Goal: Information Seeking & Learning: Learn about a topic

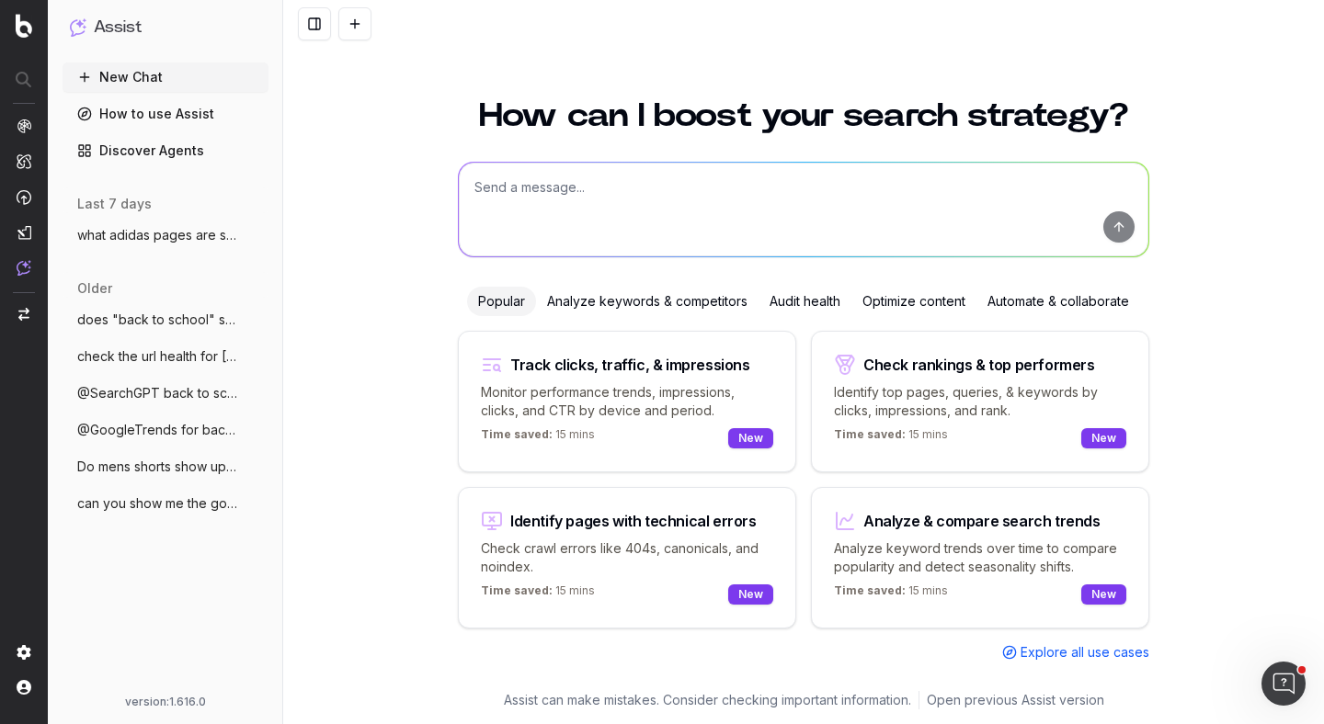
click at [256, 506] on icon "button" at bounding box center [255, 503] width 15 height 15
click at [298, 507] on span "Delete" at bounding box center [297, 503] width 40 height 18
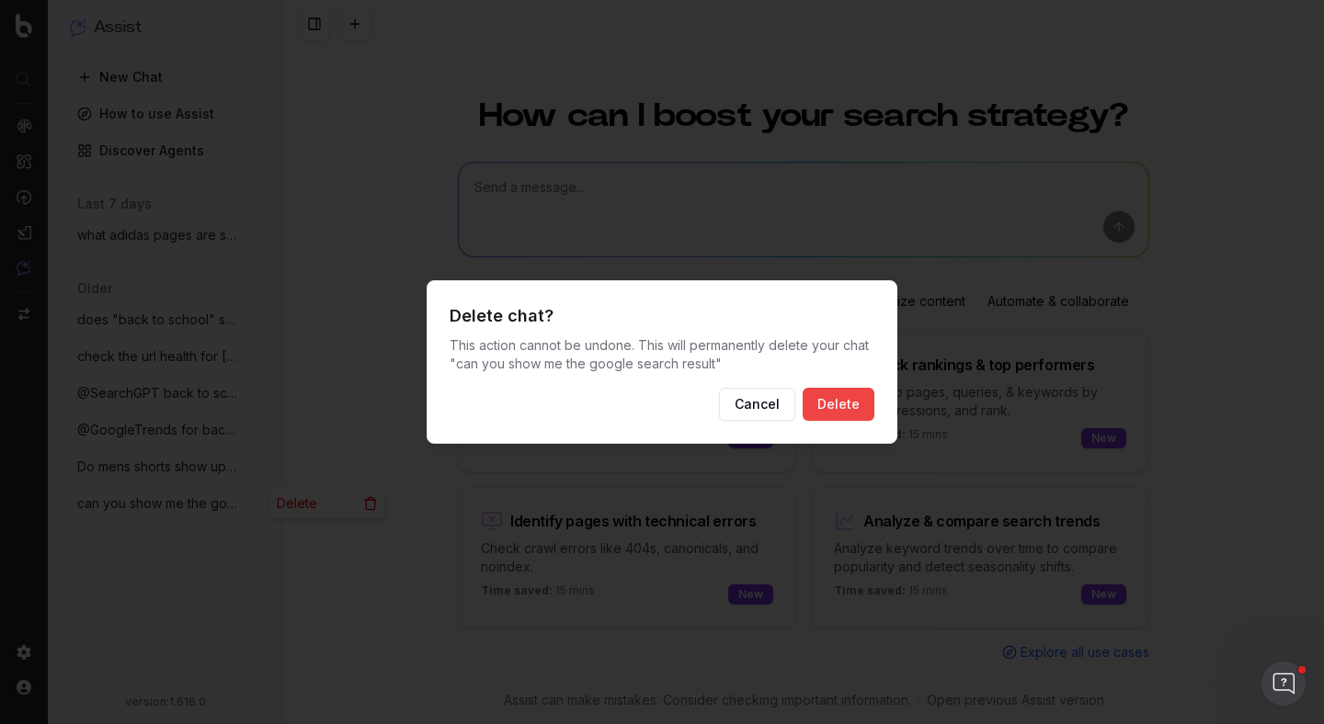
click at [848, 412] on button "Delete" at bounding box center [838, 404] width 72 height 33
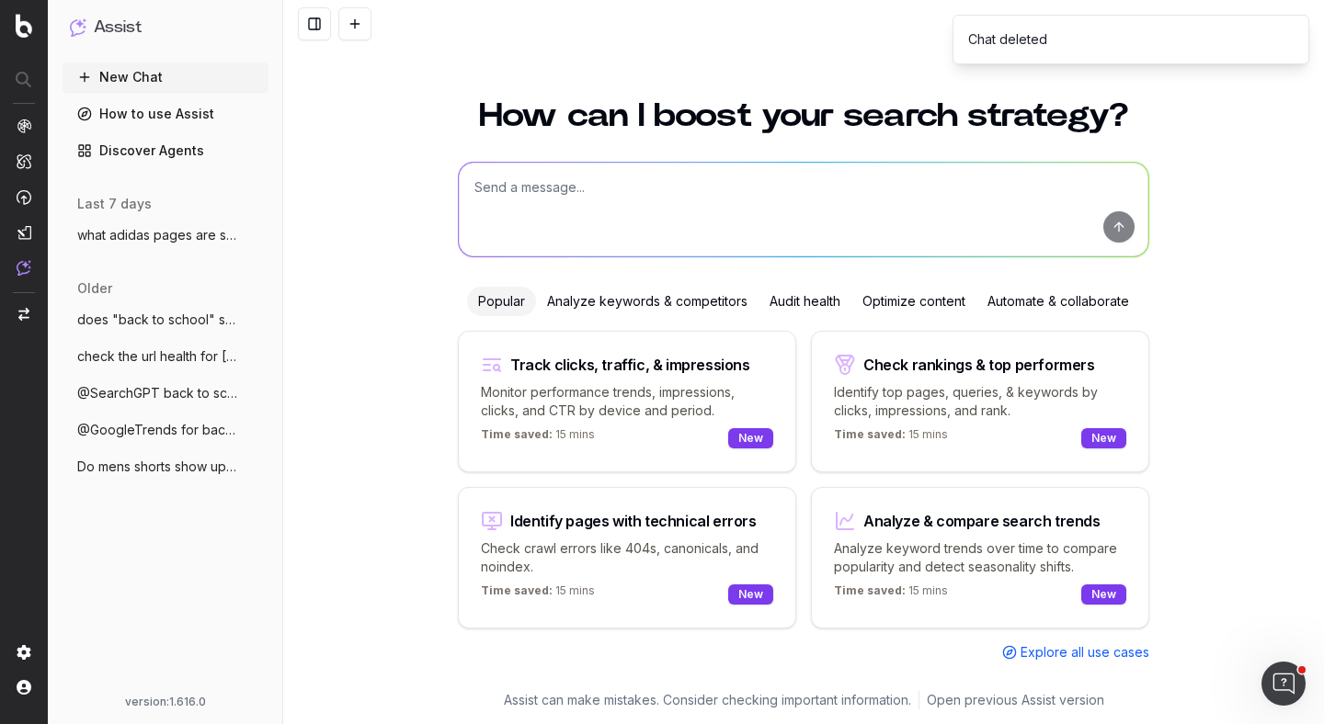
click at [247, 466] on button "More" at bounding box center [255, 467] width 18 height 18
click at [335, 462] on div "Delete" at bounding box center [327, 466] width 116 height 29
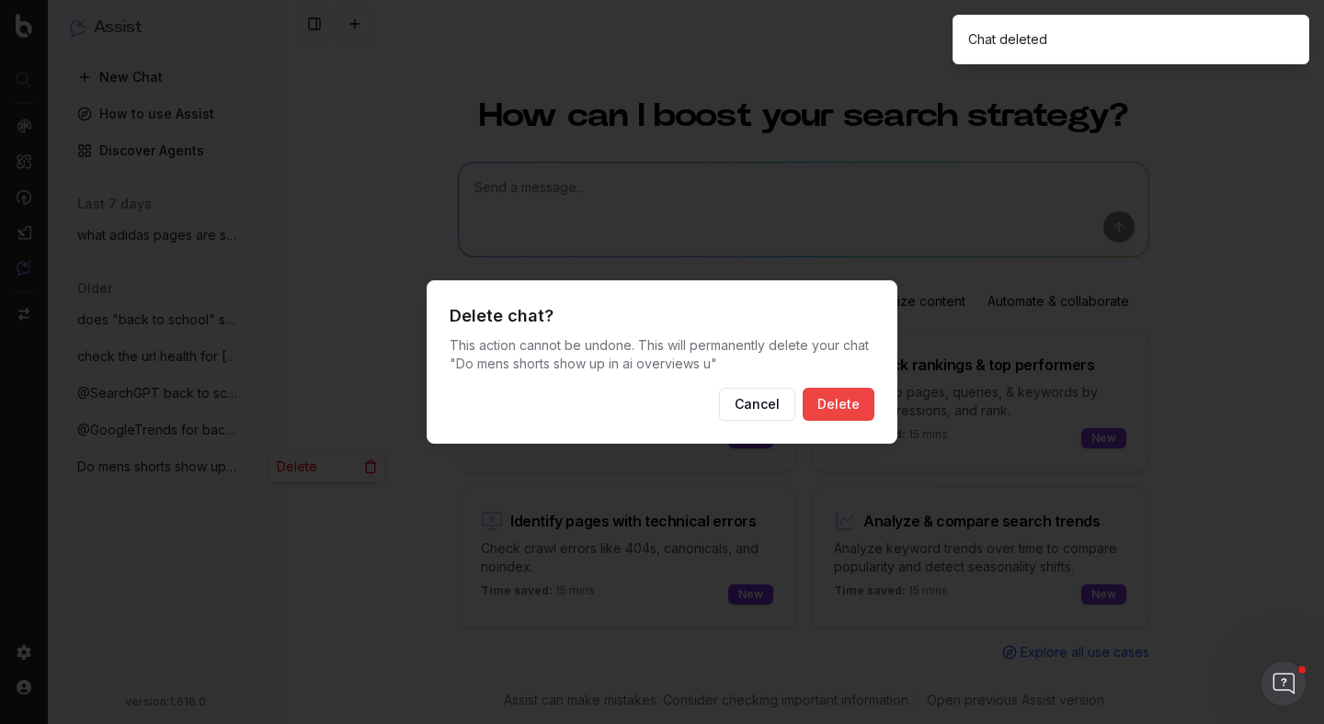
click at [835, 399] on button "Delete" at bounding box center [838, 404] width 72 height 33
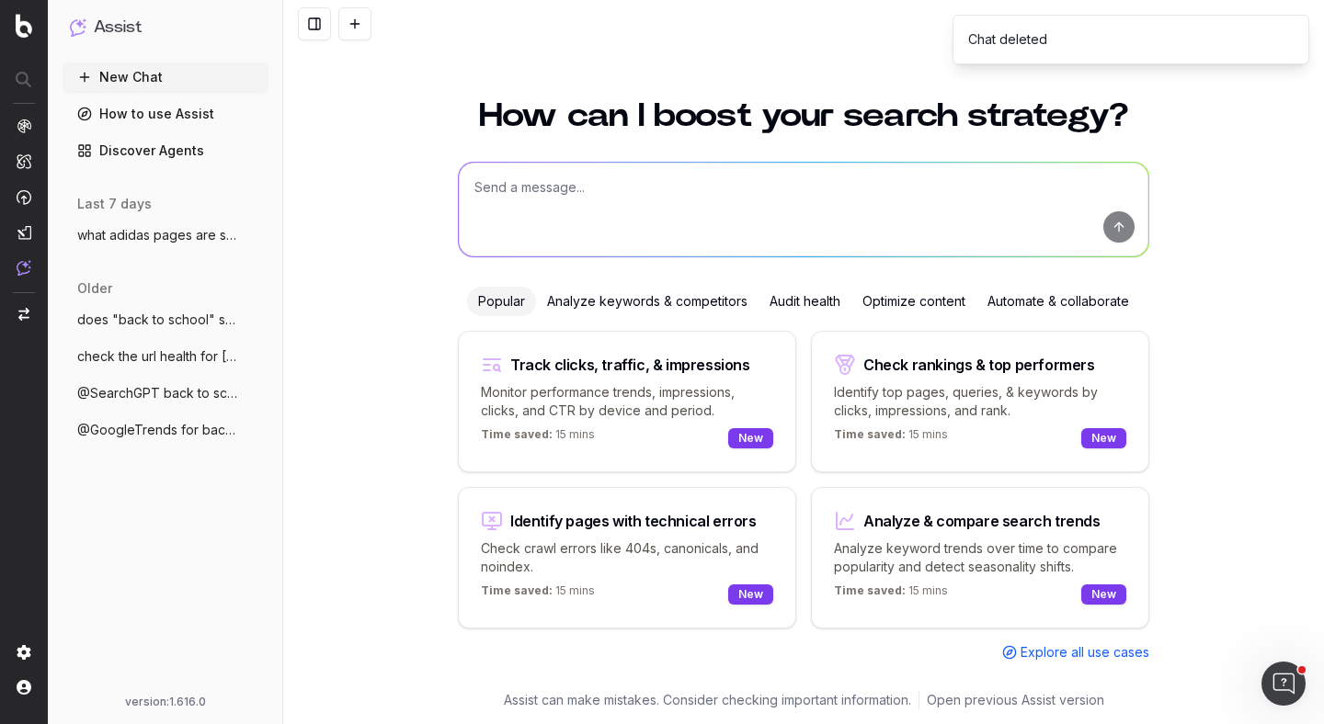
click at [242, 432] on button "@GoogleTrends for back to school shoes" at bounding box center [165, 429] width 206 height 29
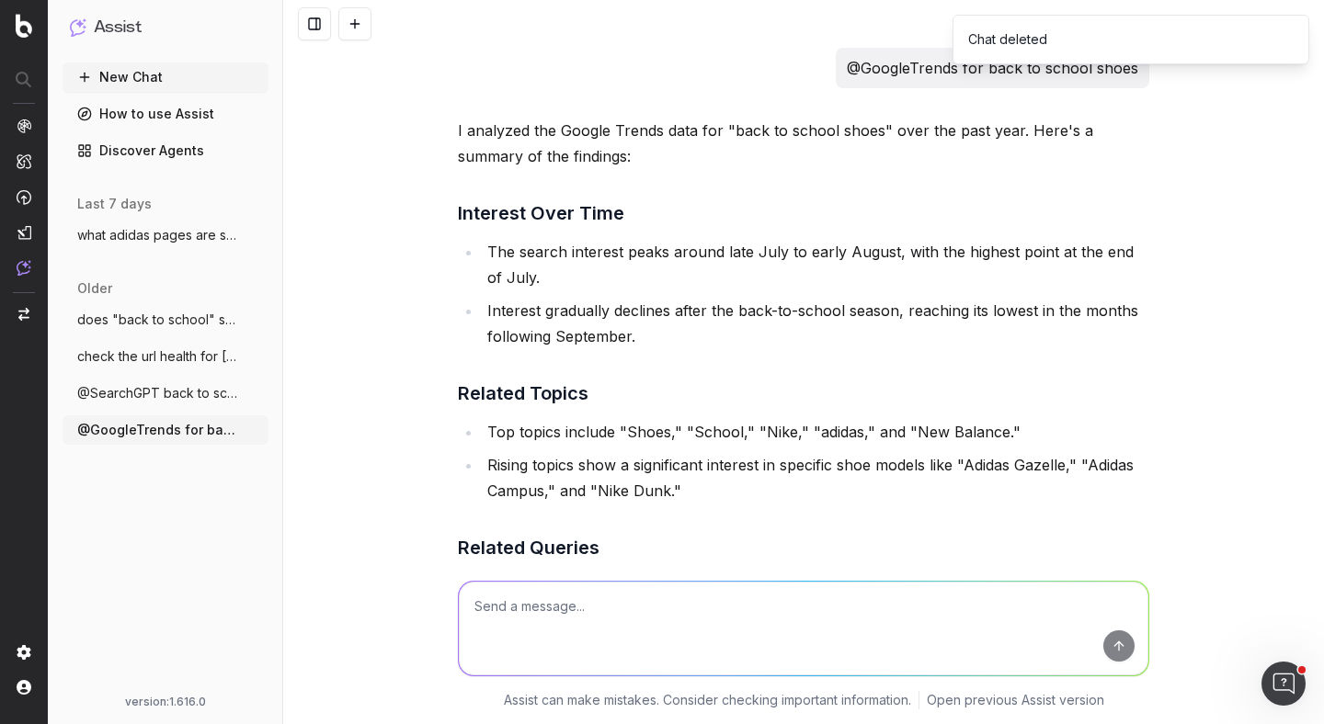
scroll to position [739, 0]
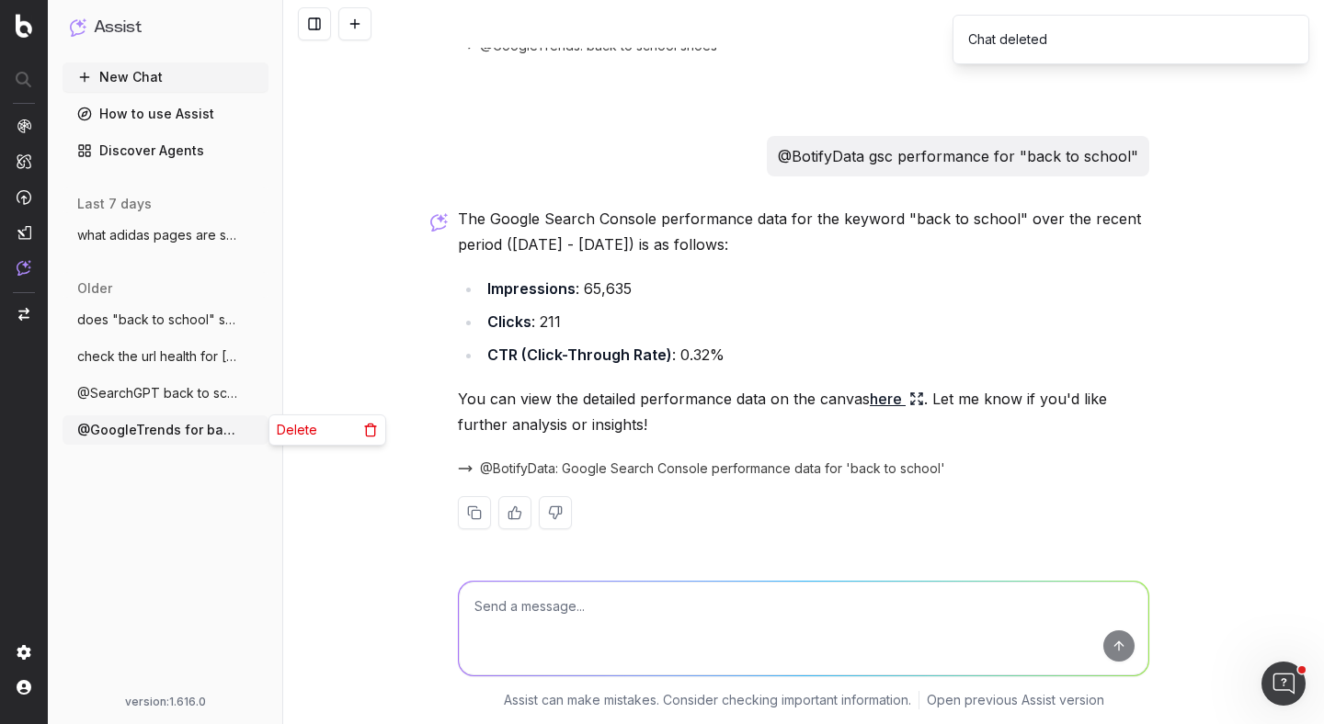
click at [257, 429] on icon "button" at bounding box center [255, 430] width 15 height 15
click at [369, 425] on icon at bounding box center [370, 430] width 15 height 15
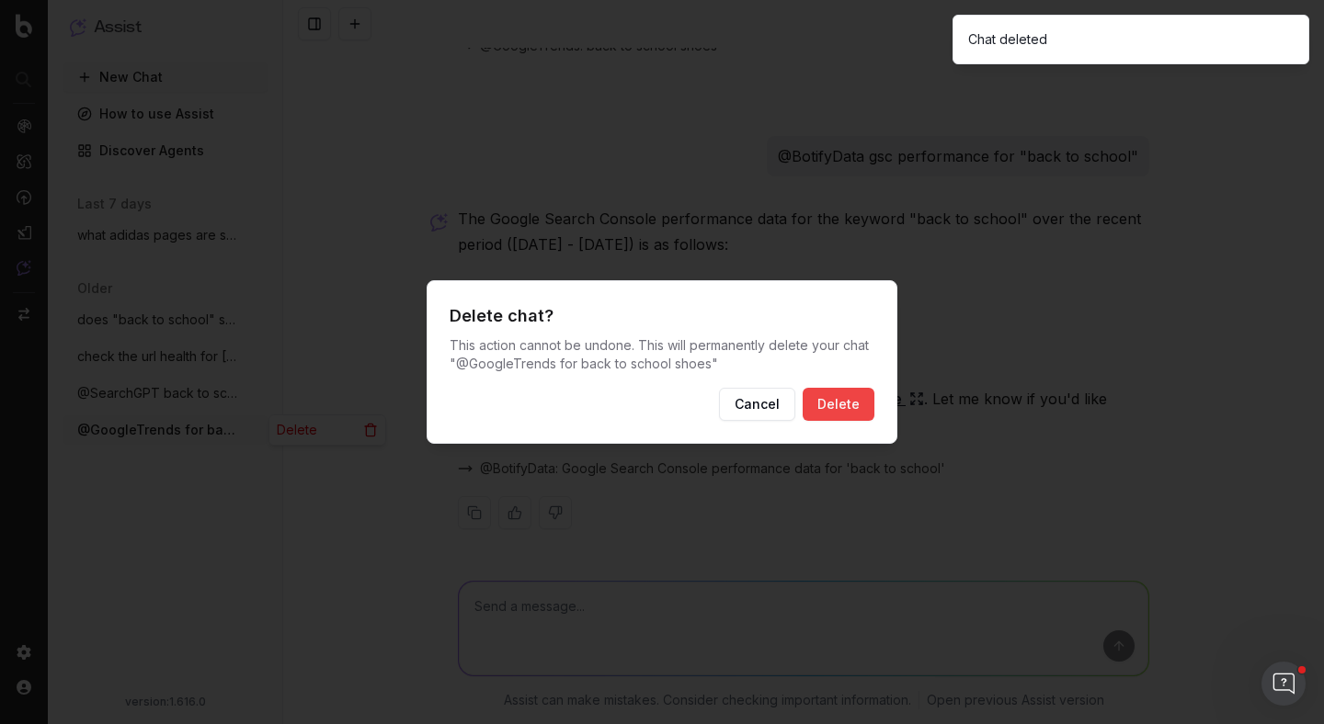
click at [865, 406] on button "Delete" at bounding box center [838, 404] width 72 height 33
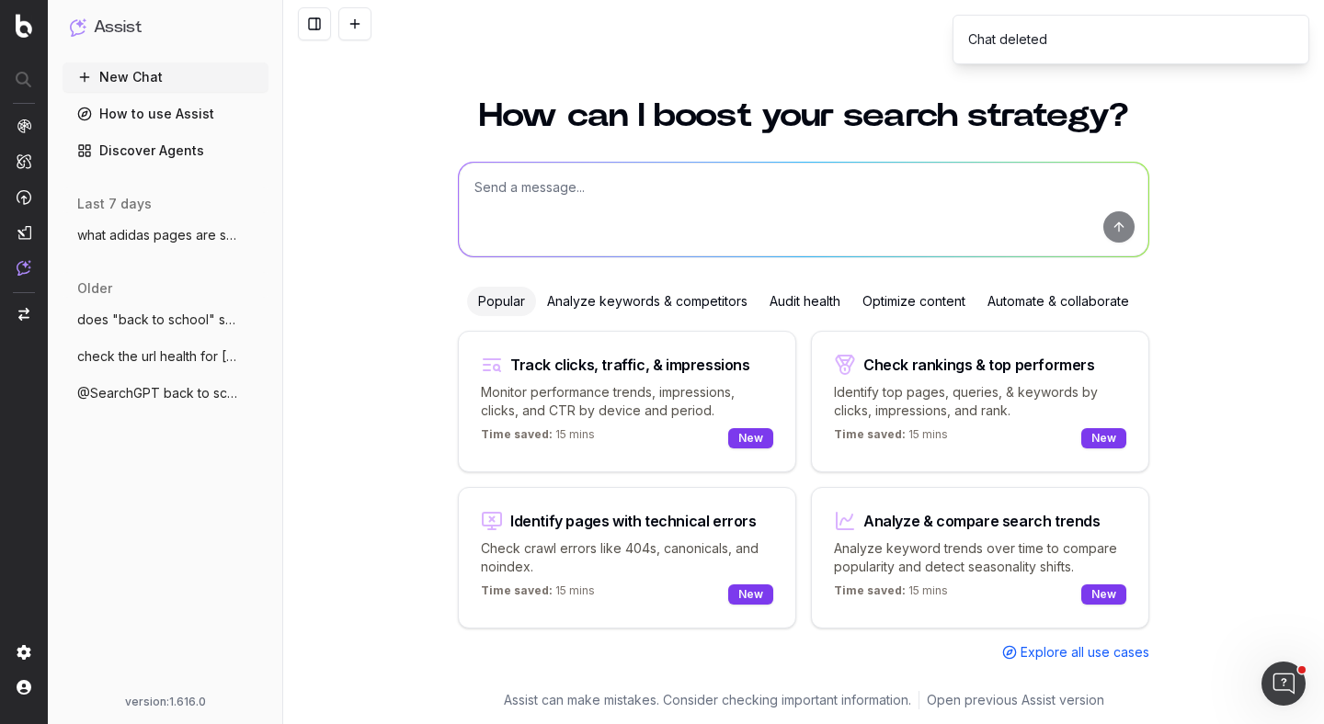
click at [250, 391] on icon "button" at bounding box center [255, 393] width 15 height 15
click at [339, 394] on div "Delete" at bounding box center [327, 393] width 116 height 29
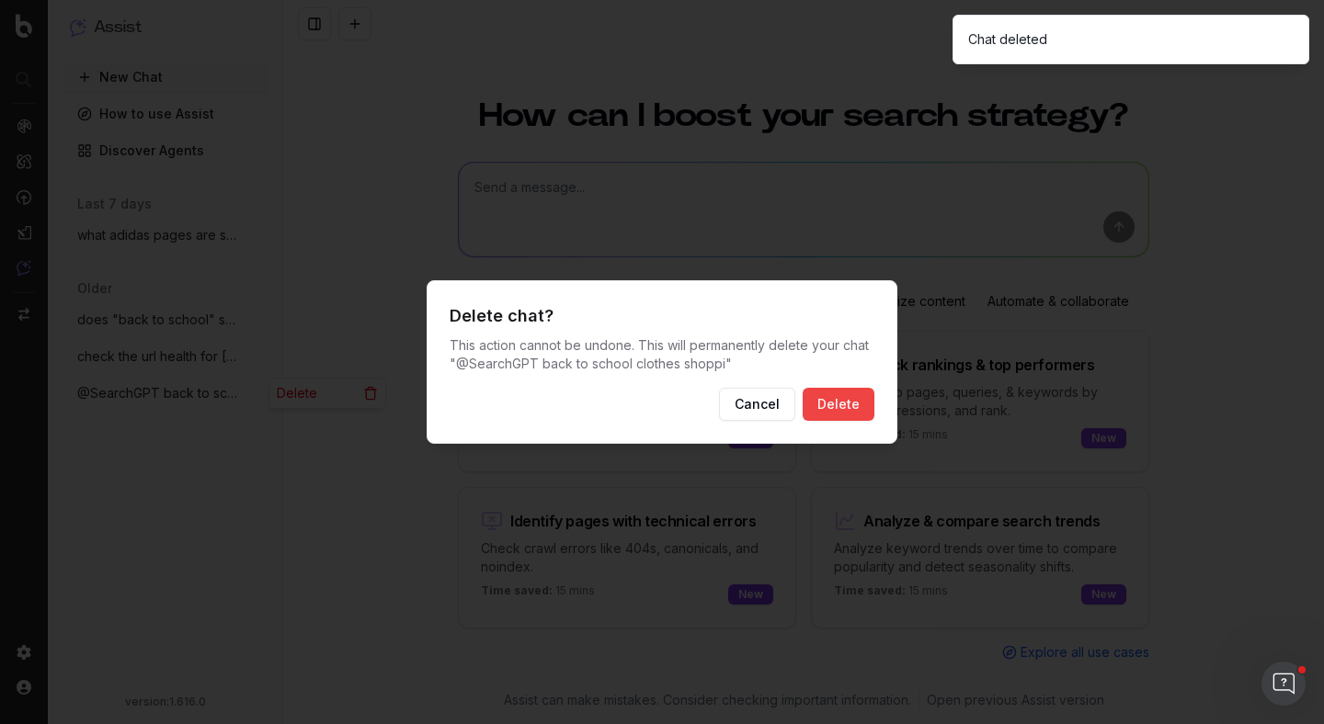
click at [867, 414] on button "Delete" at bounding box center [838, 404] width 72 height 33
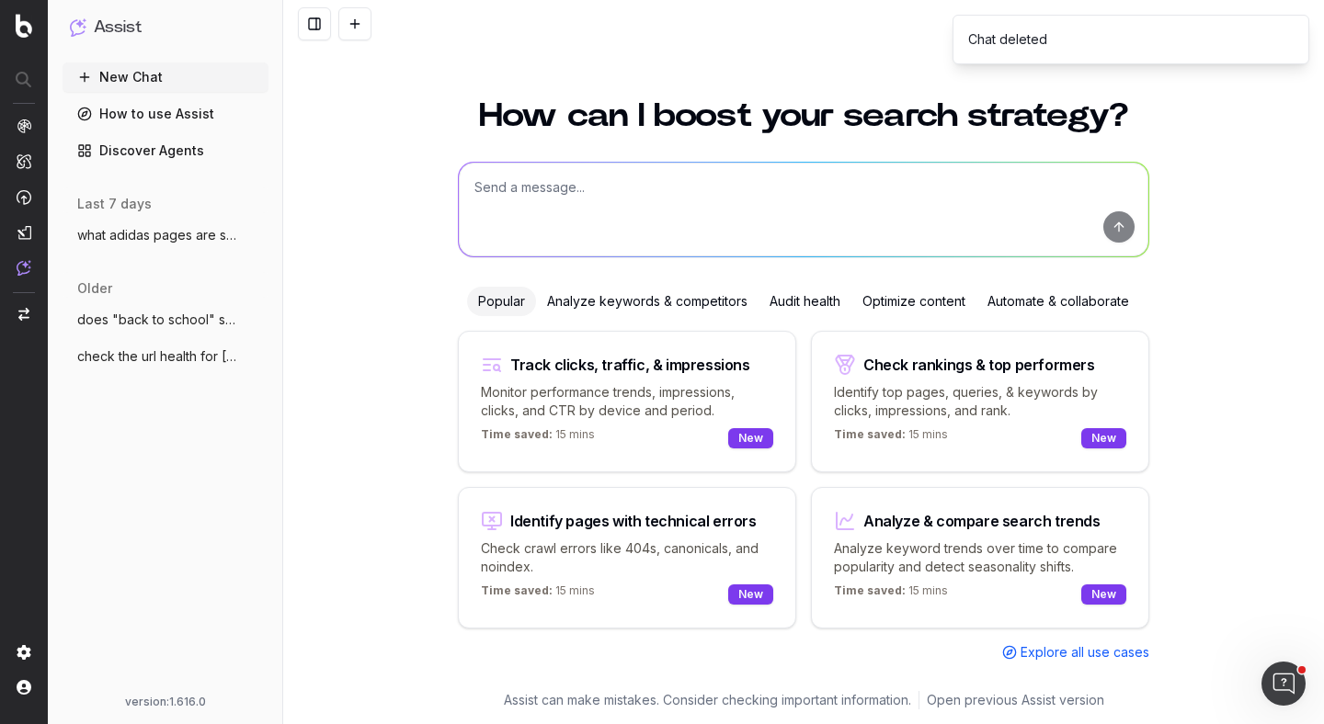
click at [258, 359] on icon "button" at bounding box center [255, 356] width 15 height 15
click at [328, 348] on div "Delete" at bounding box center [327, 356] width 116 height 29
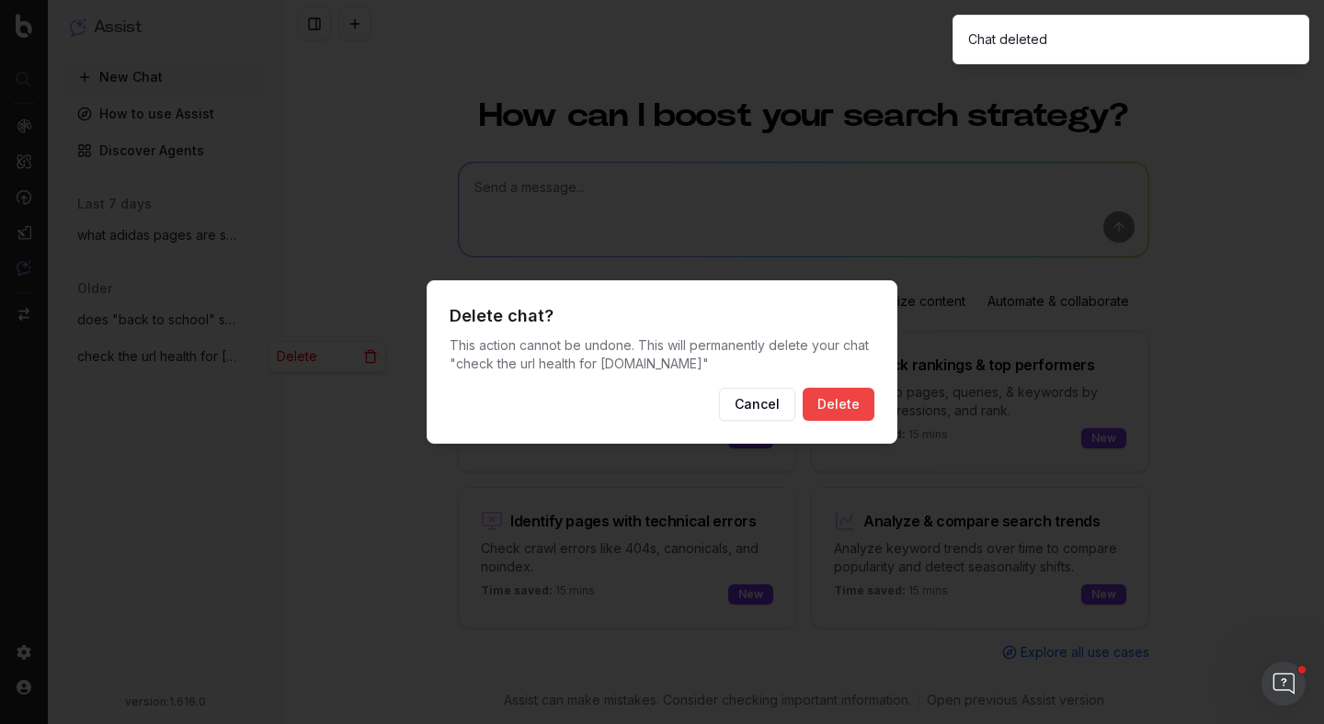
click at [847, 405] on button "Delete" at bounding box center [838, 404] width 72 height 33
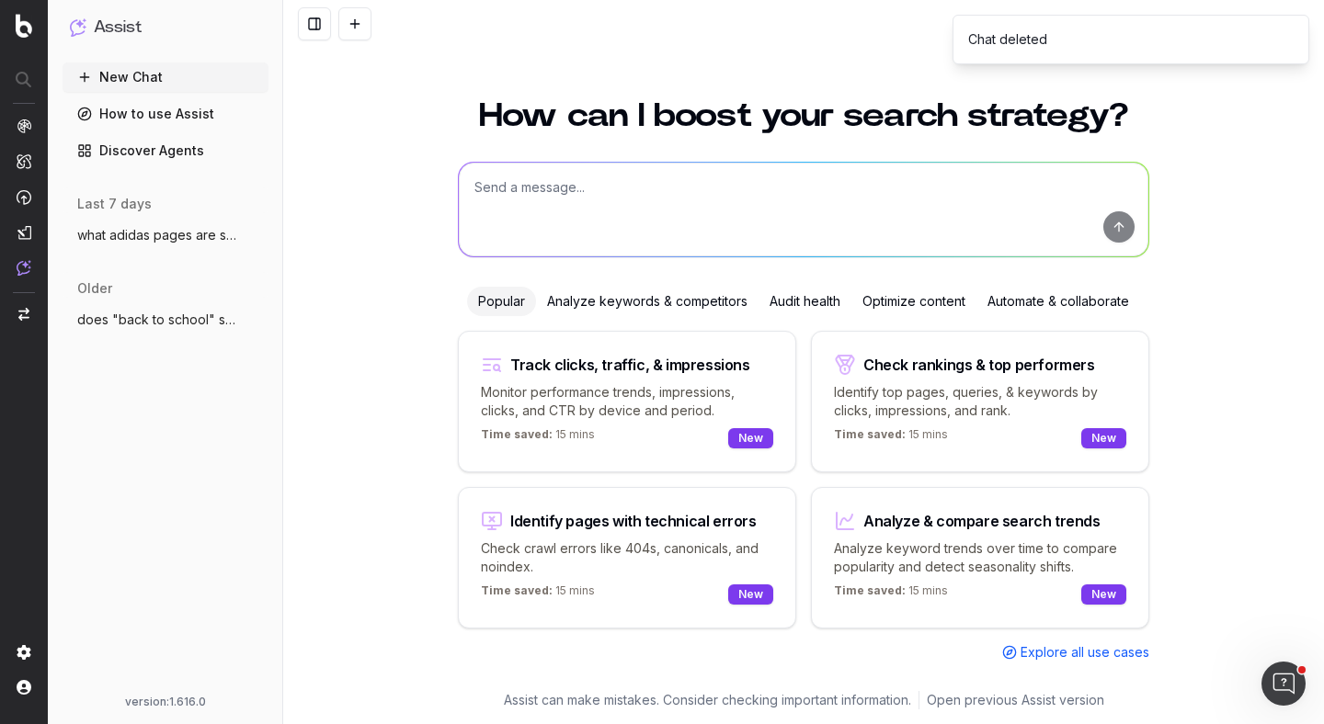
click at [253, 320] on icon "button" at bounding box center [255, 319] width 15 height 15
click at [300, 322] on span "Delete" at bounding box center [297, 320] width 40 height 18
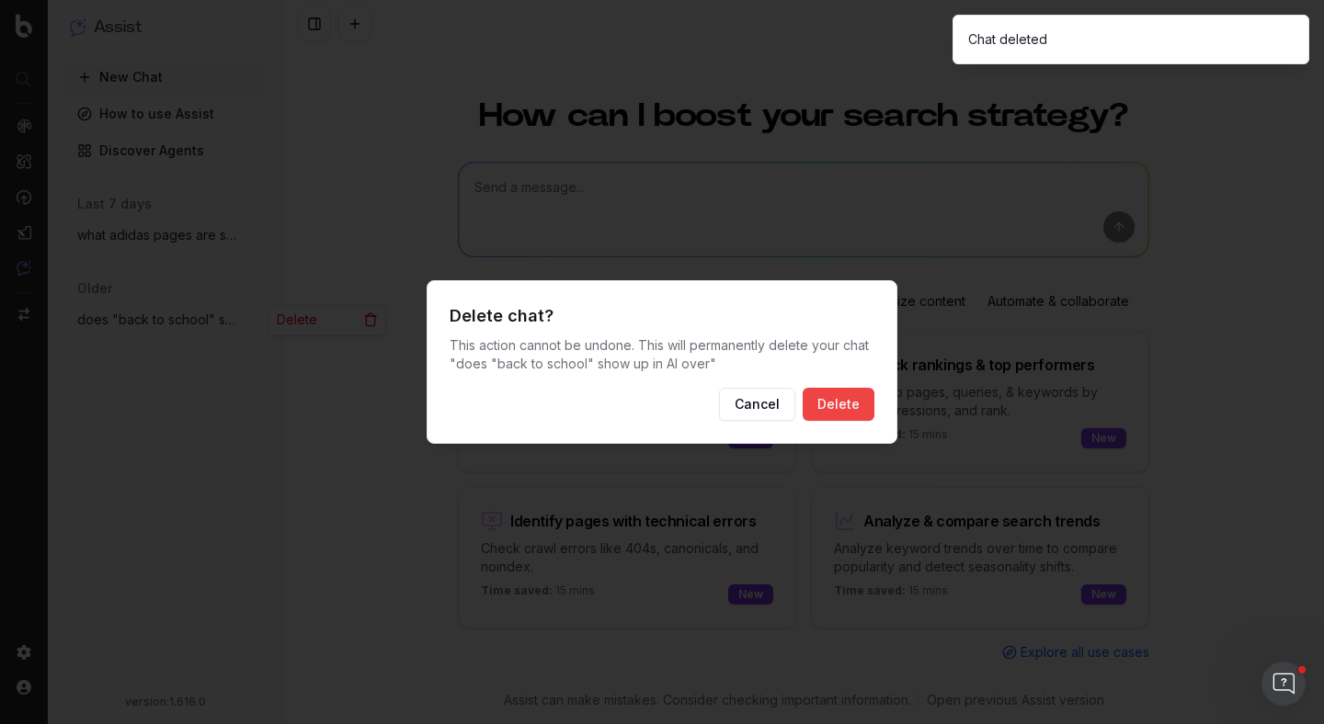
click at [842, 399] on button "Delete" at bounding box center [838, 404] width 72 height 33
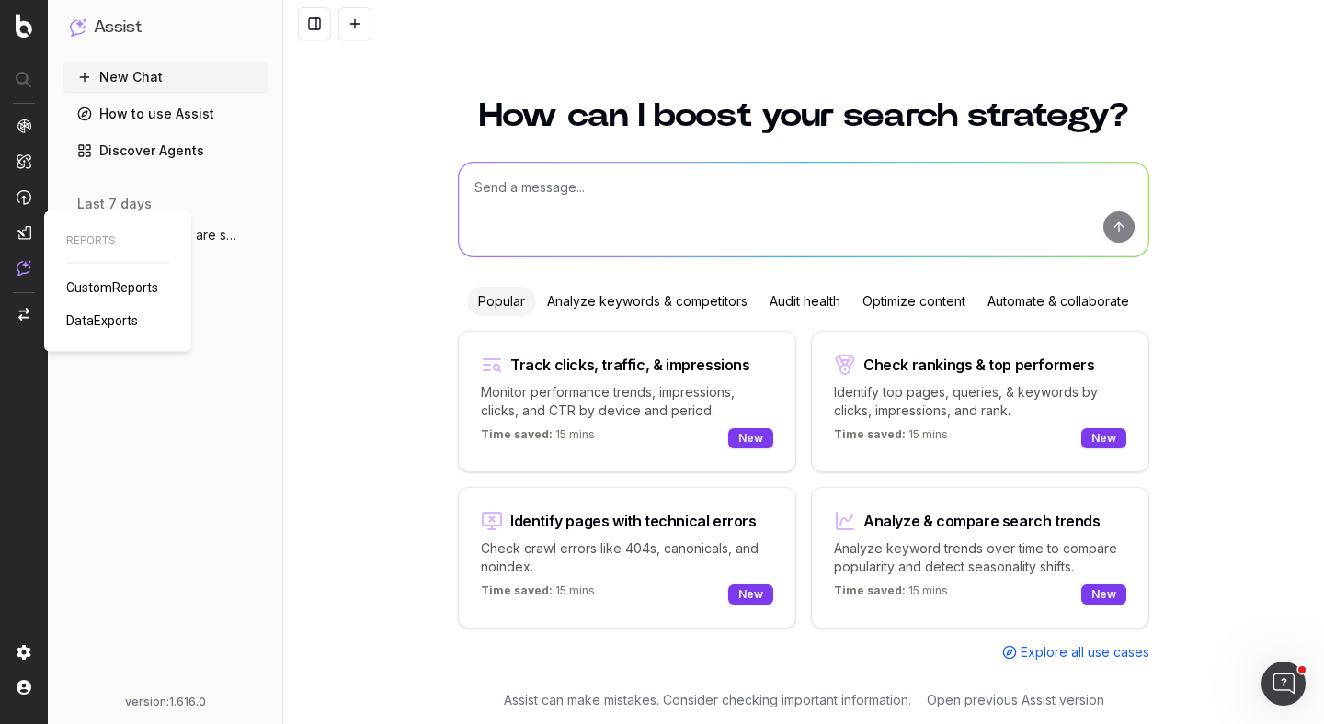
click at [82, 278] on link "CustomReports" at bounding box center [115, 287] width 99 height 18
click at [682, 186] on textarea at bounding box center [803, 210] width 689 height 94
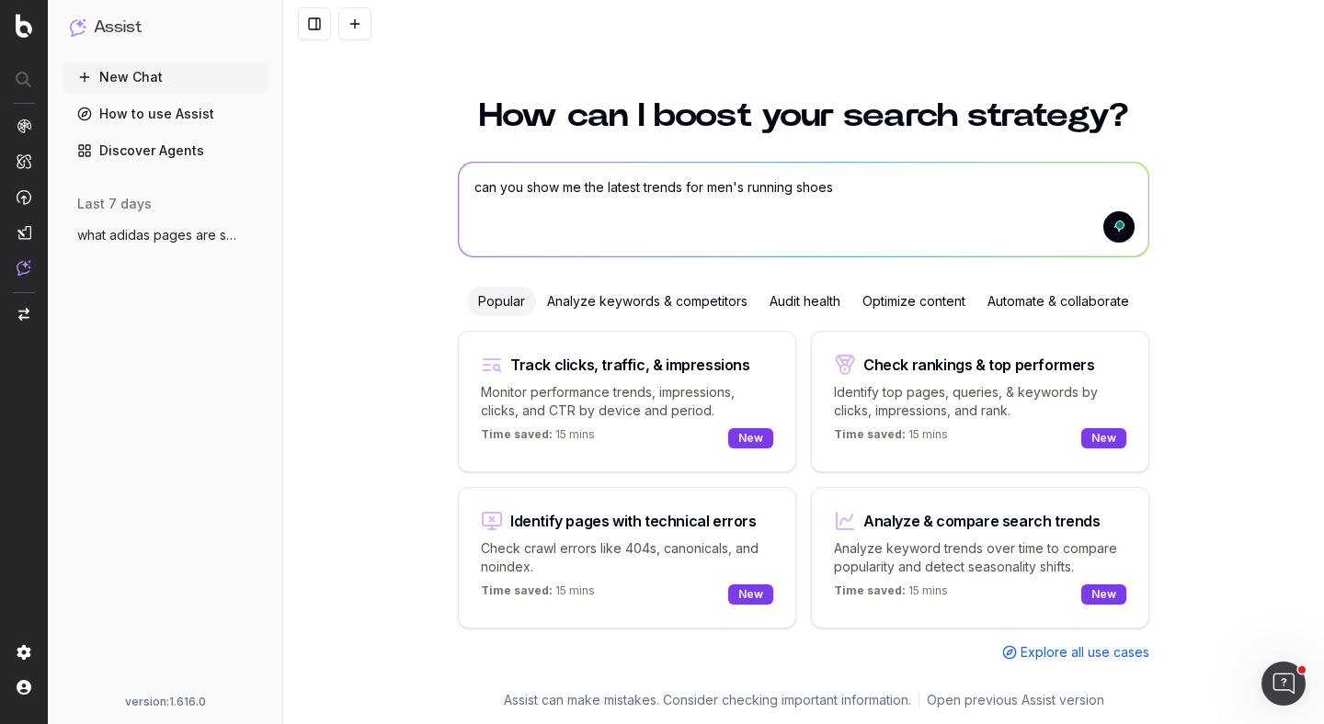
type textarea "can you show me the latest trends for men's running shoes?"
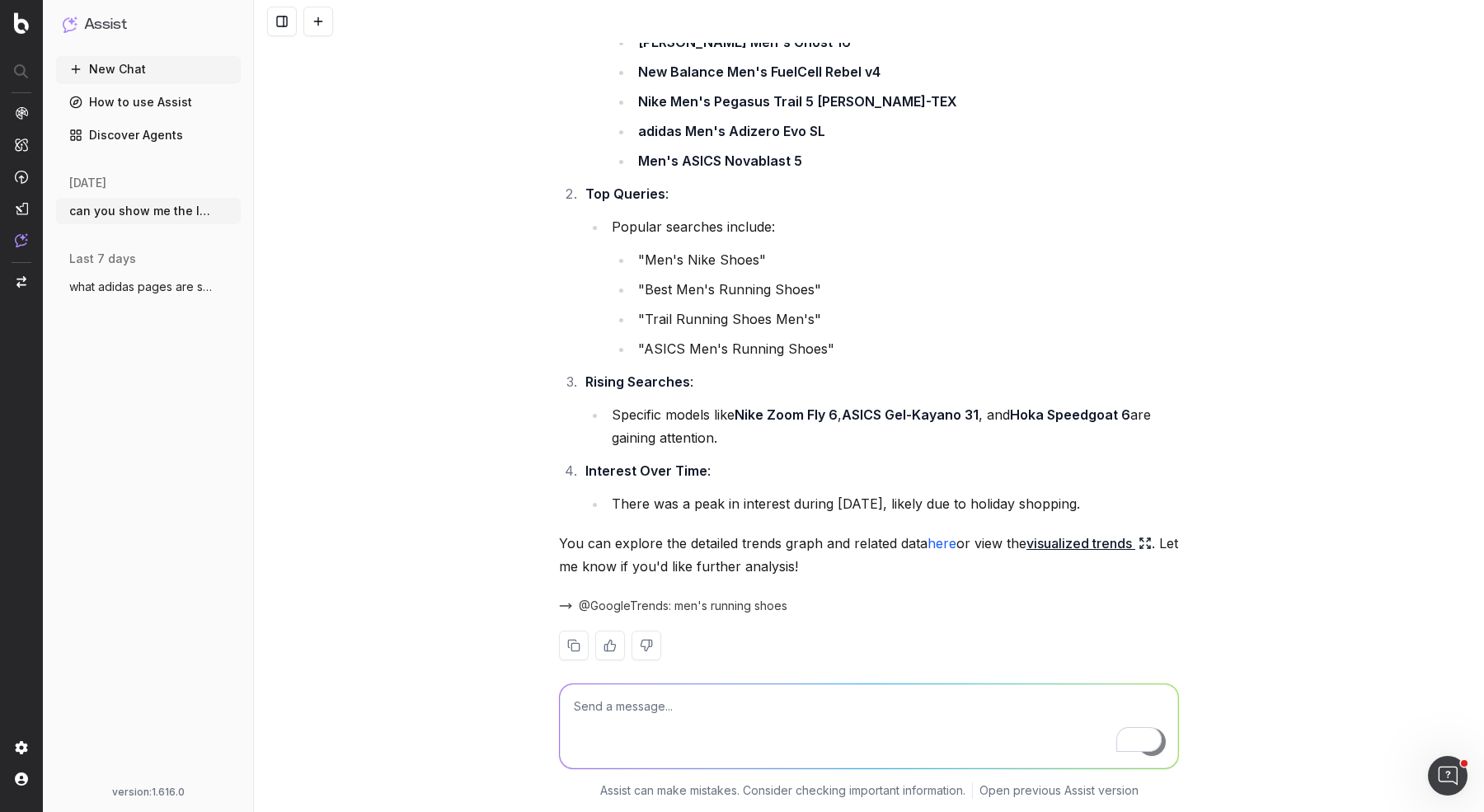
scroll to position [279, 0]
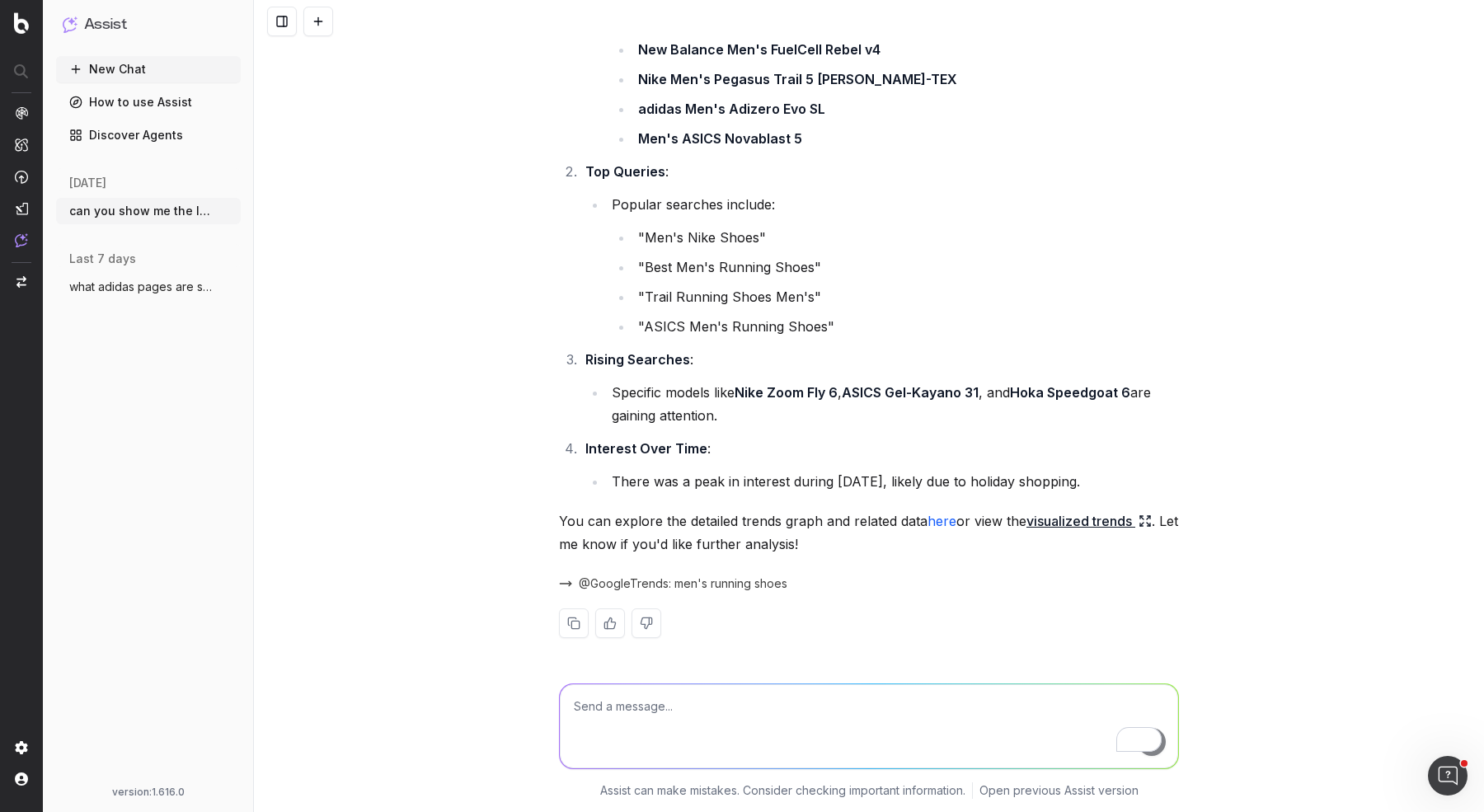
click at [608, 583] on span "@GoogleTrends: men's running shoes" at bounding box center [683, 584] width 209 height 16
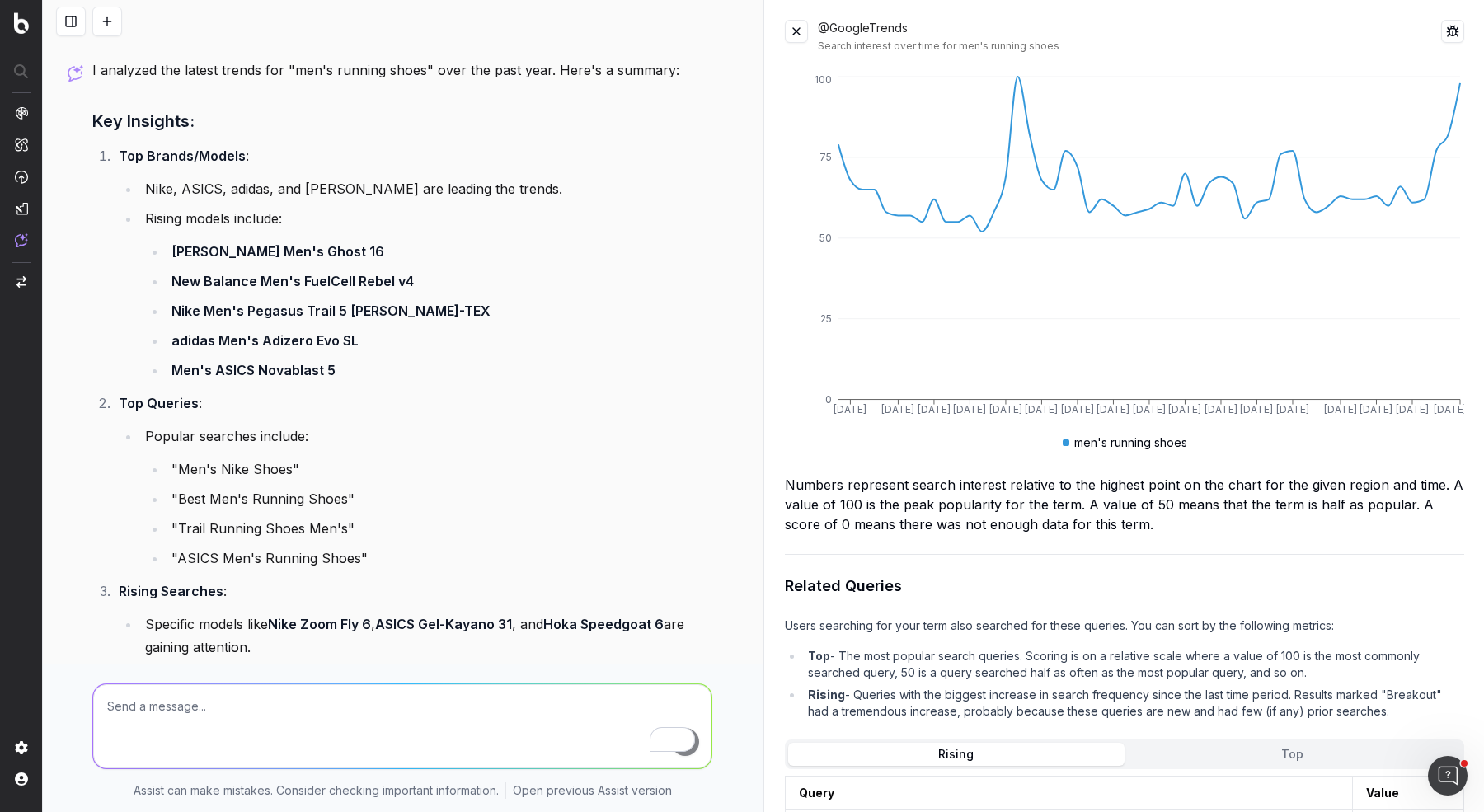
scroll to position [0, 0]
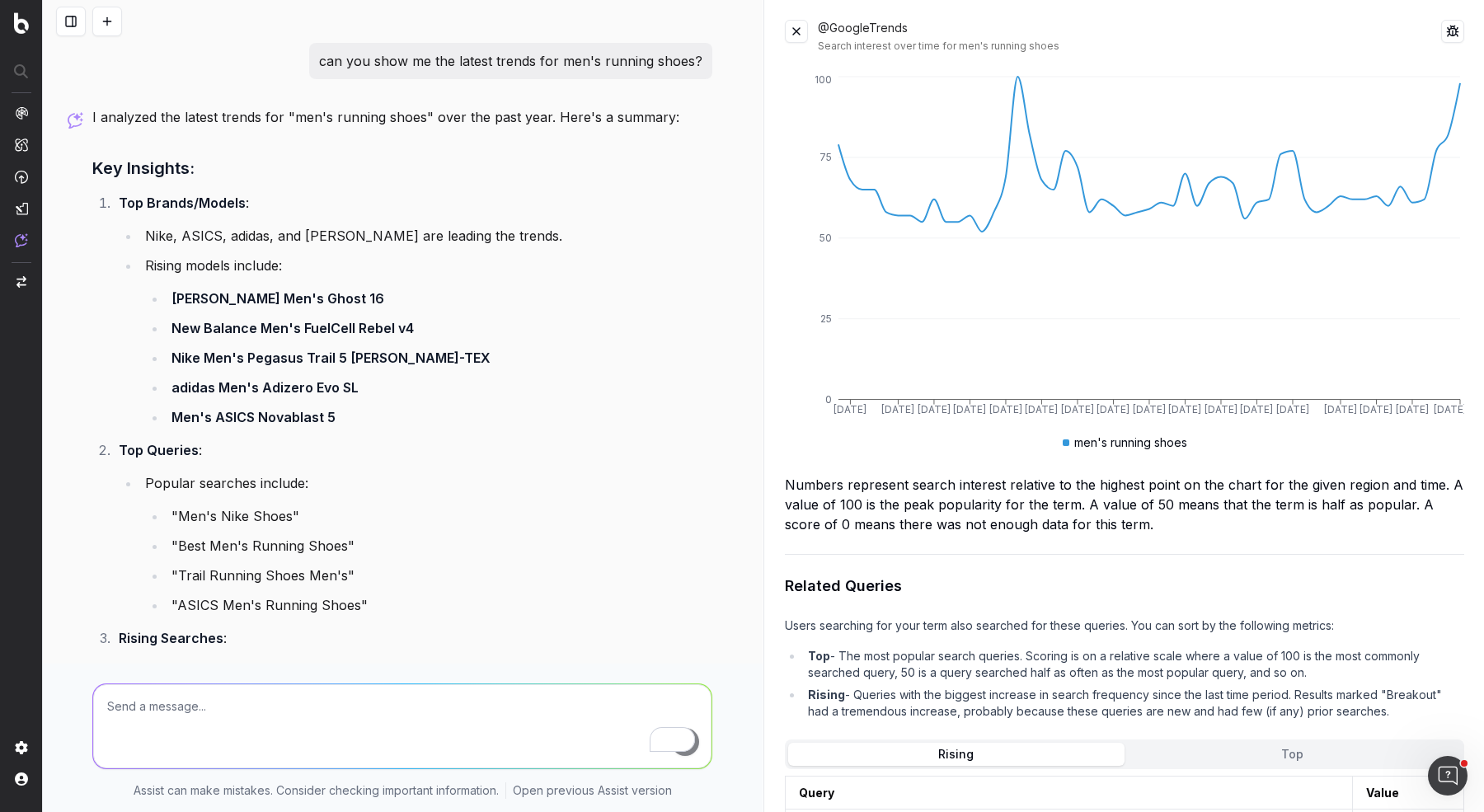
click at [800, 35] on button at bounding box center [797, 31] width 23 height 23
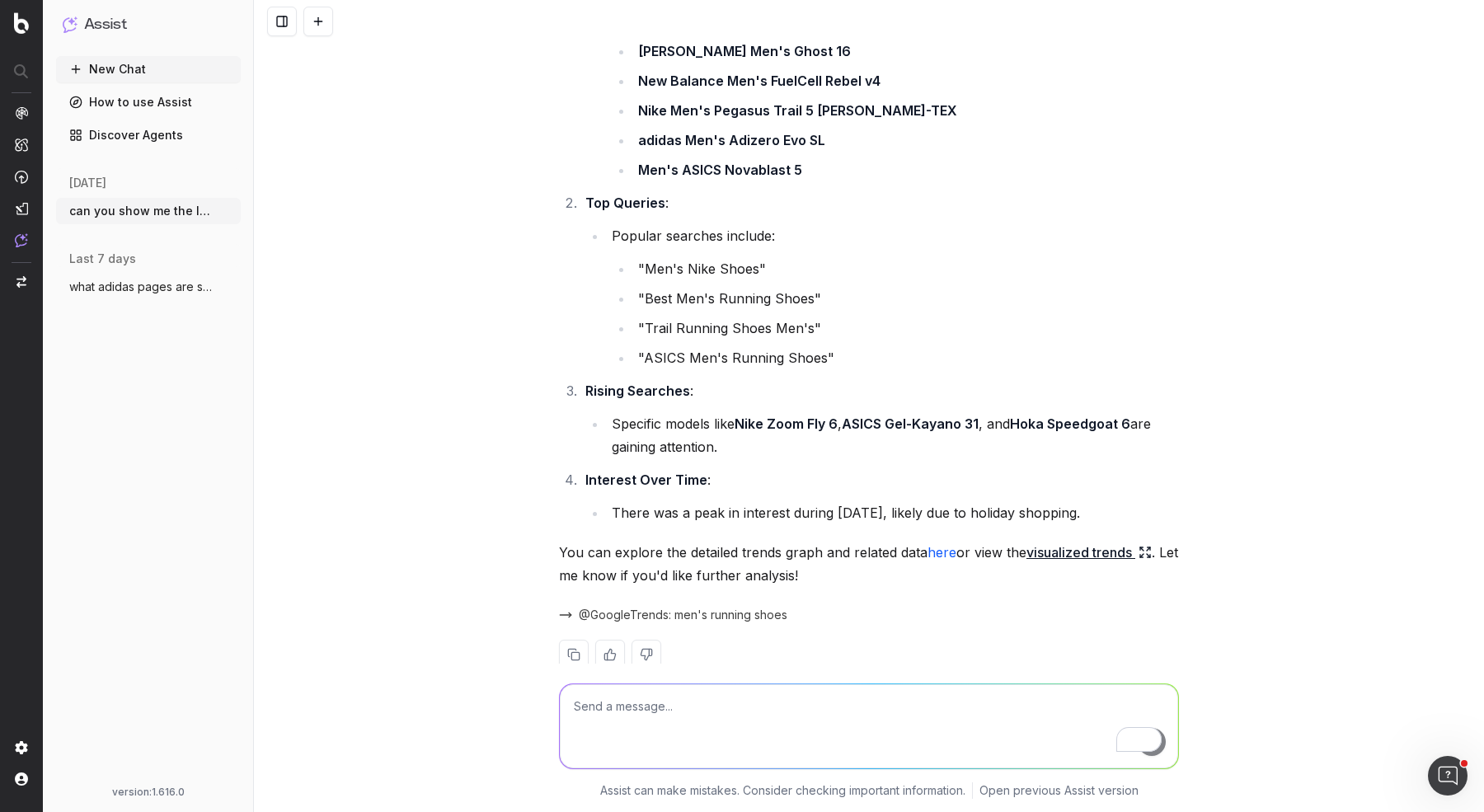
scroll to position [279, 0]
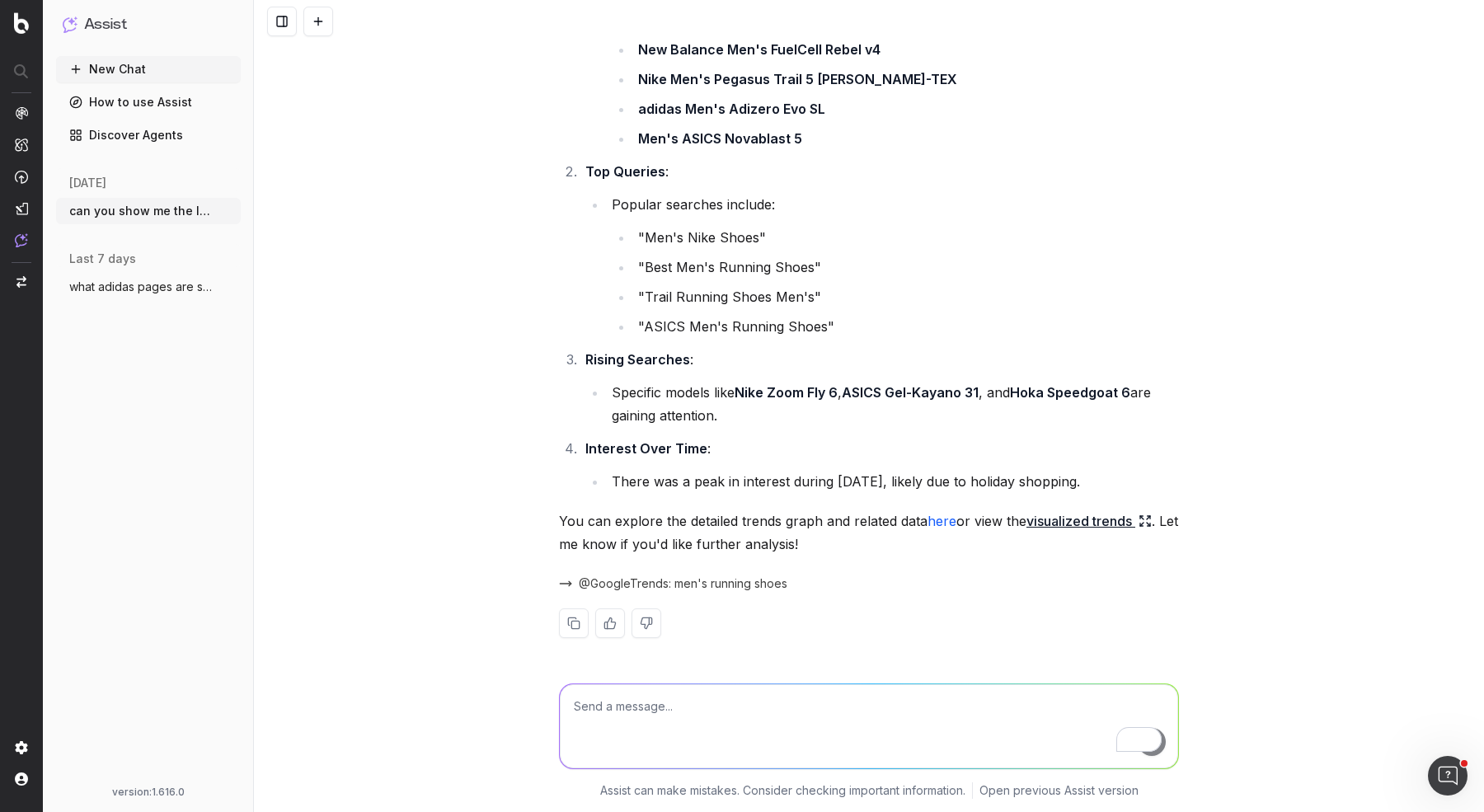
click at [626, 583] on span "@GoogleTrends: men's running shoes" at bounding box center [683, 584] width 209 height 16
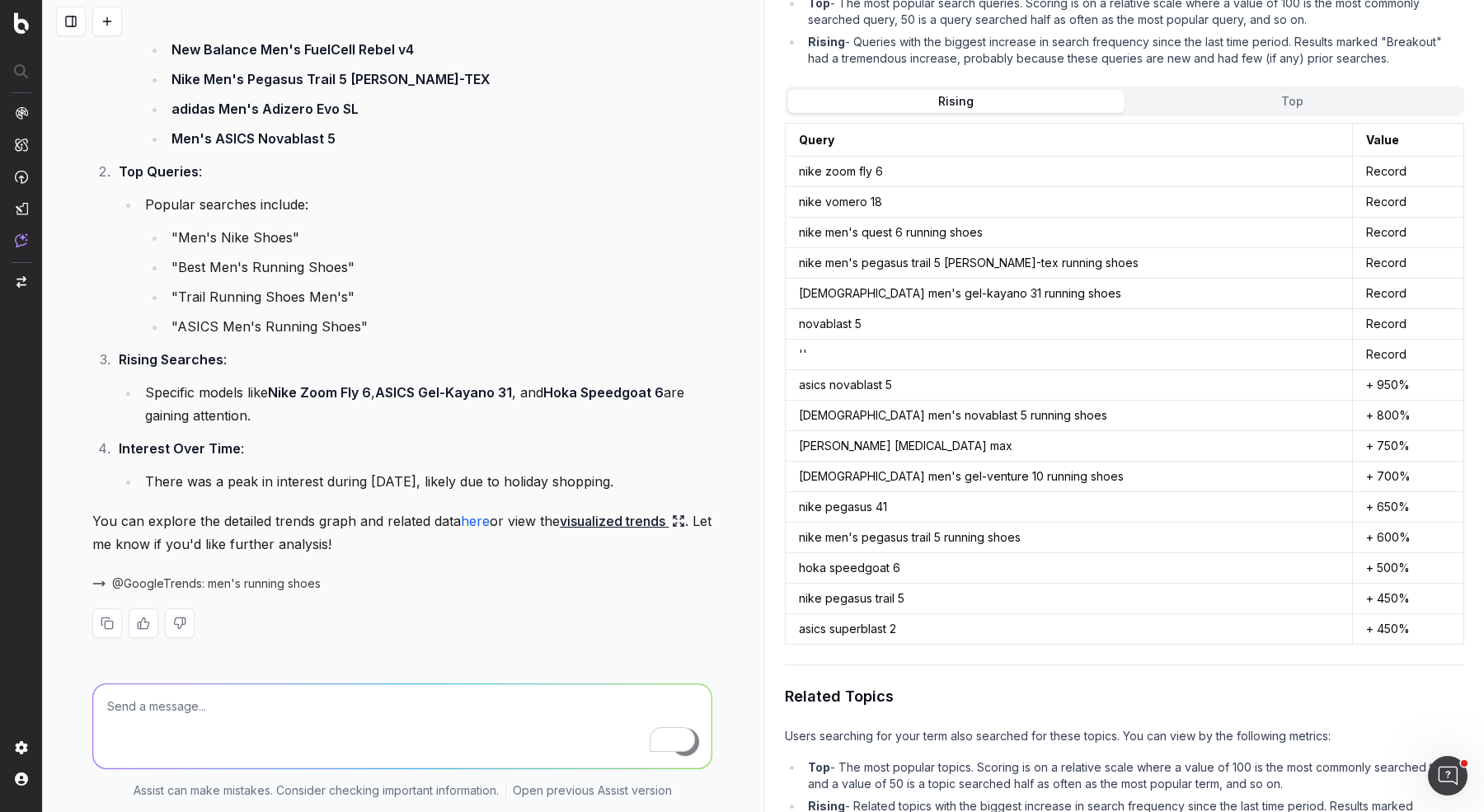
scroll to position [598, 0]
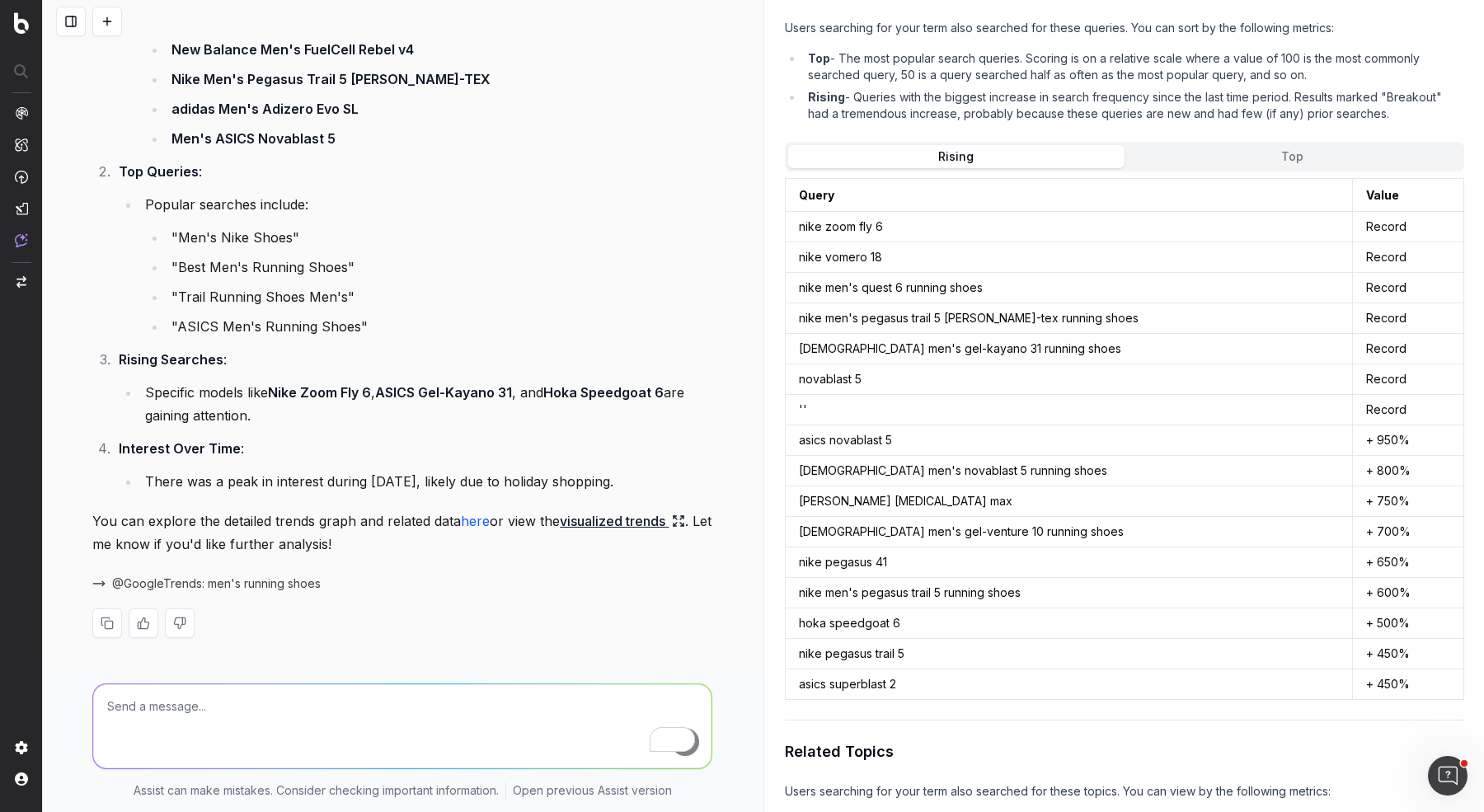
click at [352, 649] on textarea "To enrich screen reader interactions, please activate Accessibility in Grammarl…" at bounding box center [402, 727] width 618 height 84
drag, startPoint x: 332, startPoint y: 710, endPoint x: 0, endPoint y: 719, distance: 332.1
click at [0, 649] on div "Assist New Chat How to use Assist Discover Agents today can you show me the lat…" at bounding box center [742, 406] width 1484 height 812
click at [209, 649] on textarea "can you help me run a keyword analysi" at bounding box center [402, 727] width 618 height 84
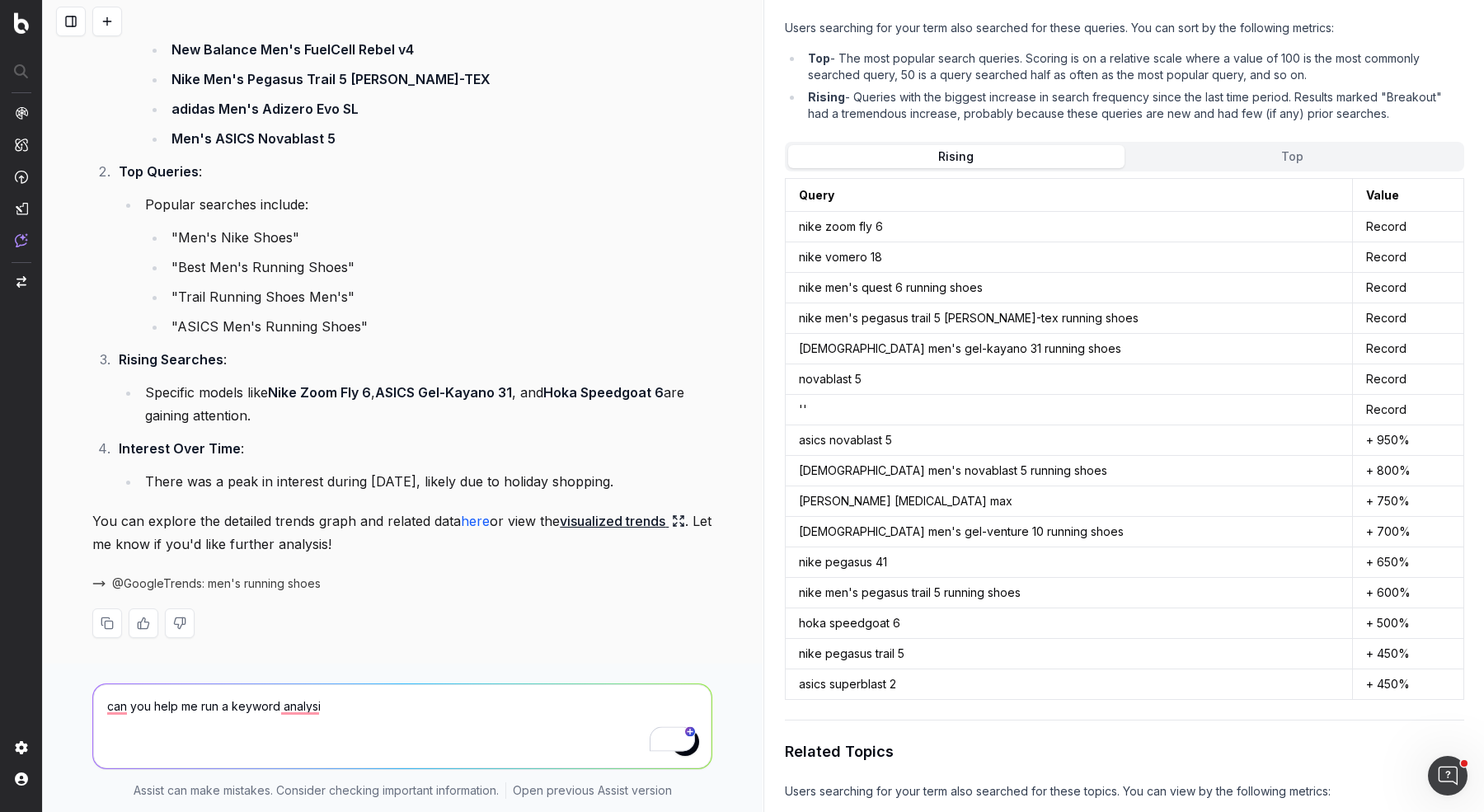
click at [209, 649] on textarea "can you help me run a keyword analysi" at bounding box center [402, 727] width 618 height 84
type textarea "can you show me the adidas focused keywords that are pulling in google trends f…"
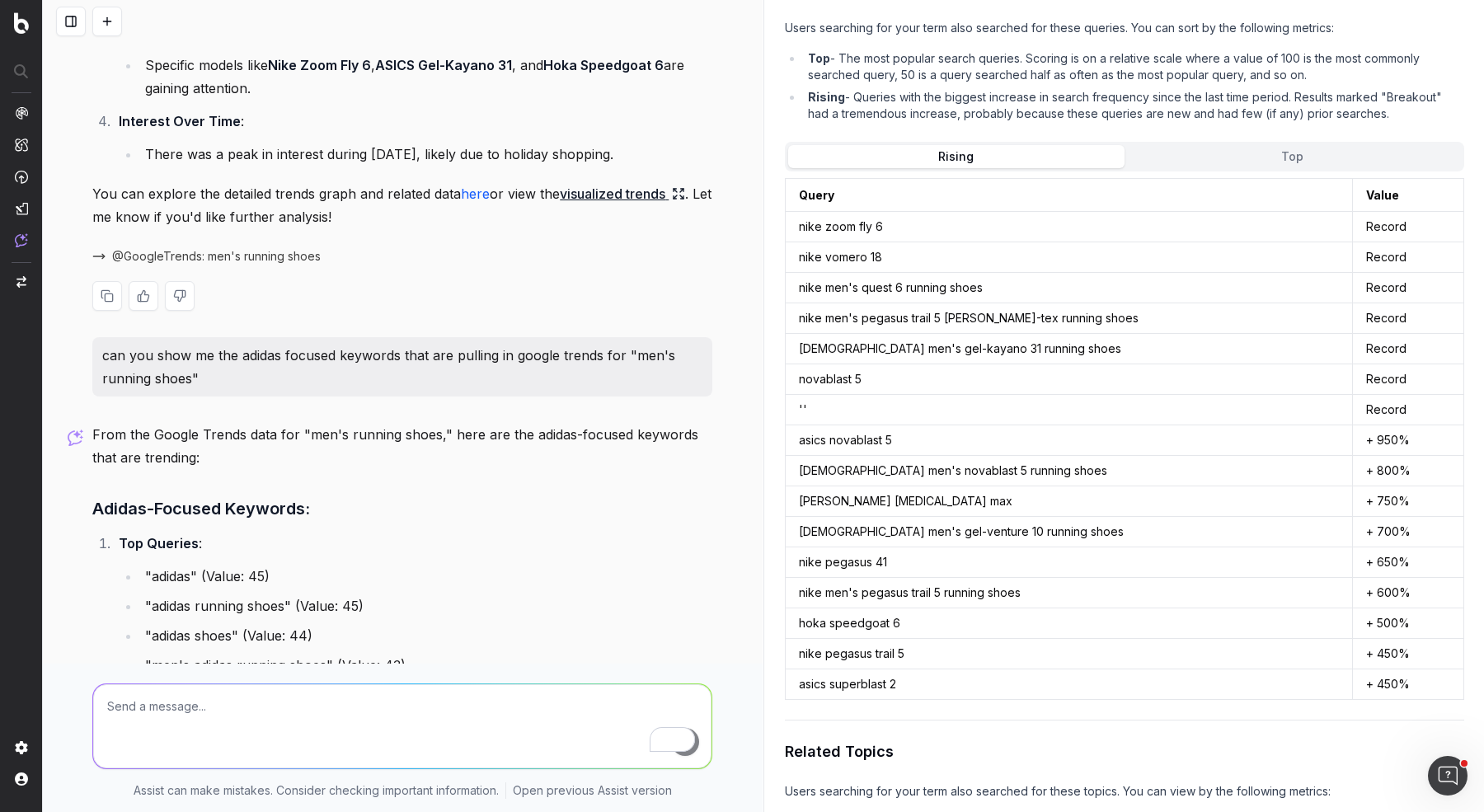
scroll to position [820, 0]
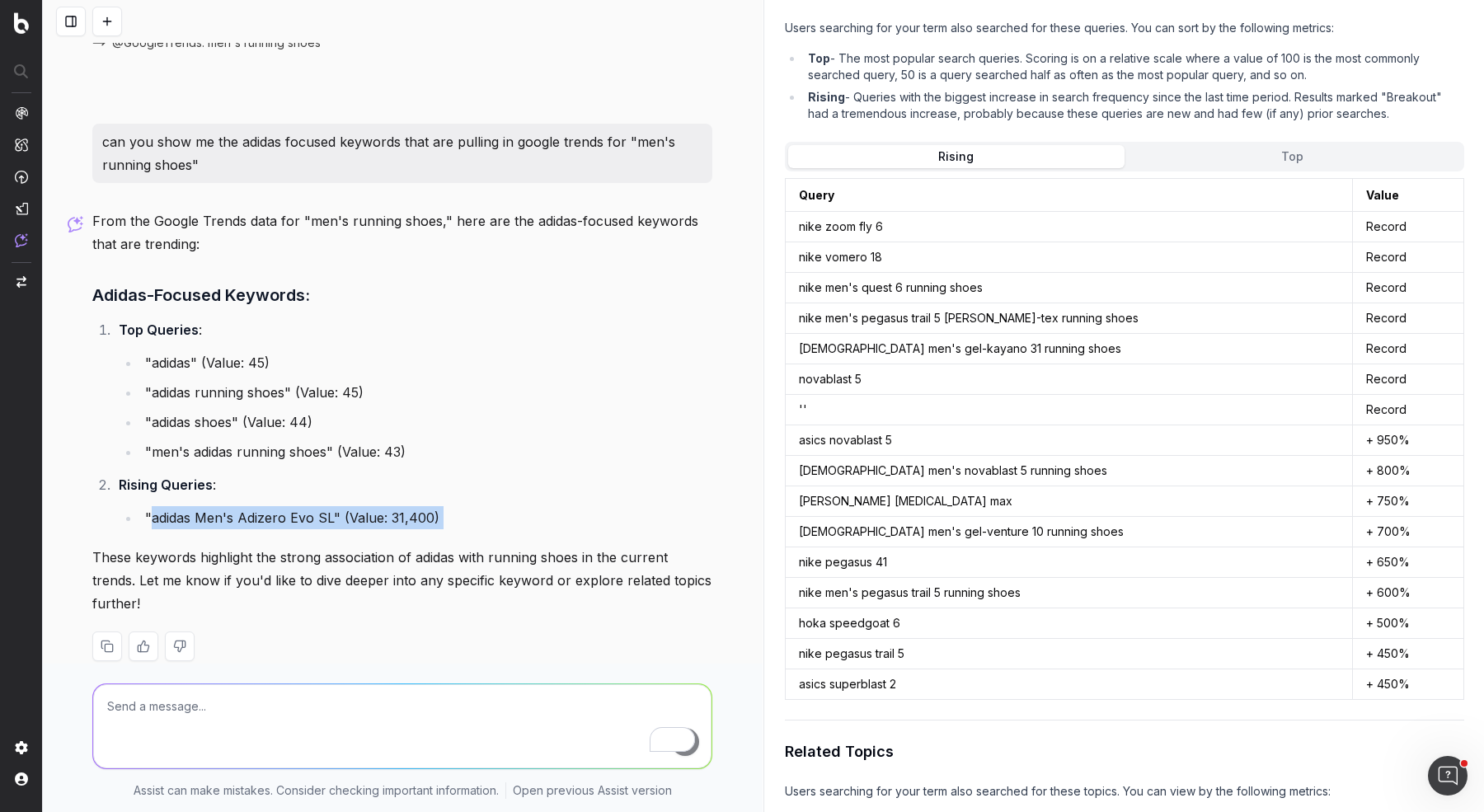
drag, startPoint x: 148, startPoint y: 518, endPoint x: 519, endPoint y: 529, distance: 371.2
click at [519, 529] on div "From the Google Trends data for "men's running shoes," here are the adidas-focu…" at bounding box center [402, 448] width 620 height 478
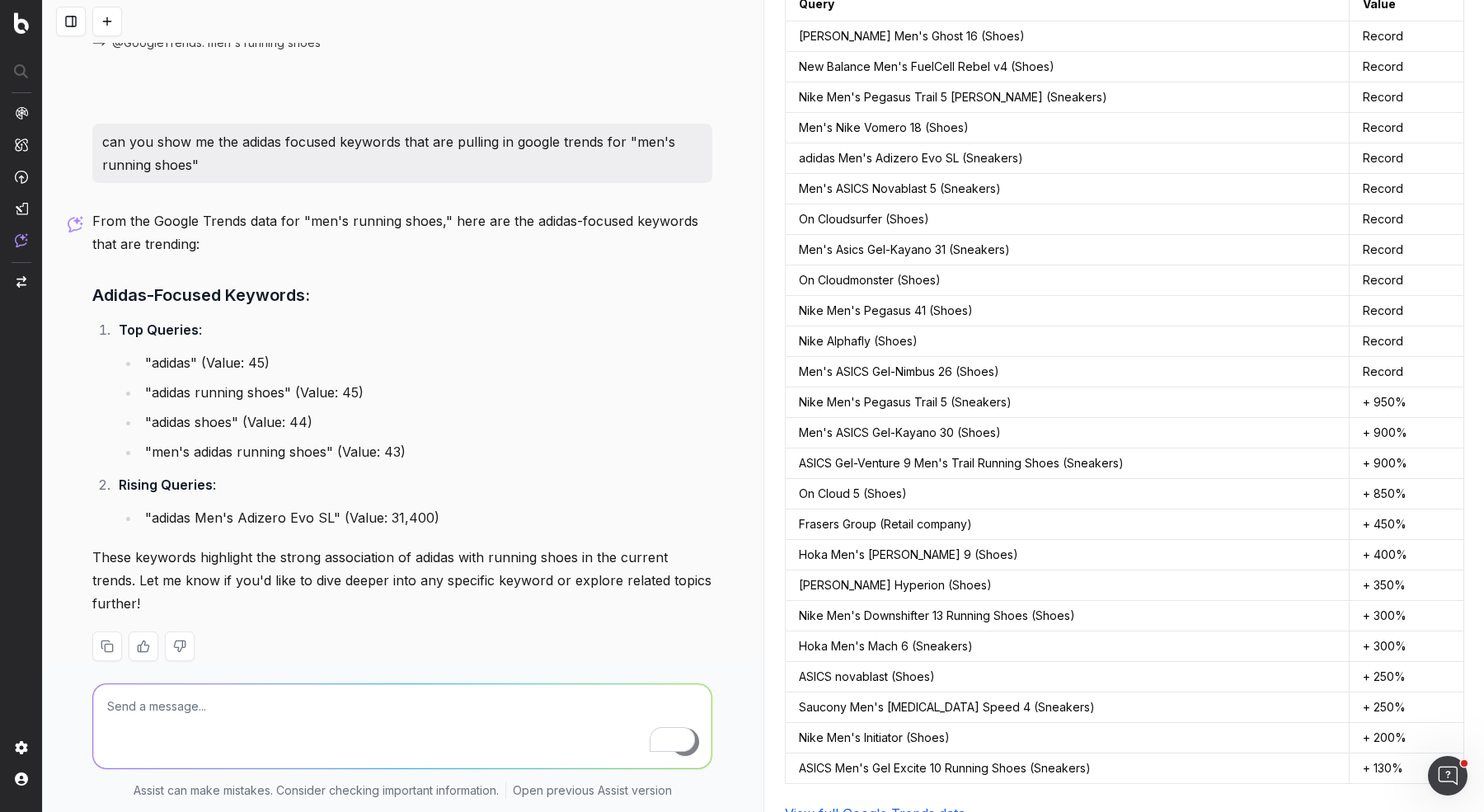
click at [310, 649] on textarea "To enrich screen reader interactions, please activate Accessibility in Grammarl…" at bounding box center [402, 727] width 618 height 84
type textarea "w"
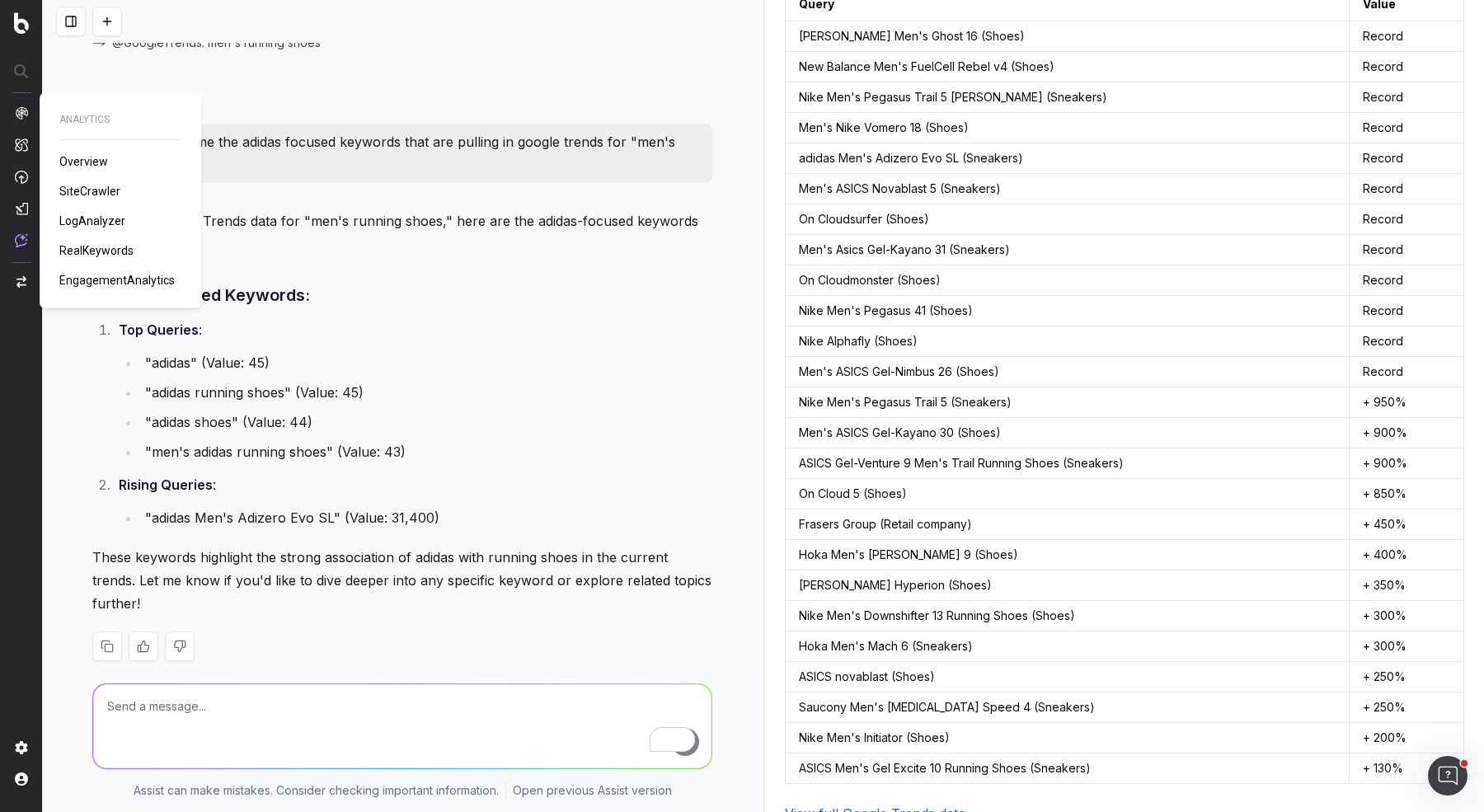
click at [85, 251] on span "RealKeywords" at bounding box center [96, 250] width 74 height 13
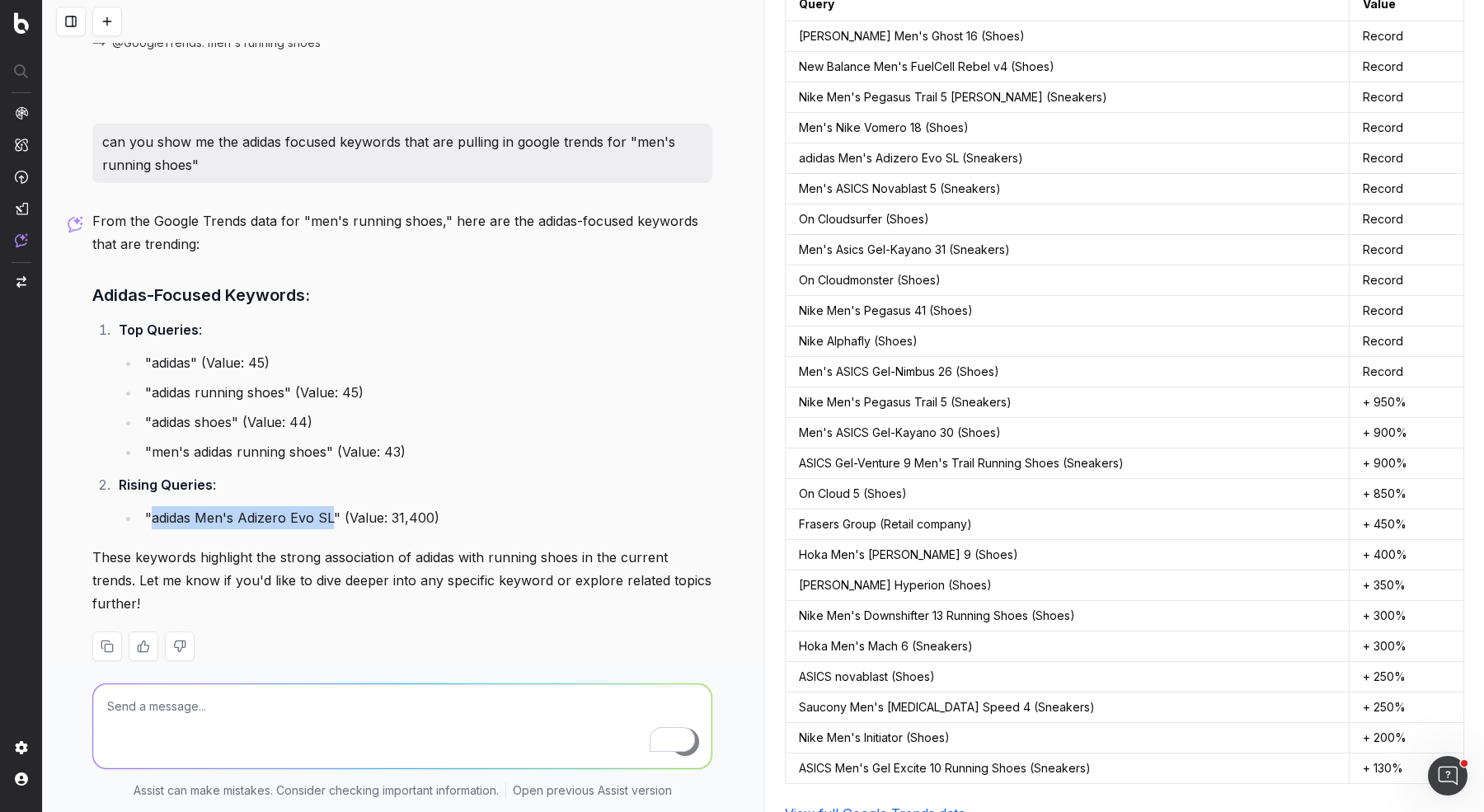
drag, startPoint x: 149, startPoint y: 516, endPoint x: 325, endPoint y: 523, distance: 176.1
click at [325, 523] on li ""adidas Men's Adizero Evo SL" (Value: 31,400)" at bounding box center [426, 518] width 572 height 23
copy li "adidas Men's Adizero Evo S"
click at [427, 649] on textarea "To enrich screen reader interactions, please activate Accessibility in Grammarl…" at bounding box center [402, 727] width 618 height 84
click at [240, 649] on textarea "To enrich screen reader interactions, please activate Accessibility in Grammarl…" at bounding box center [402, 727] width 618 height 84
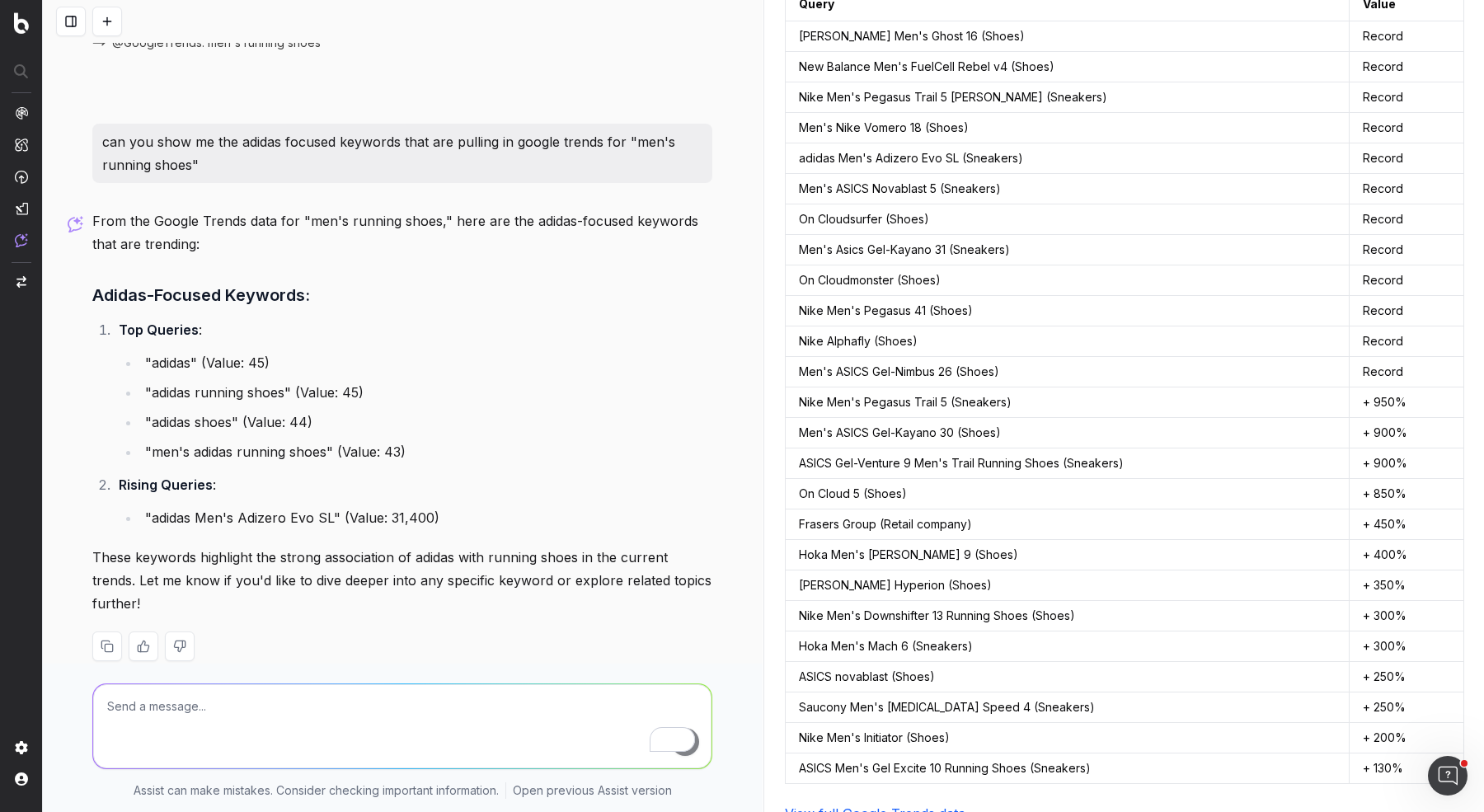
paste textarea "adidas adizero evo sl"
type textarea "adidas adizero evo sl trends"
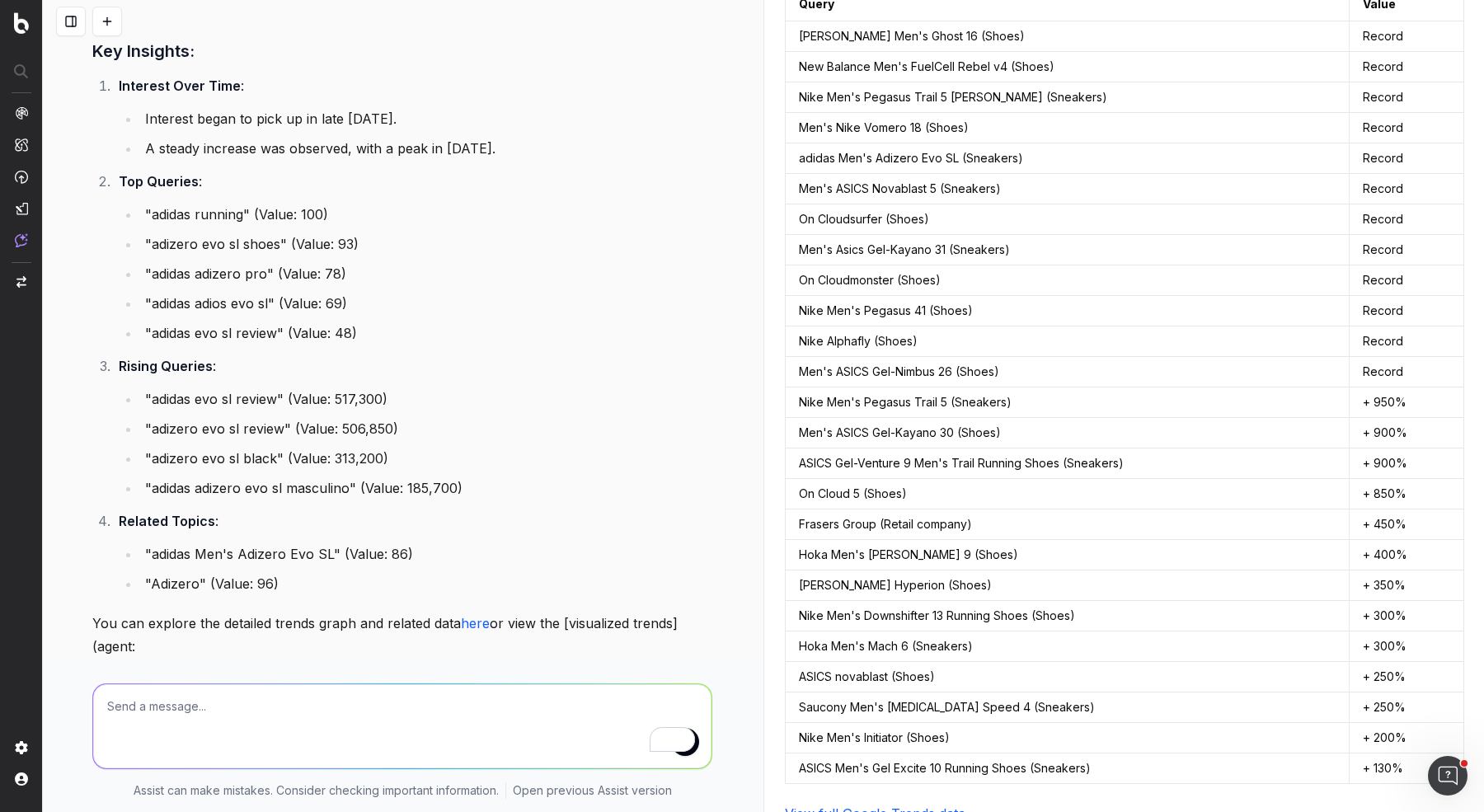
scroll to position [1627, 0]
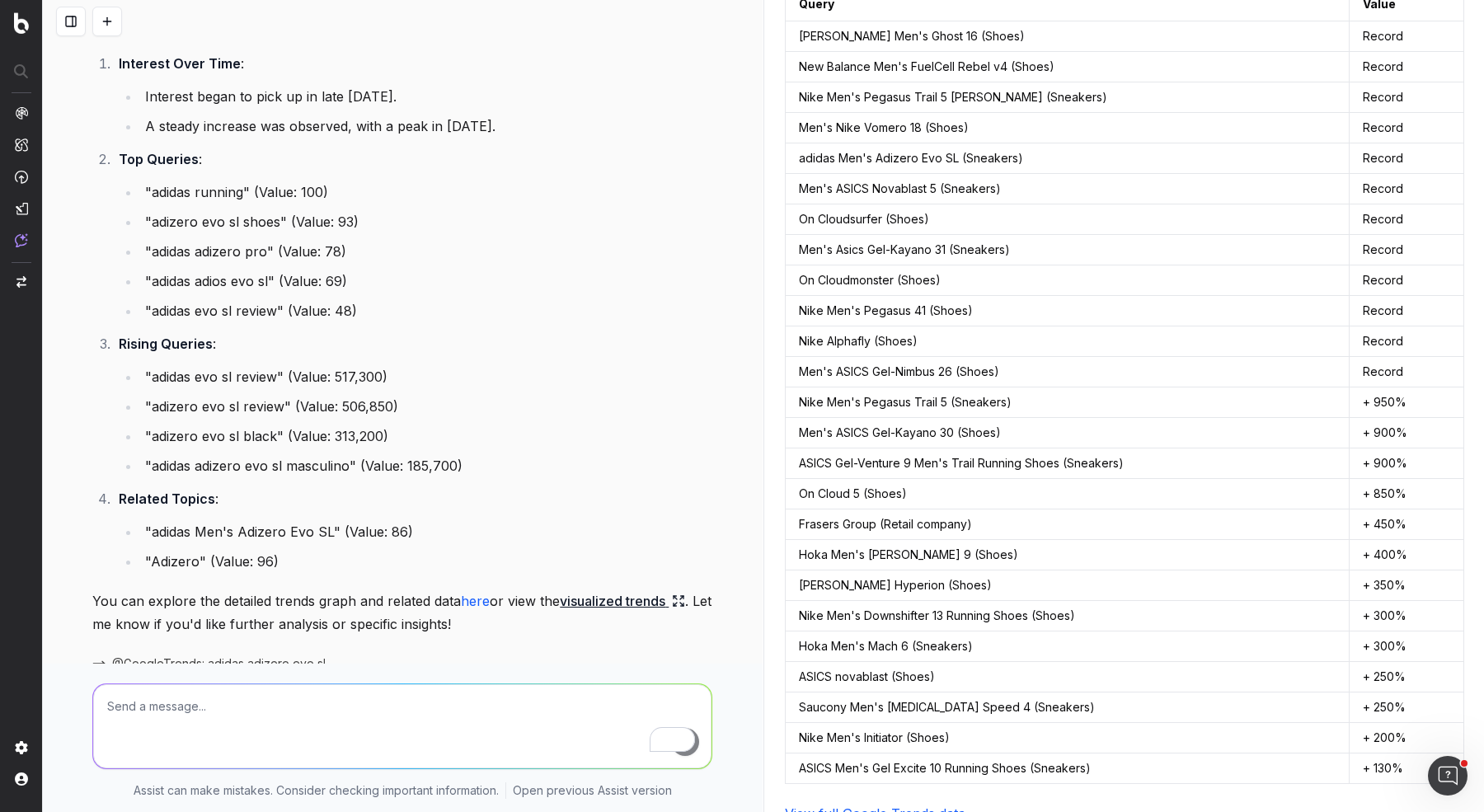
click at [252, 649] on span "@GoogleTrends: adidas adizero evo sl" at bounding box center [219, 664] width 214 height 16
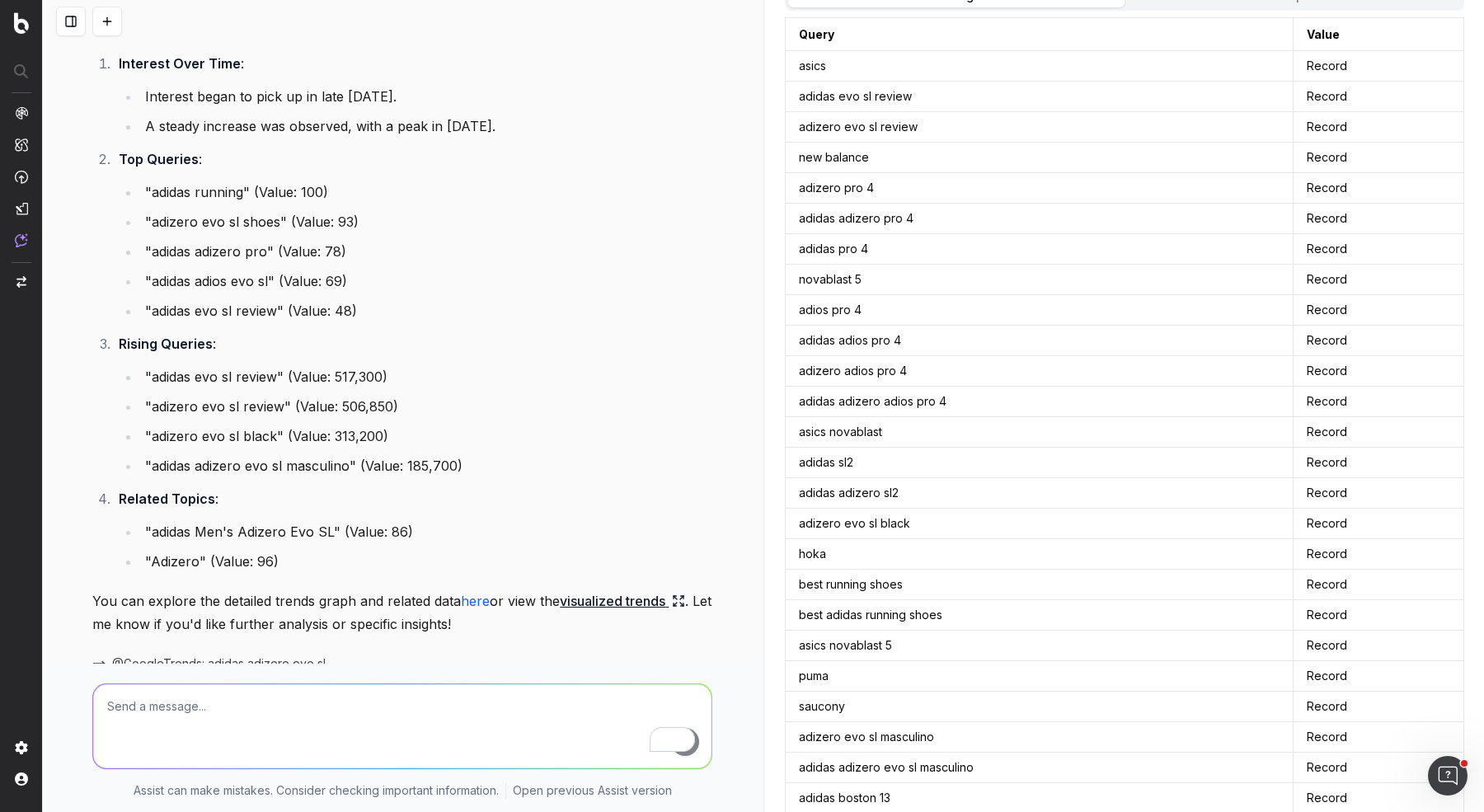
scroll to position [765, 0]
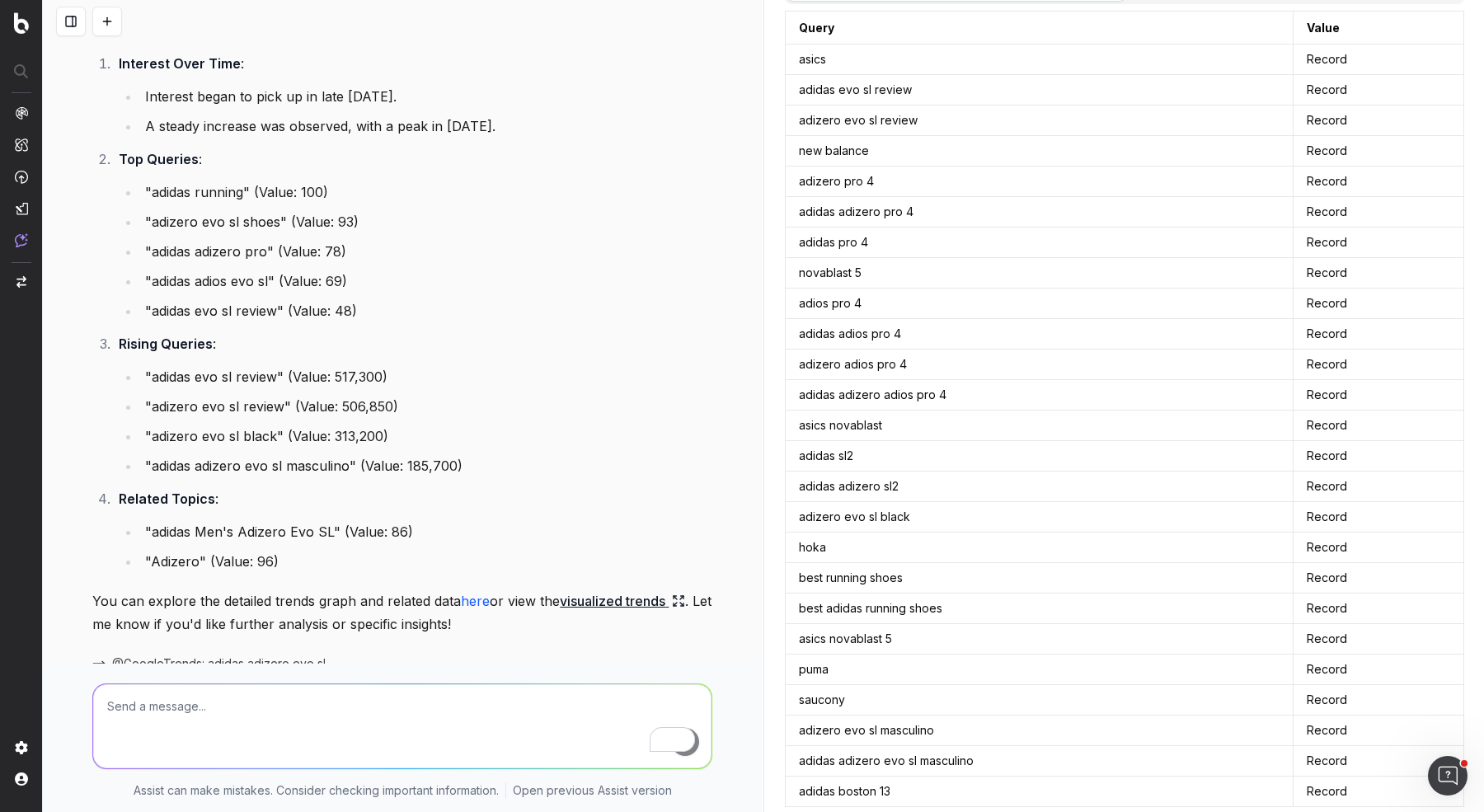
click at [491, 649] on textarea "To enrich screen reader interactions, please activate Accessibility in Grammarl…" at bounding box center [402, 727] width 618 height 84
drag, startPoint x: 151, startPoint y: 202, endPoint x: 276, endPoint y: 205, distance: 125.0
click at [276, 210] on li ""adizero evo sl shoes" (Value: 93)" at bounding box center [426, 222] width 572 height 23
copy li "adizero evo sl shoes"
click at [186, 649] on textarea "how does "" at bounding box center [402, 727] width 618 height 84
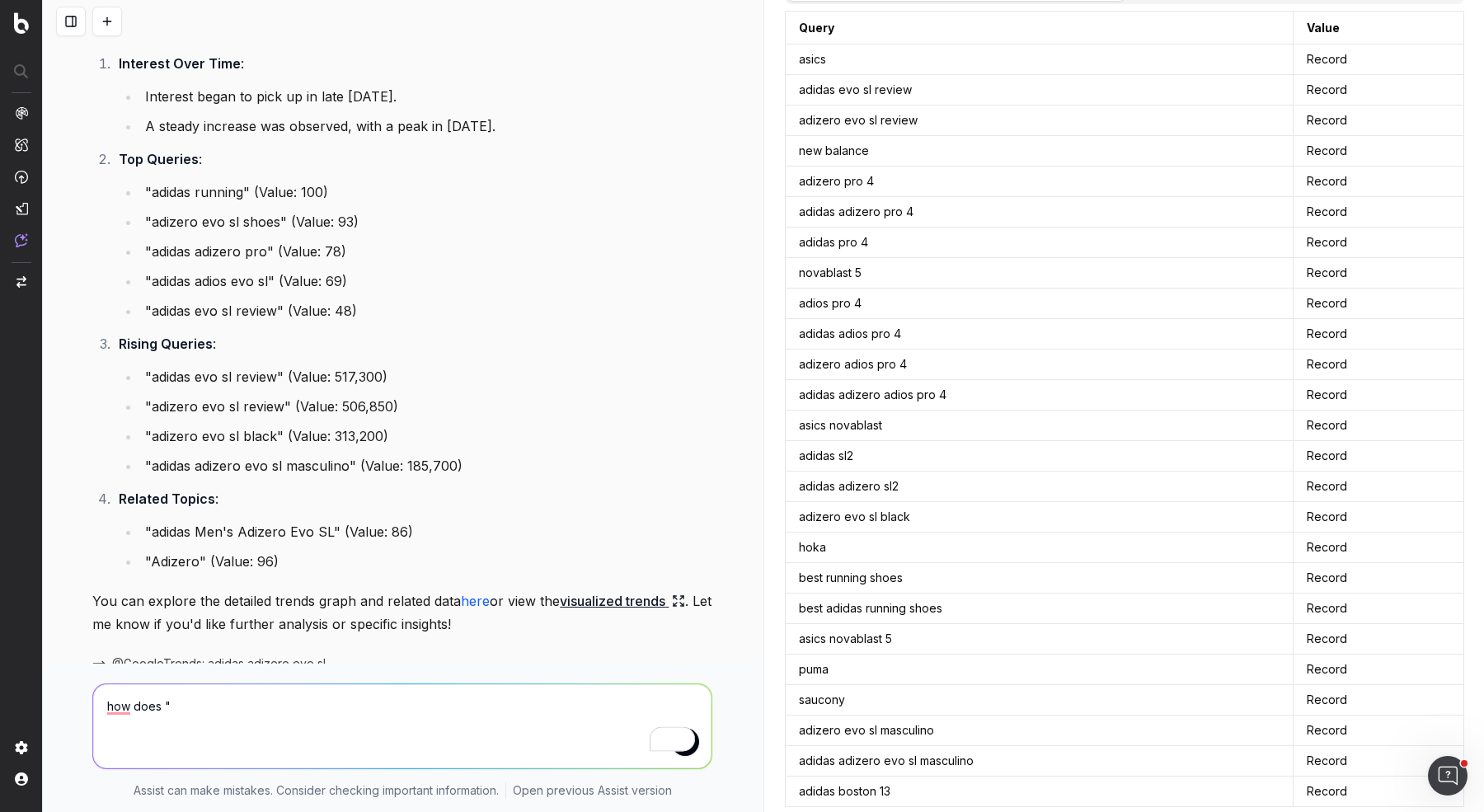
paste textarea "adizero evo sl shoes"
type textarea "how does "adizero evo sl shoes" show up in chatgpt?"
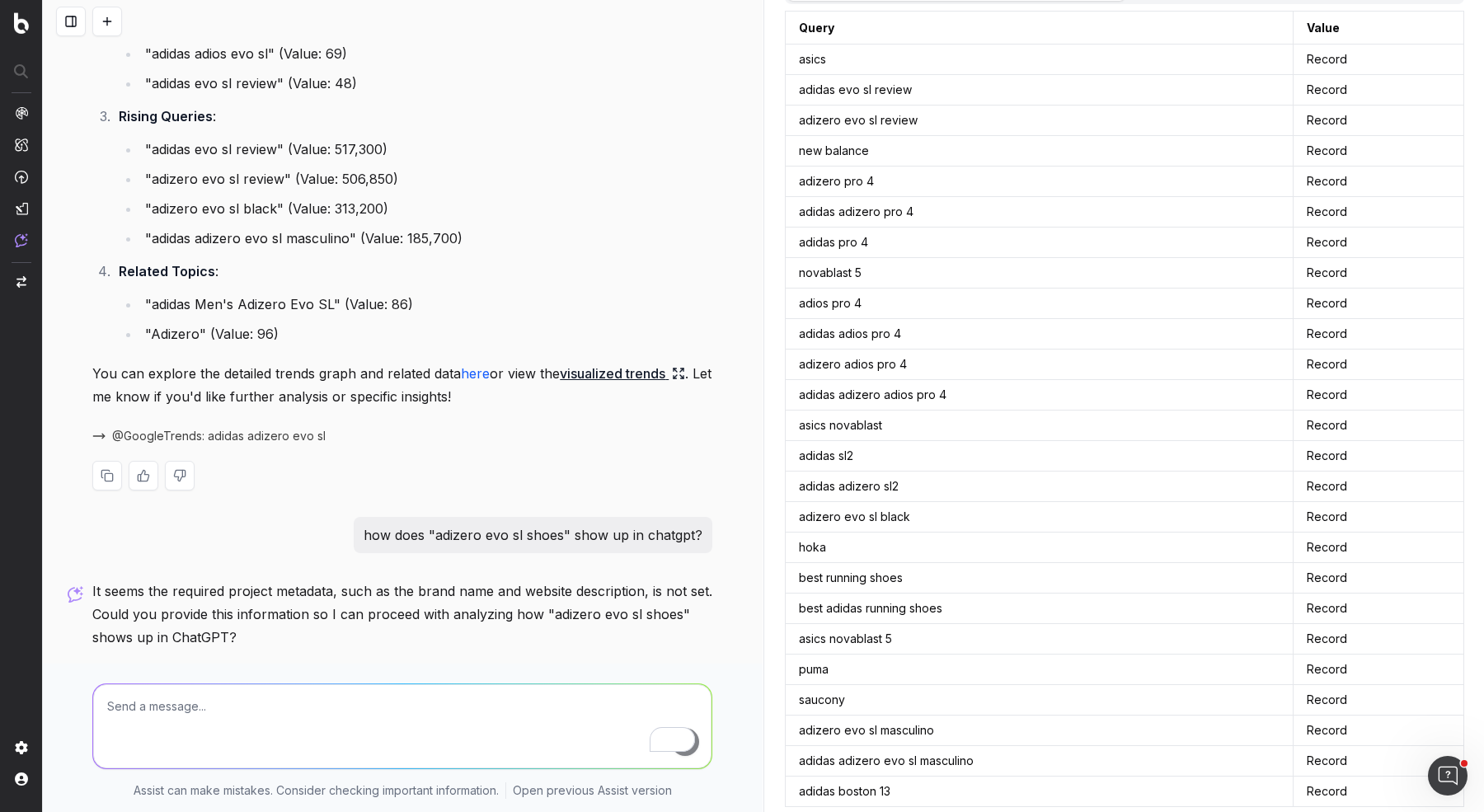
scroll to position [1947, 0]
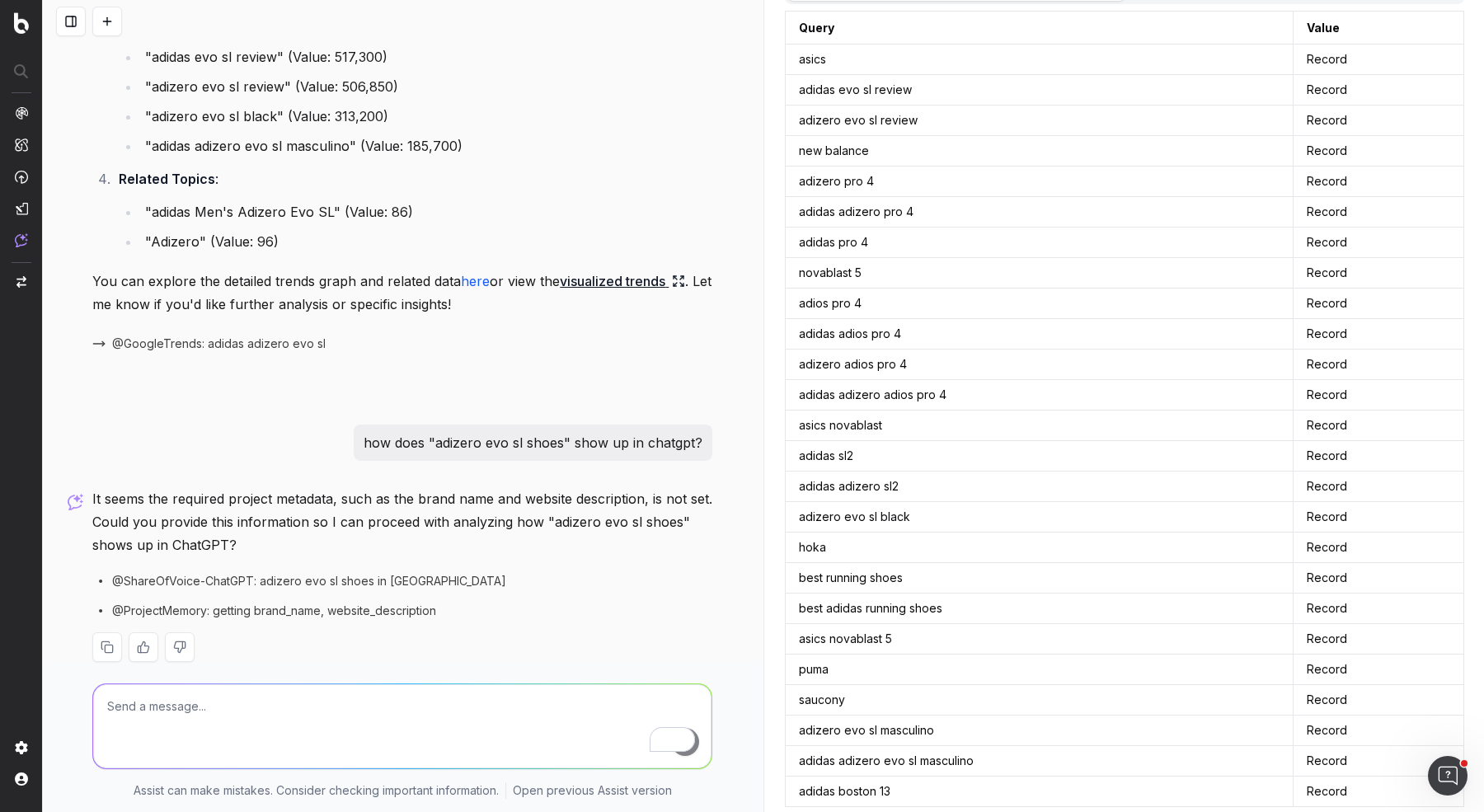
click at [279, 649] on textarea "To enrich screen reader interactions, please activate Accessibility in Grammarl…" at bounding box center [402, 727] width 618 height 84
click at [502, 432] on p "how does "adizero evo sl shoes" show up in chatgpt?" at bounding box center [533, 443] width 339 height 23
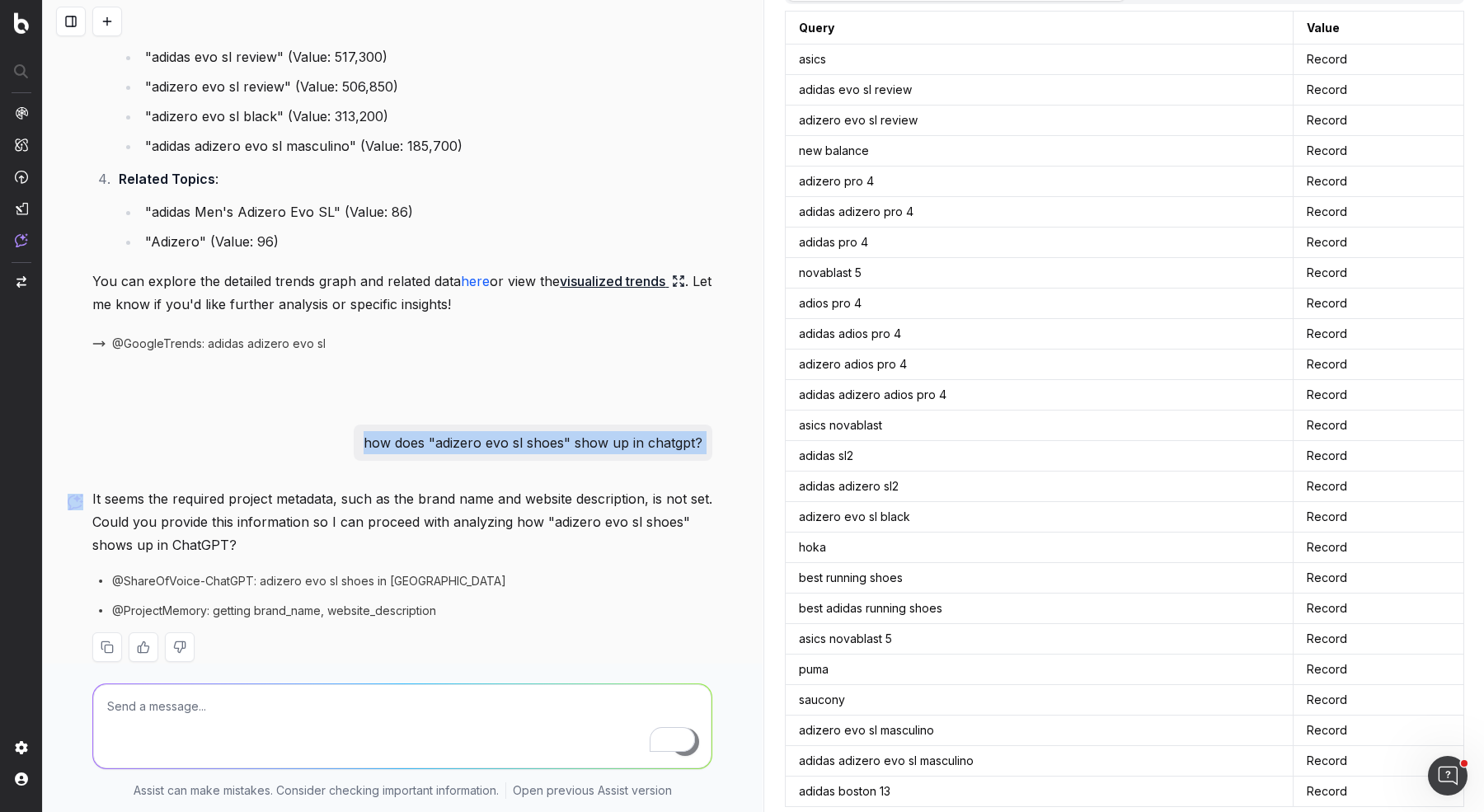
click at [502, 432] on p "how does "adizero evo sl shoes" show up in chatgpt?" at bounding box center [533, 443] width 339 height 23
click at [337, 649] on textarea "To enrich screen reader interactions, please activate Accessibility in Grammarl…" at bounding box center [402, 727] width 618 height 84
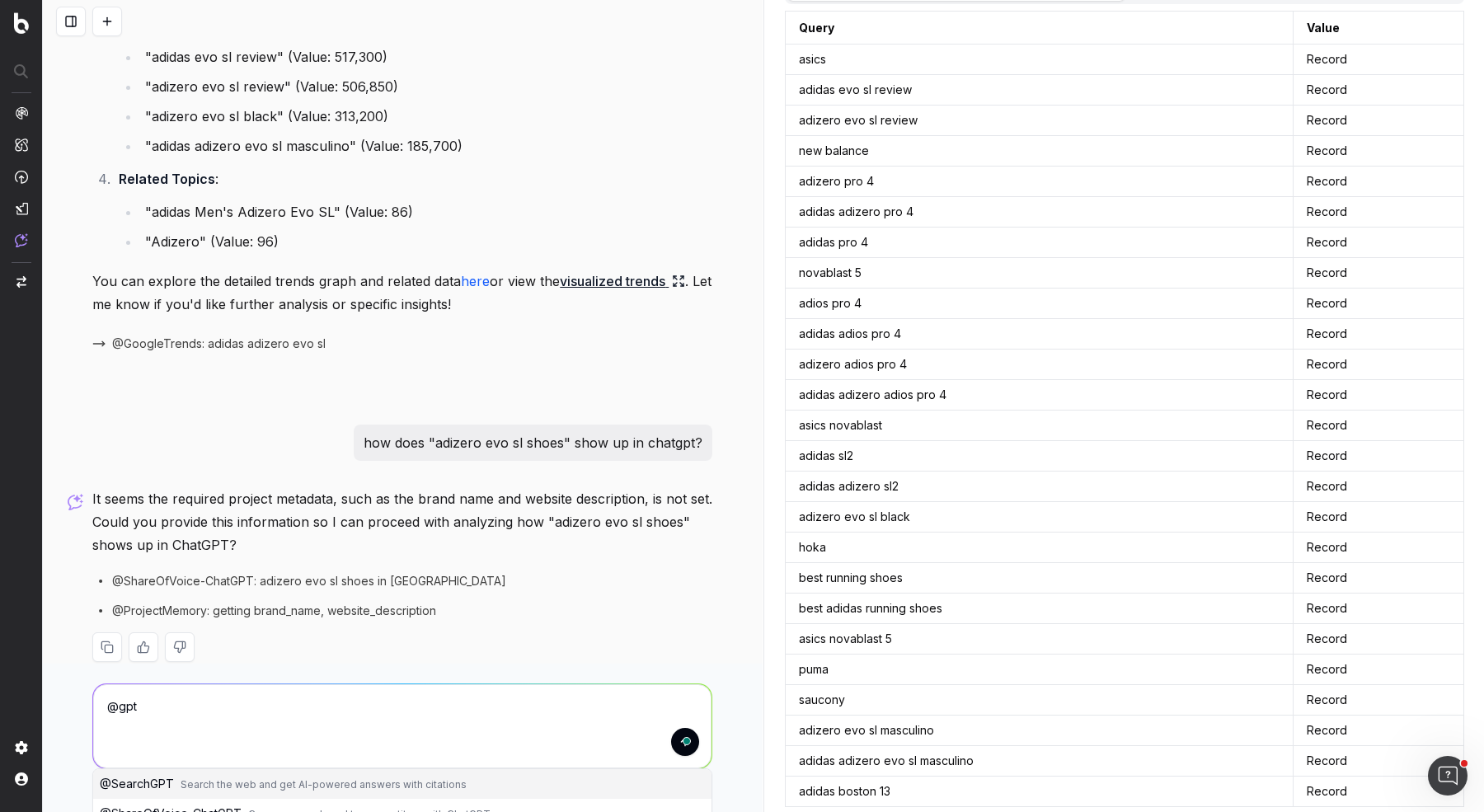
scroll to position [1963, 0]
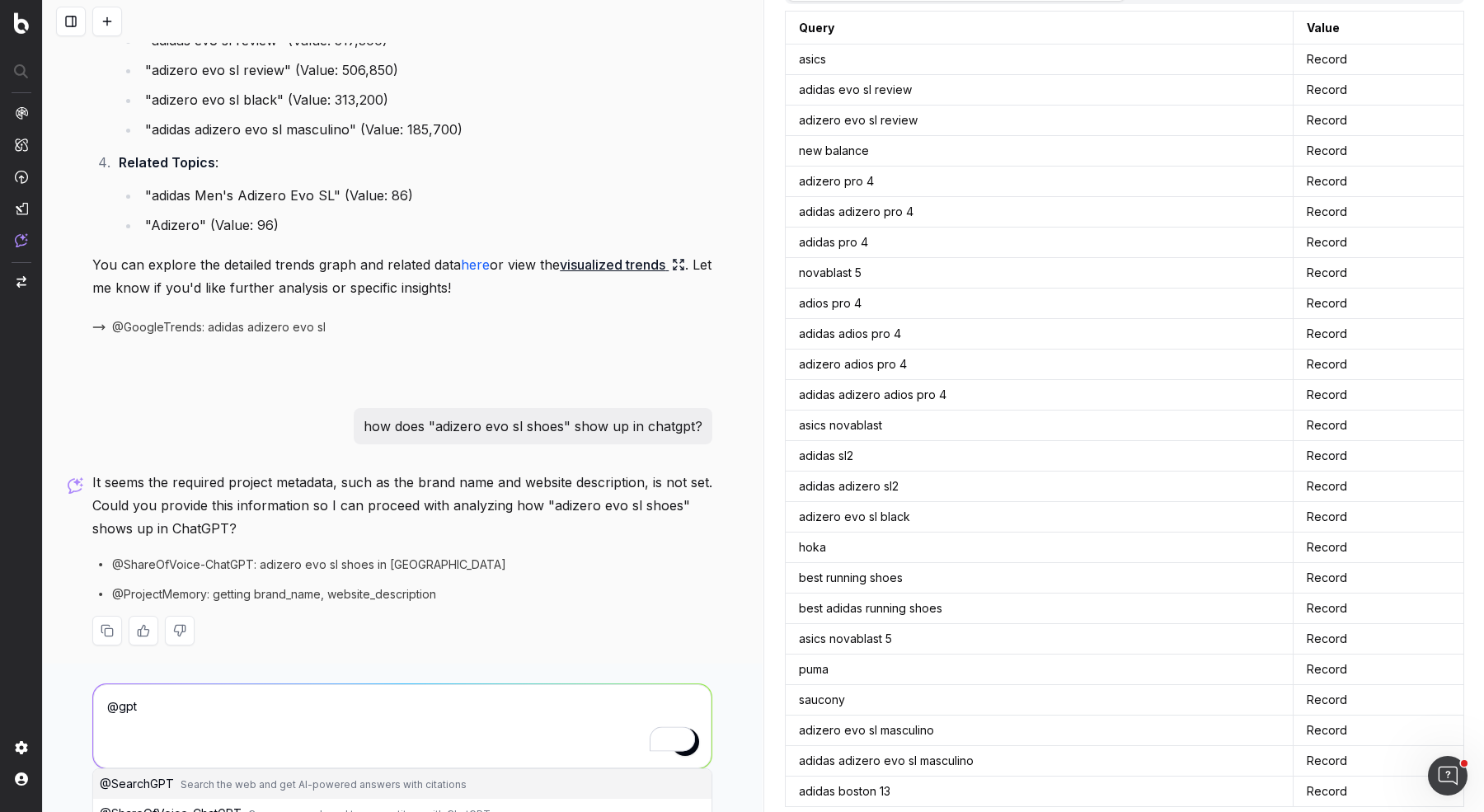
click at [378, 649] on span "Search the web and get AI-powered answers with citations" at bounding box center [323, 785] width 286 height 13
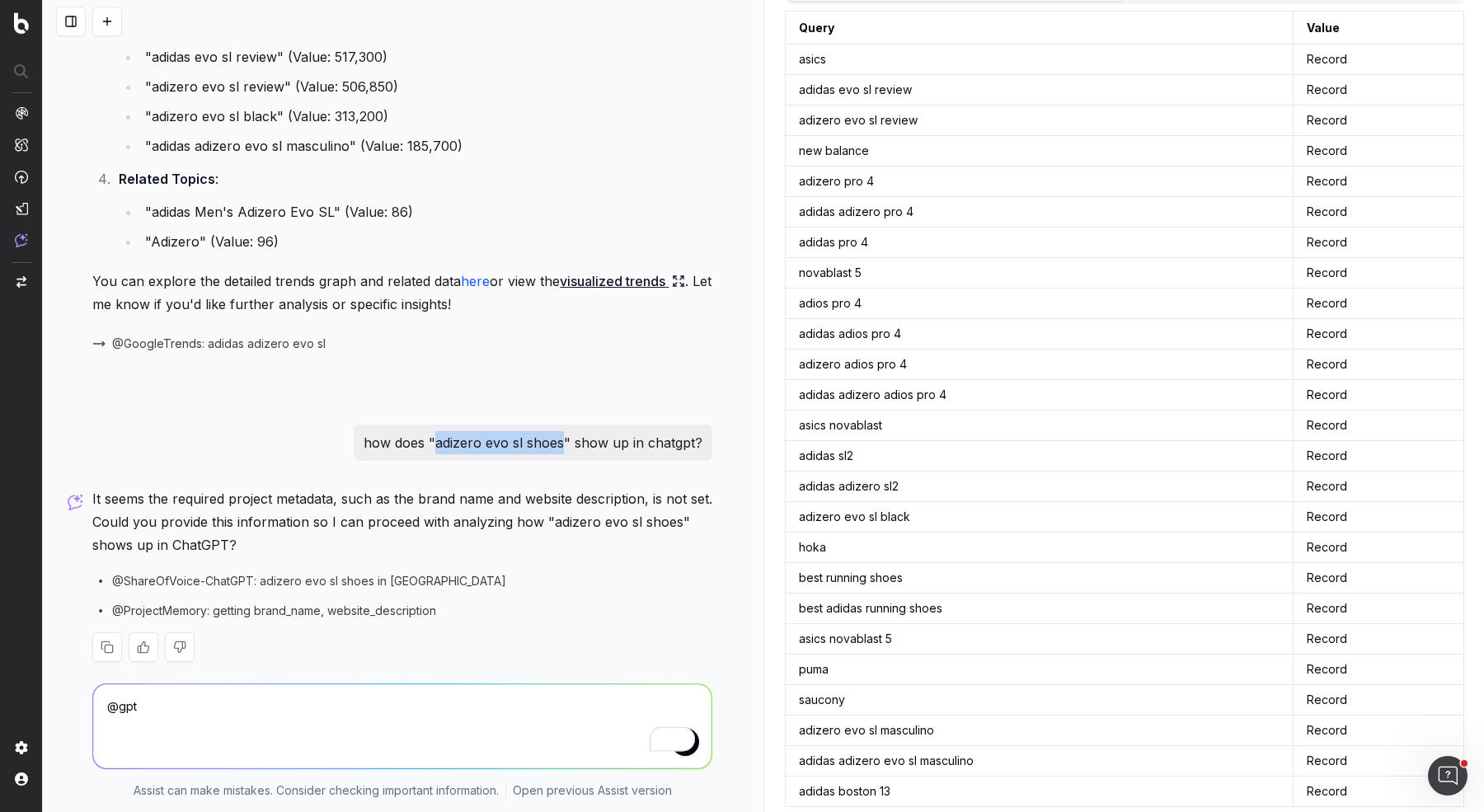
drag, startPoint x: 441, startPoint y: 422, endPoint x: 568, endPoint y: 423, distance: 127.0
click at [568, 432] on p "how does "adizero evo sl shoes" show up in chatgpt?" at bounding box center [533, 443] width 339 height 23
copy p "adizero evo sl shoes"
click at [332, 649] on textarea "@SearchGPT" at bounding box center [402, 727] width 618 height 84
paste textarea "adizero evo sl shoes"
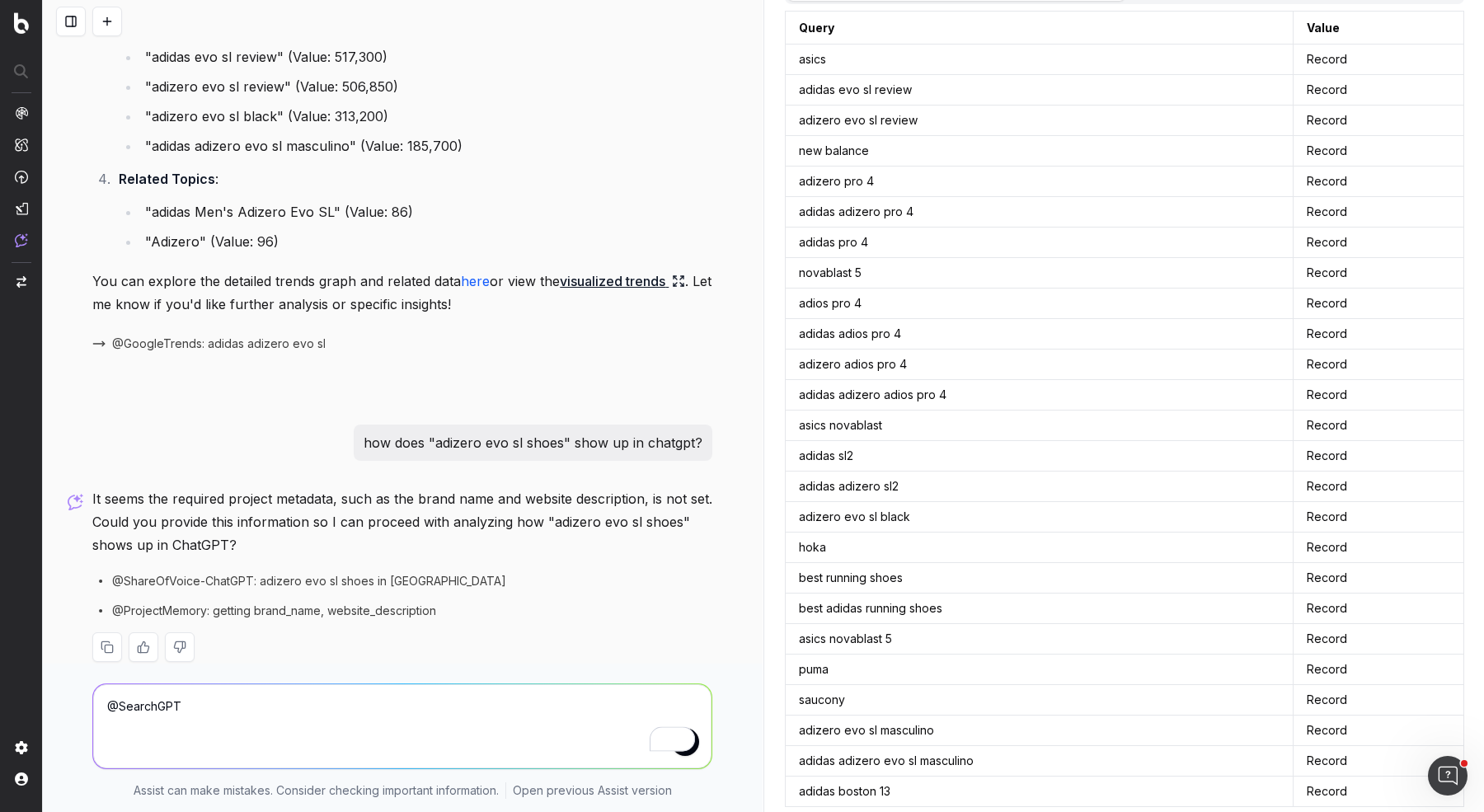
type textarea "@SearchGPT adizero evo sl shoes"
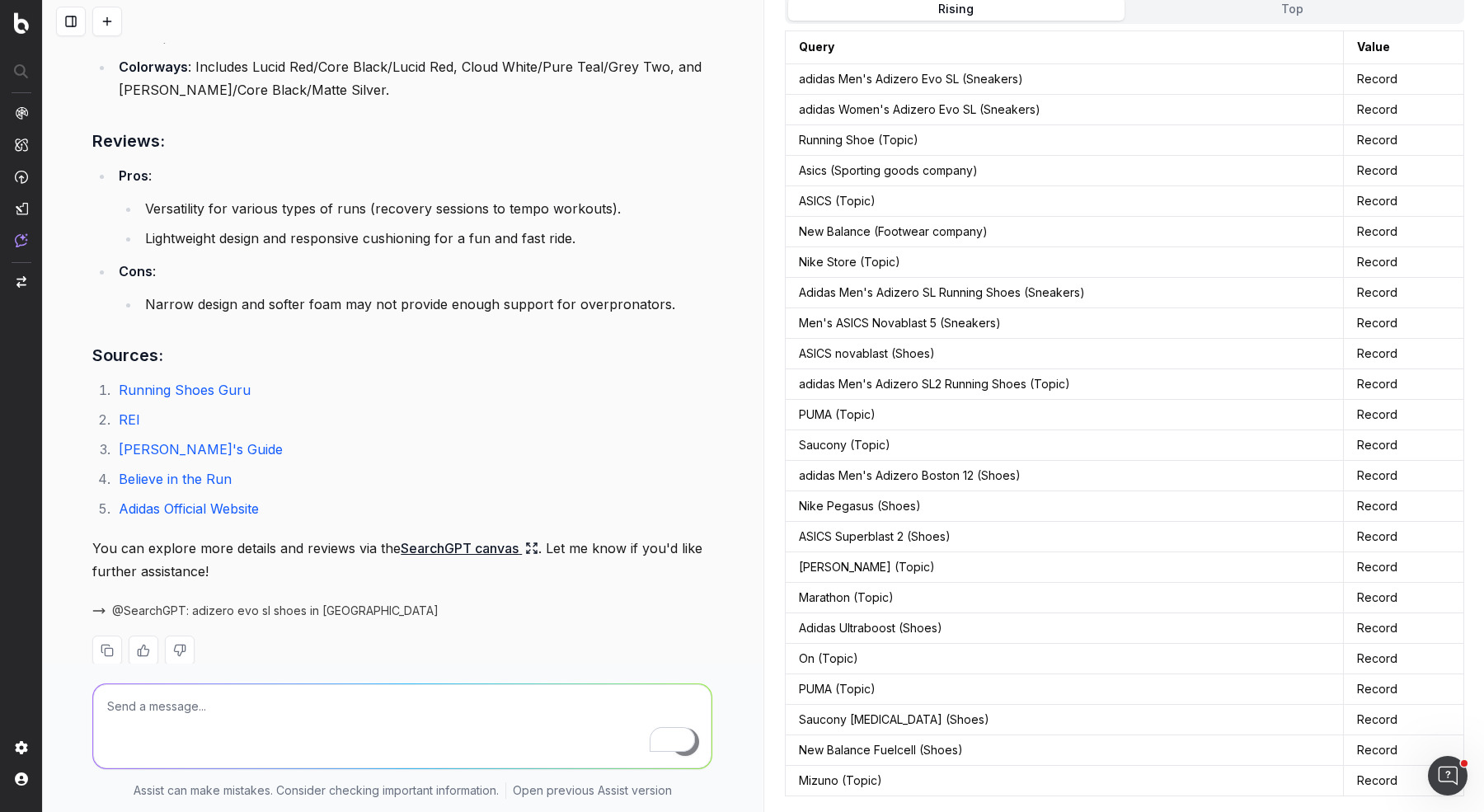
scroll to position [1811, 0]
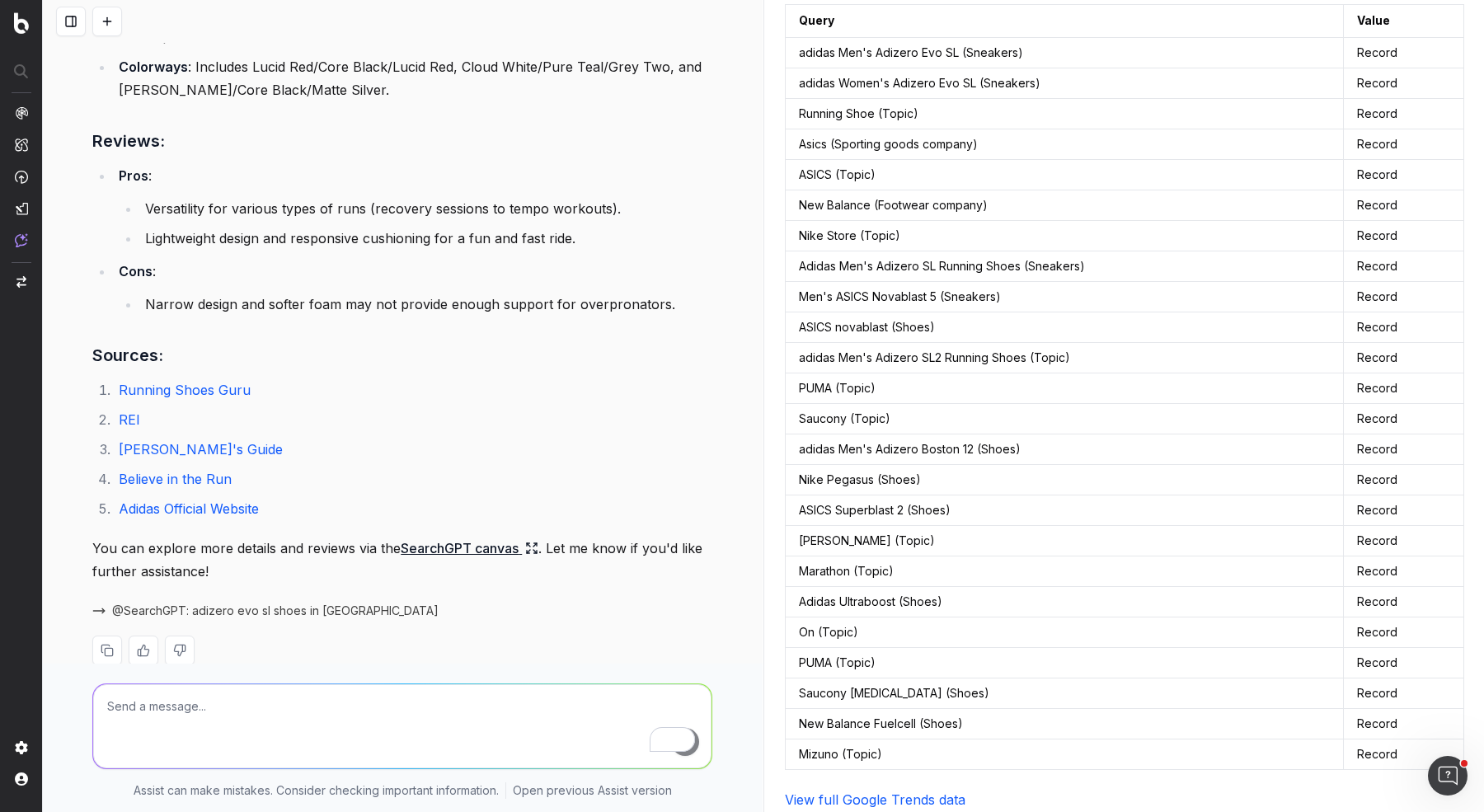
click at [435, 649] on textarea "To enrich screen reader interactions, please activate Accessibility in Grammarl…" at bounding box center [402, 727] width 618 height 84
type textarea "can you help me with topical keyword clustering?"
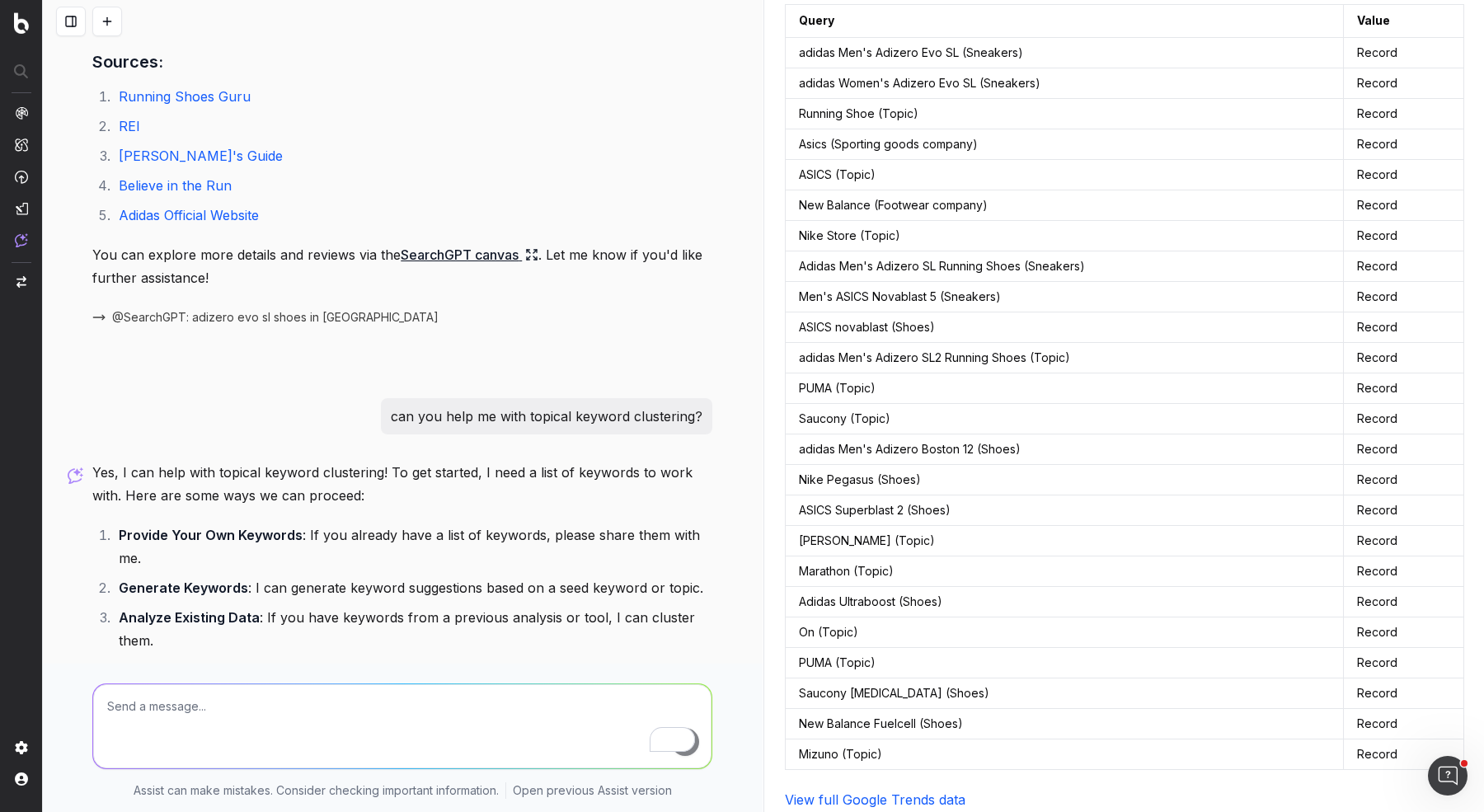
scroll to position [3270, 0]
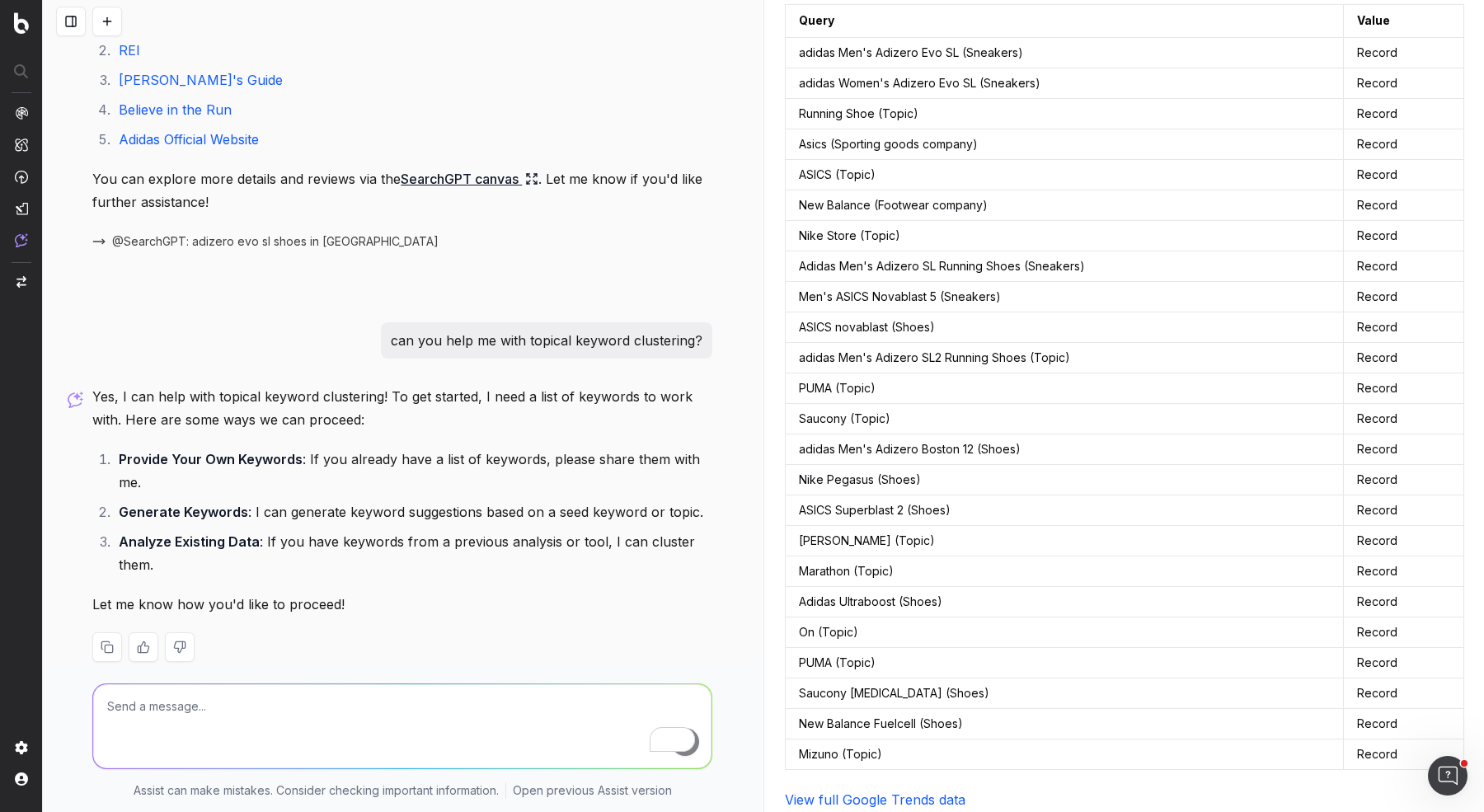
click at [366, 649] on textarea "To enrich screen reader interactions, please activate Accessibility in Grammarl…" at bounding box center [402, 727] width 618 height 84
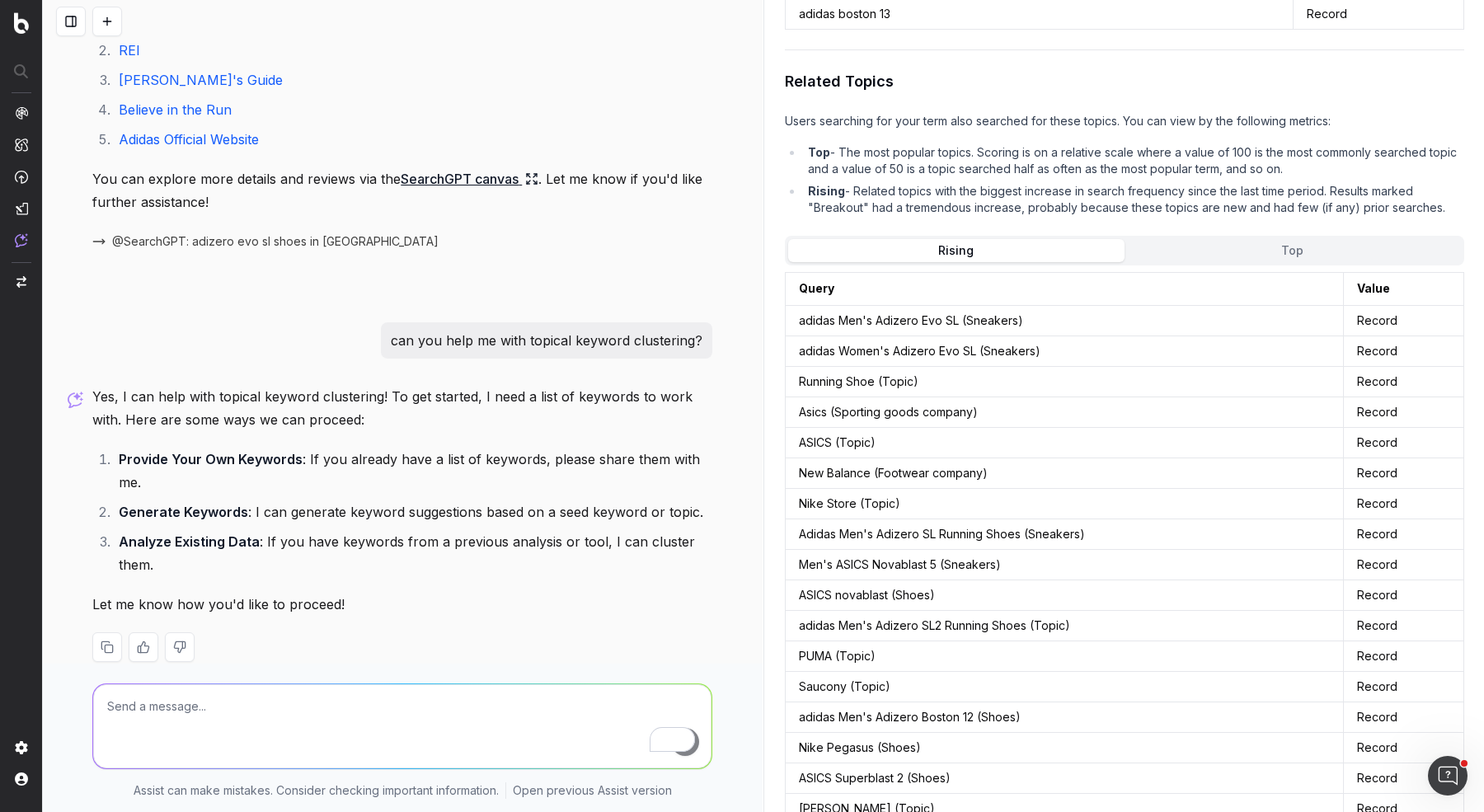
scroll to position [1811, 0]
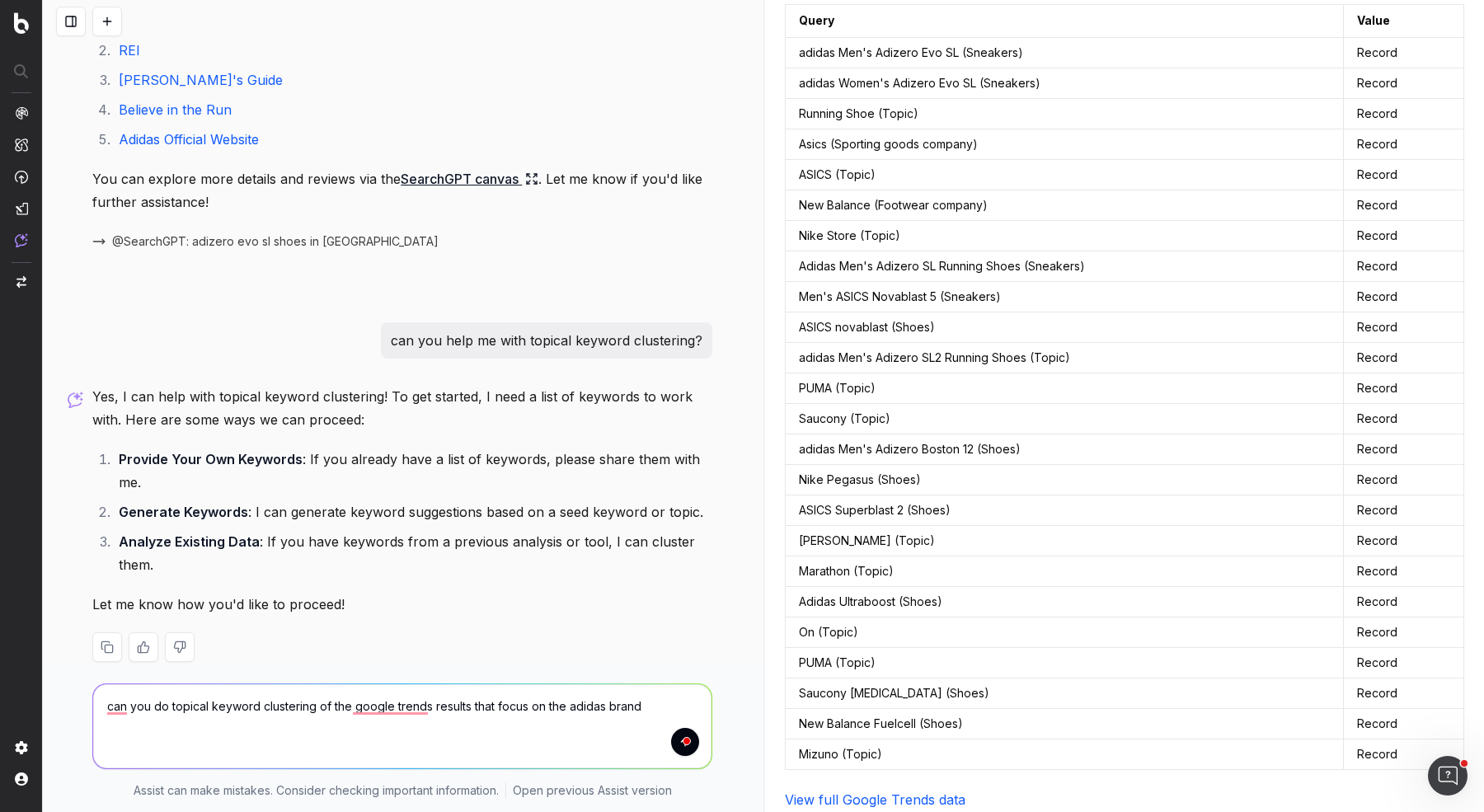
type textarea "can you do topical keyword clustering of the google trends results that focus o…"
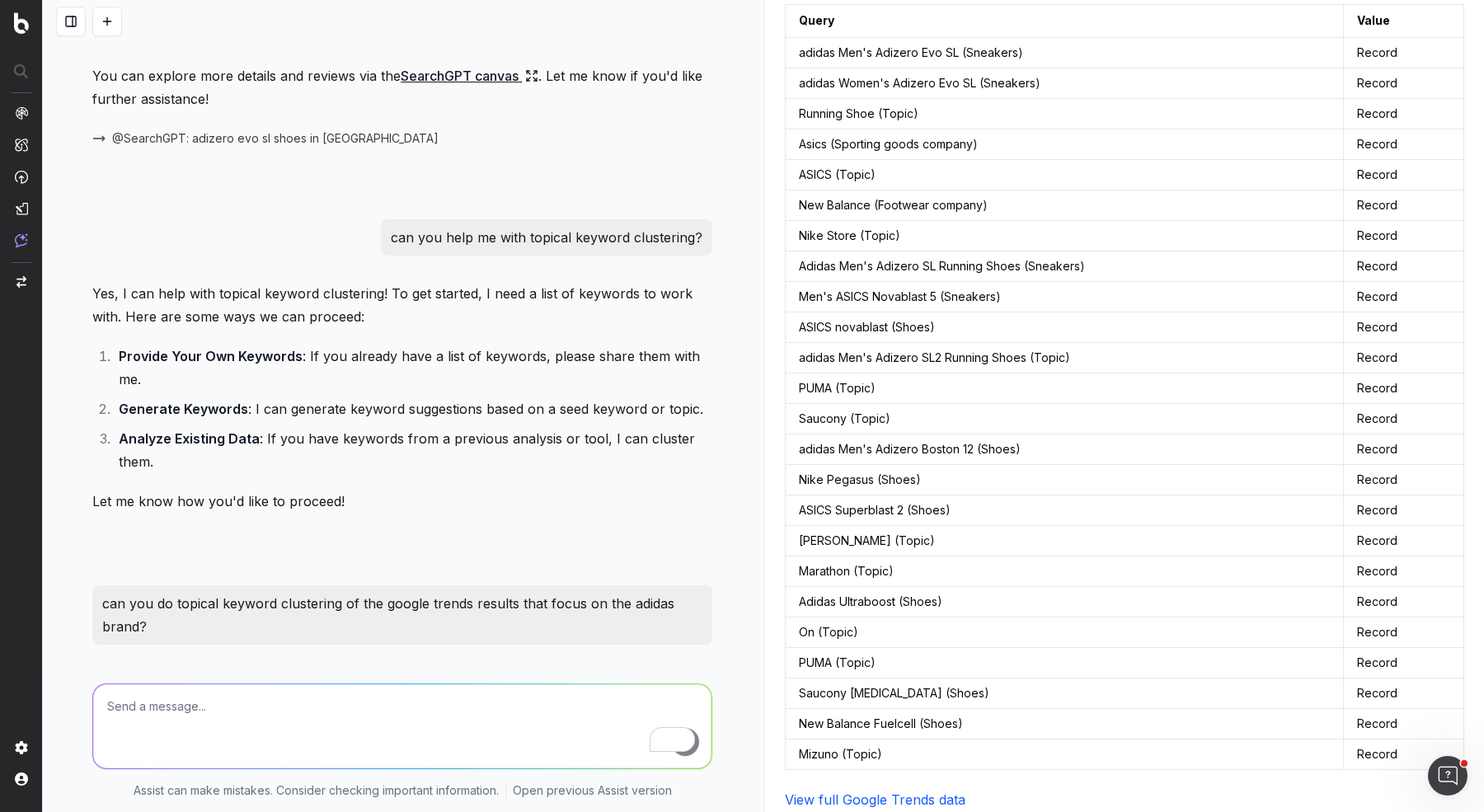
scroll to position [3527, 0]
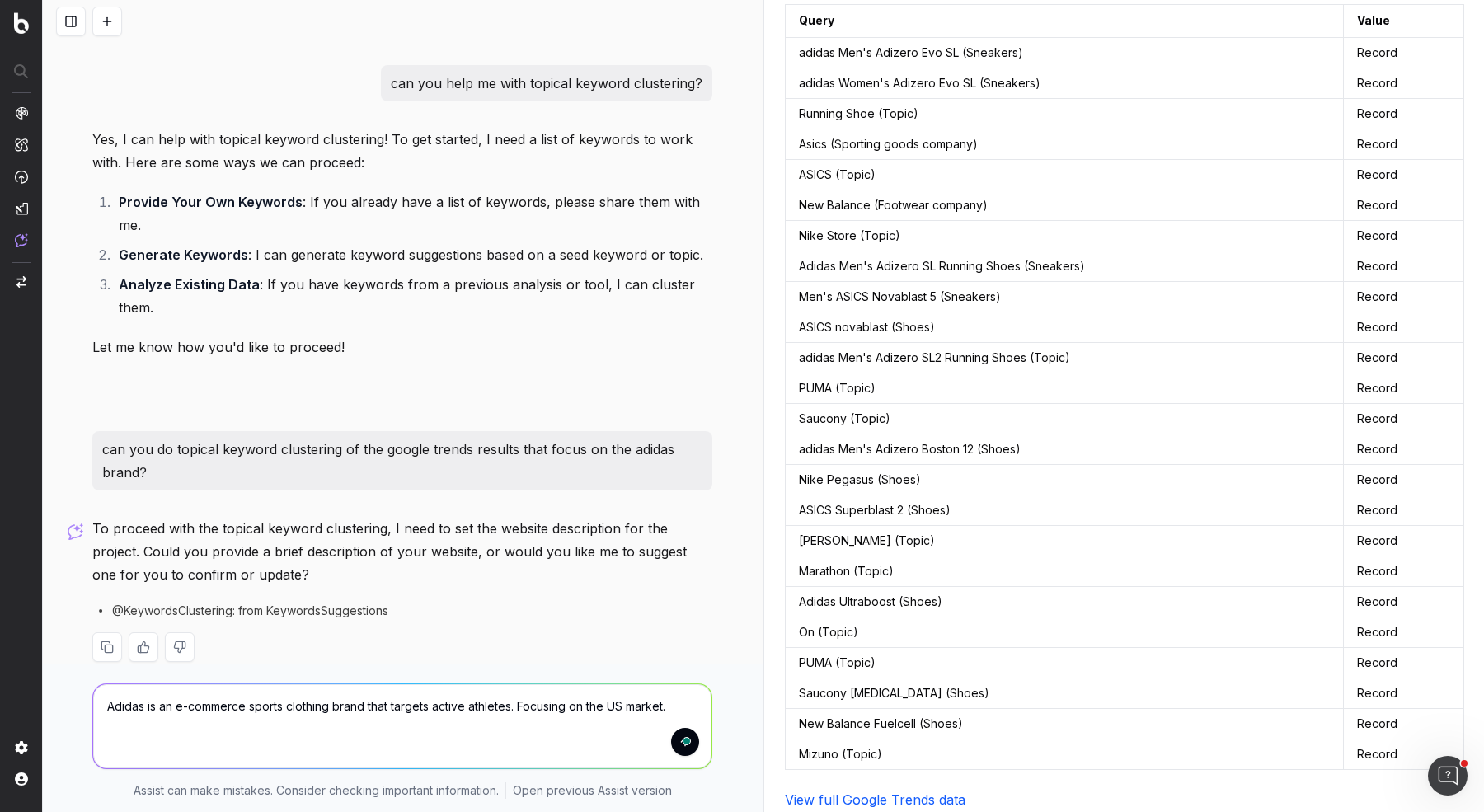
type textarea "Adidas is an e-commerce sports clothing brand that targets active athletes. Foc…"
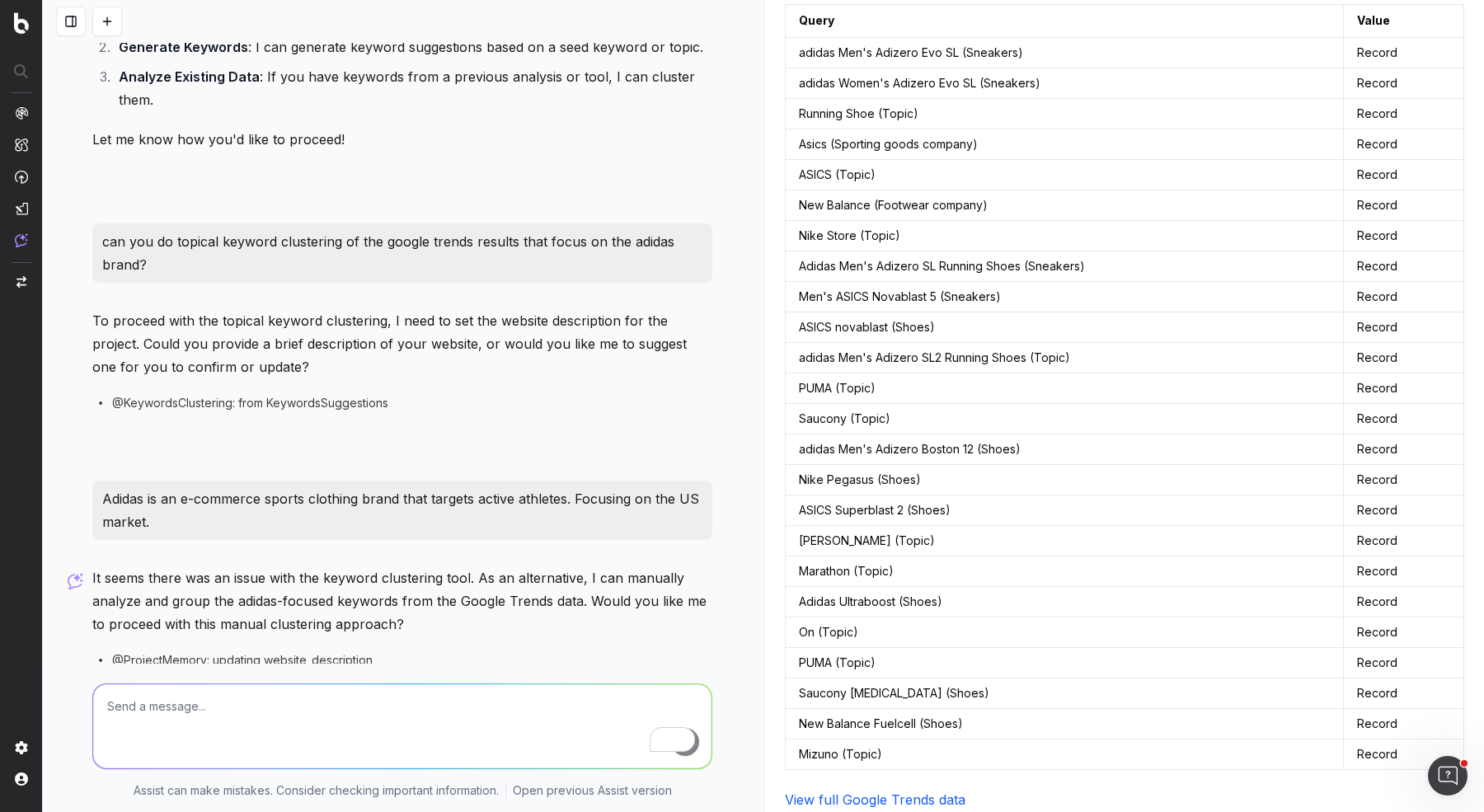
scroll to position [3814, 0]
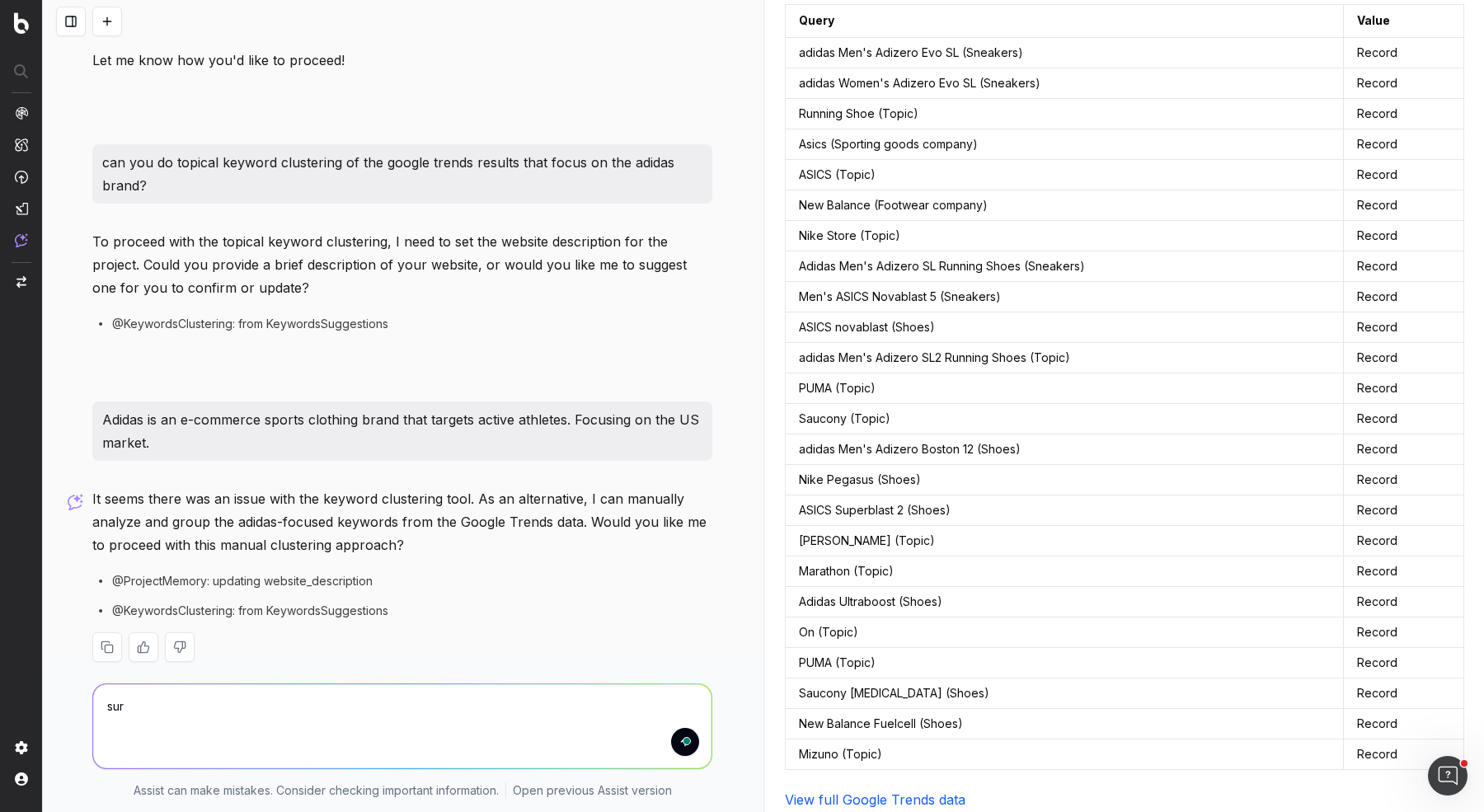
type textarea "sure"
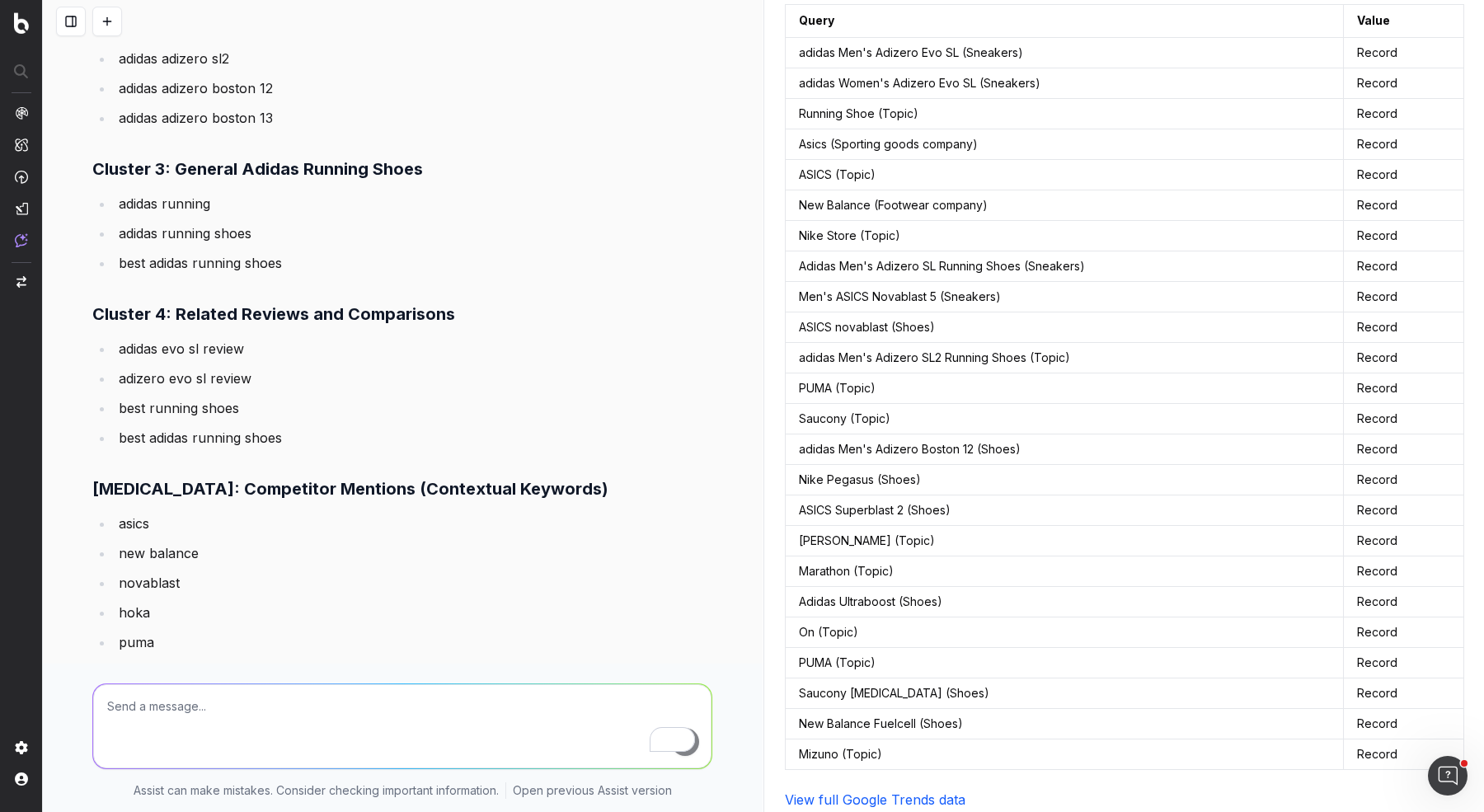
scroll to position [5222, 0]
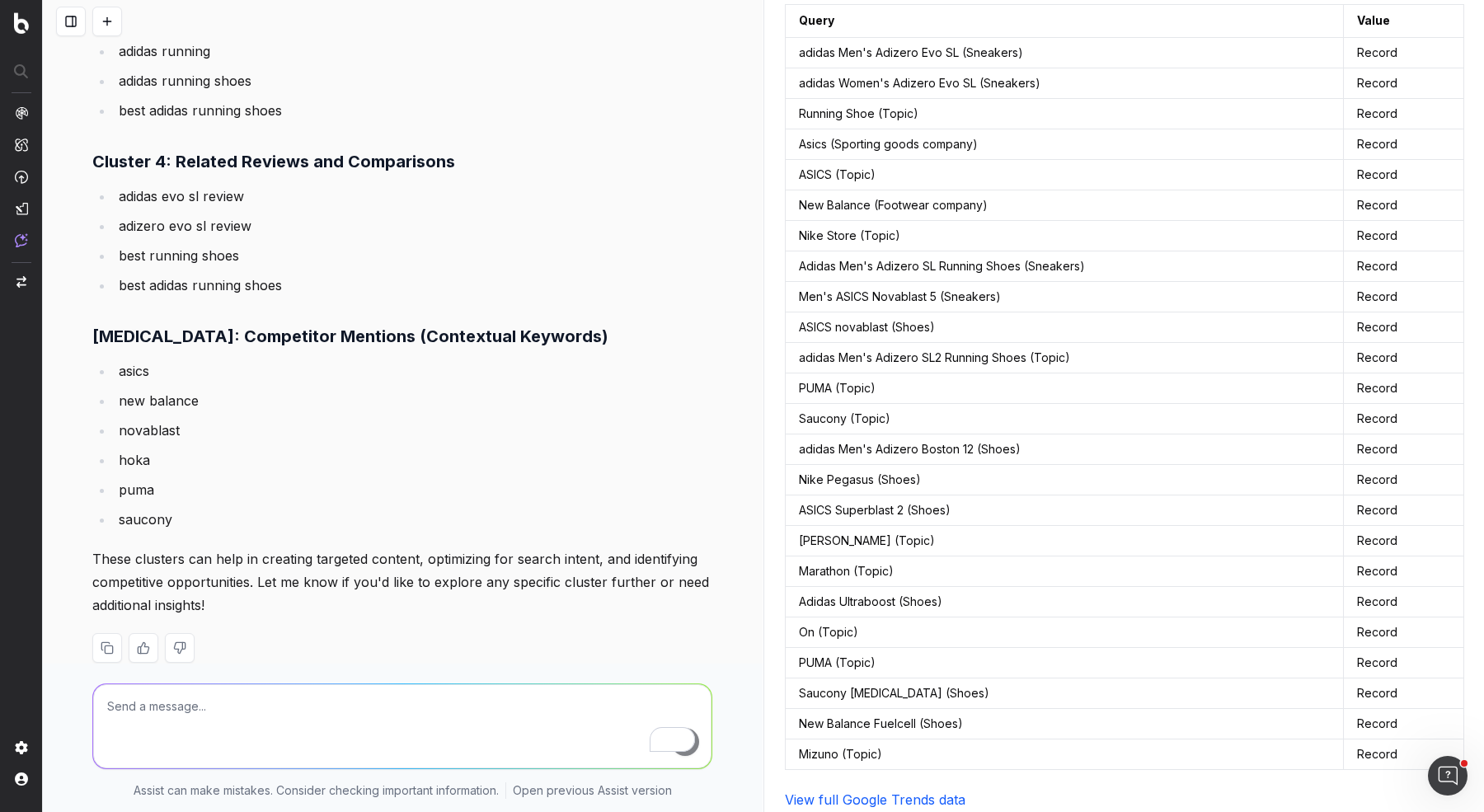
click at [382, 649] on textarea "To enrich screen reader interactions, please activate Accessibility in Grammarl…" at bounding box center [402, 727] width 618 height 84
type textarea "can you help me identify competitive opportunities?"
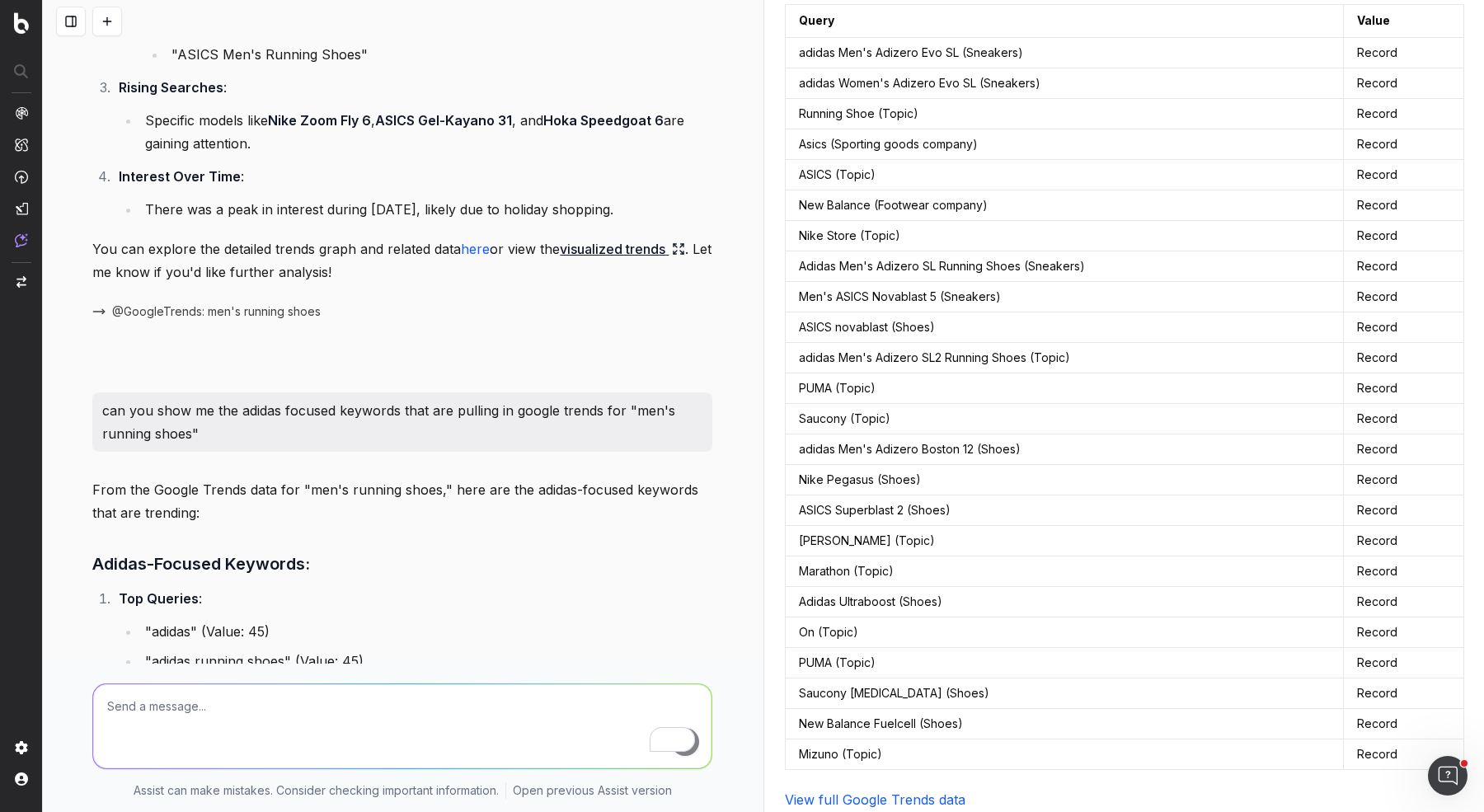
scroll to position [0, 0]
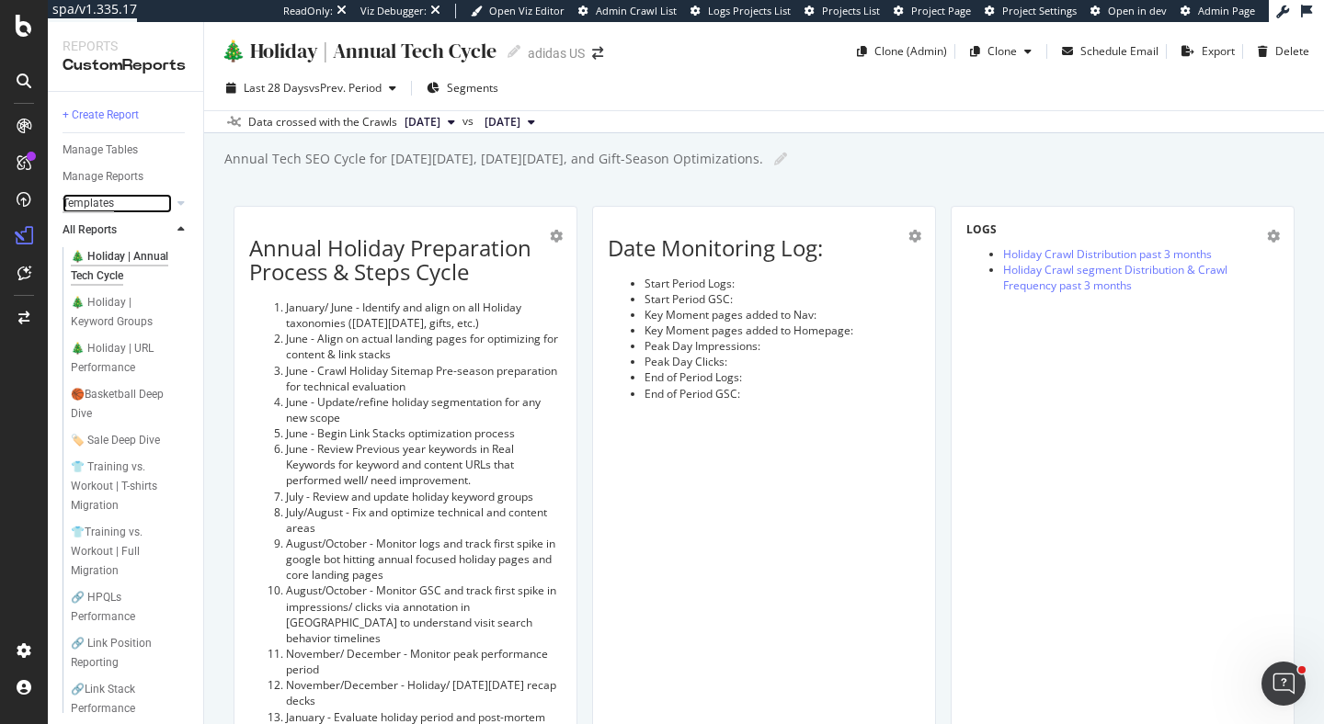
click at [99, 206] on div "Templates" at bounding box center [87, 203] width 51 height 19
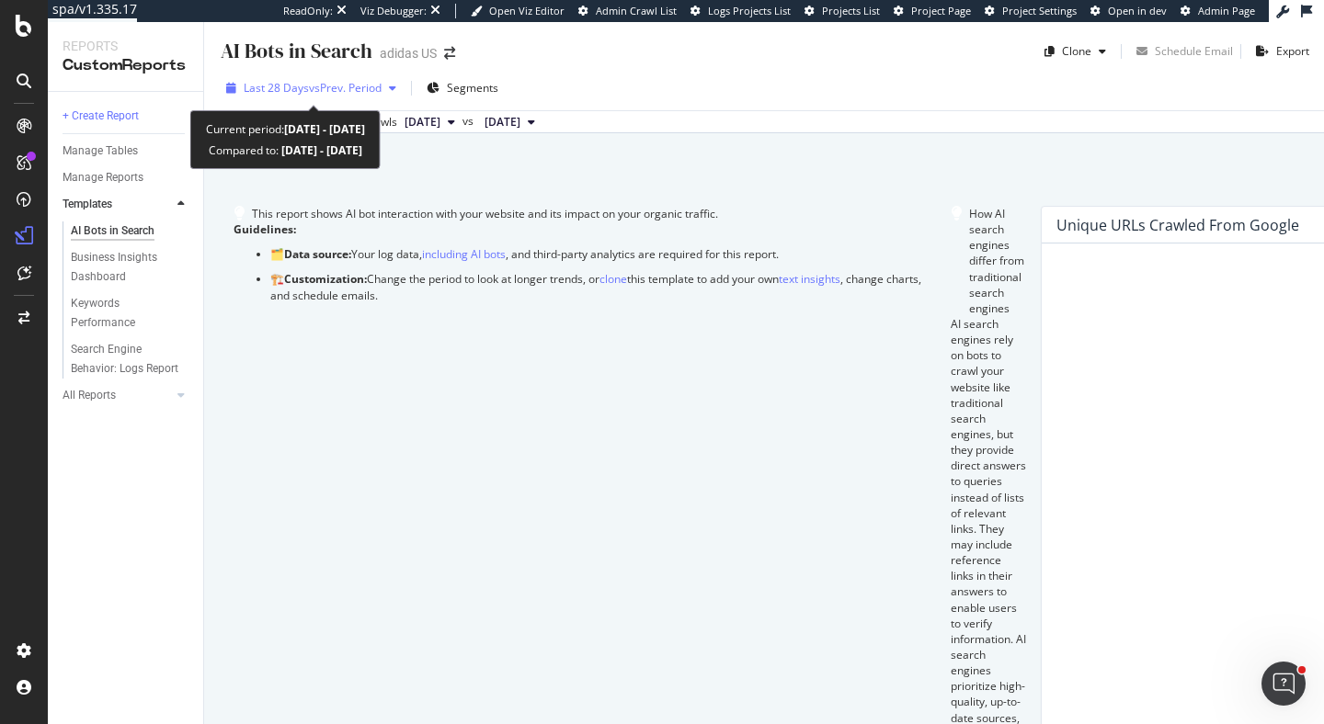
click at [339, 86] on span "vs Prev. Period" at bounding box center [345, 88] width 73 height 16
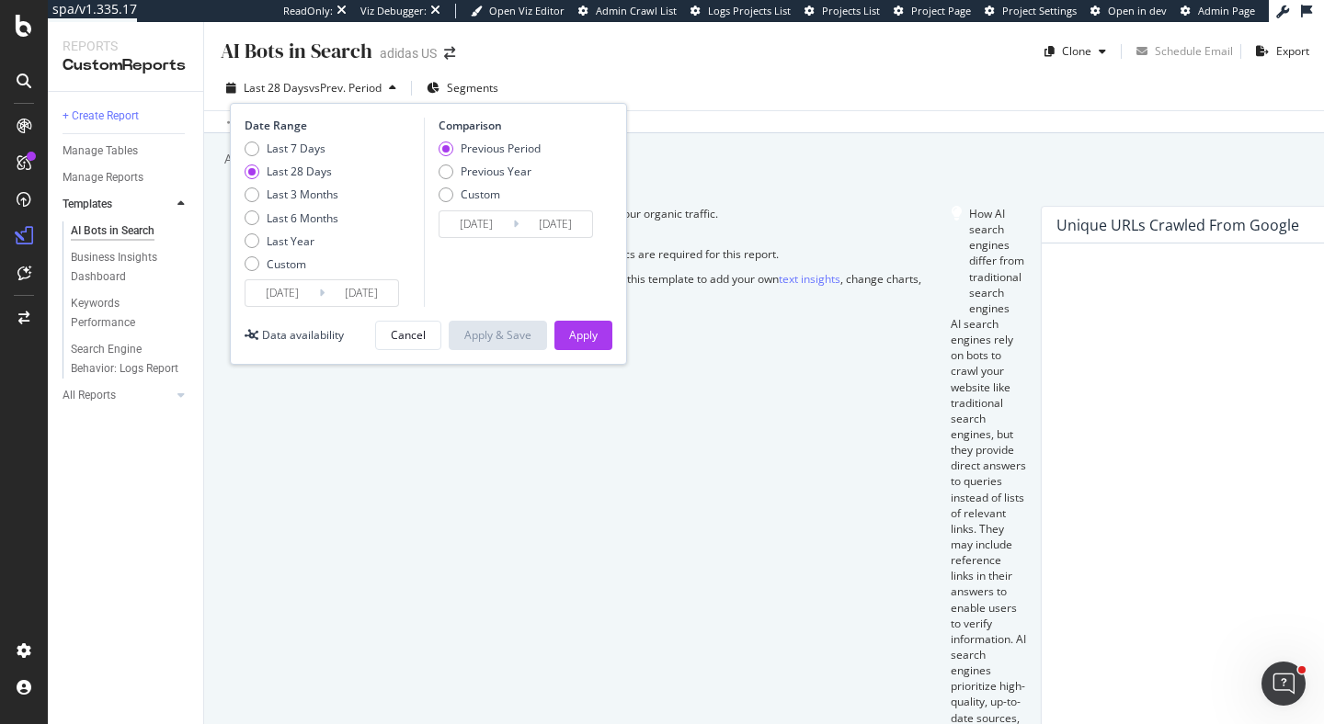
click at [347, 222] on div "Last 7 Days Last 28 Days Last 3 Months Last 6 Months Last Year Custom" at bounding box center [331, 210] width 175 height 139
click at [318, 222] on div "Last 6 Months" at bounding box center [303, 218] width 72 height 16
type input "2025/02/11"
type input "2024/08/13"
type input "2025/02/10"
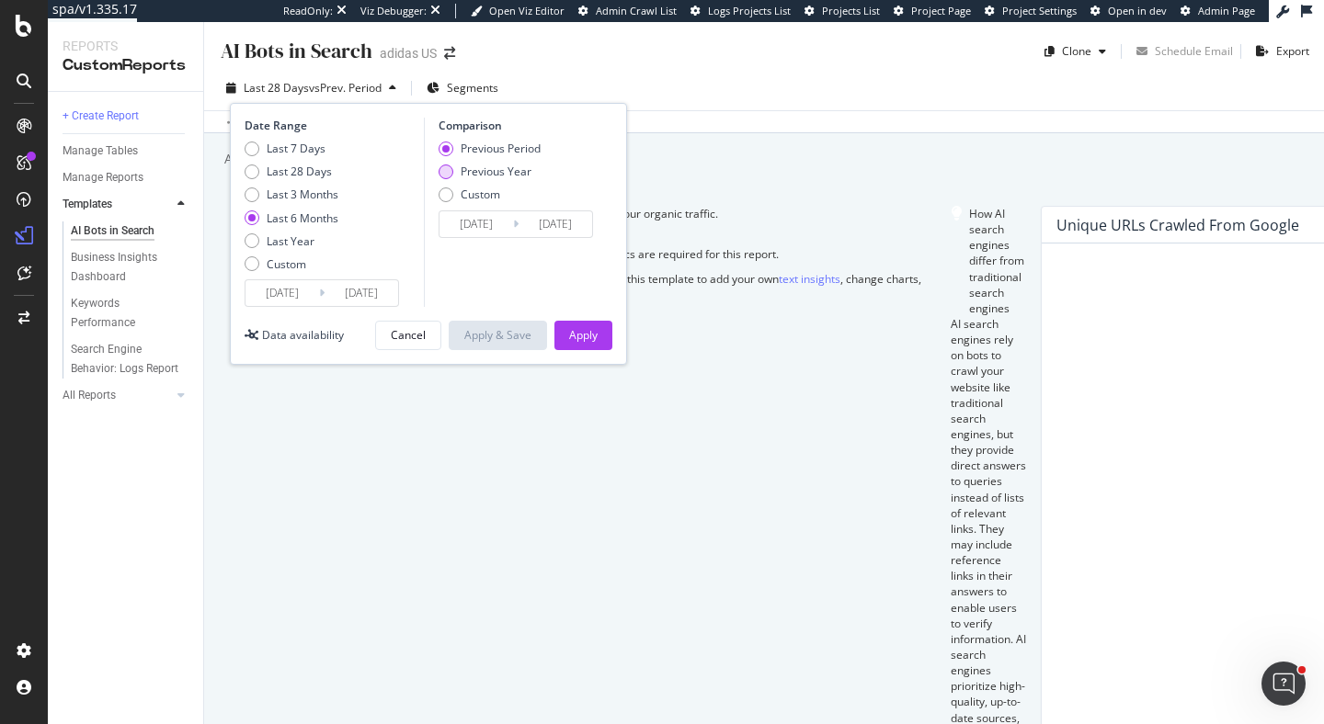
click at [518, 176] on div "Previous Year" at bounding box center [495, 172] width 71 height 16
type input "2024/02/13"
type input "2024/08/11"
click at [530, 151] on div "Previous Period" at bounding box center [500, 149] width 80 height 16
type input "2024/08/13"
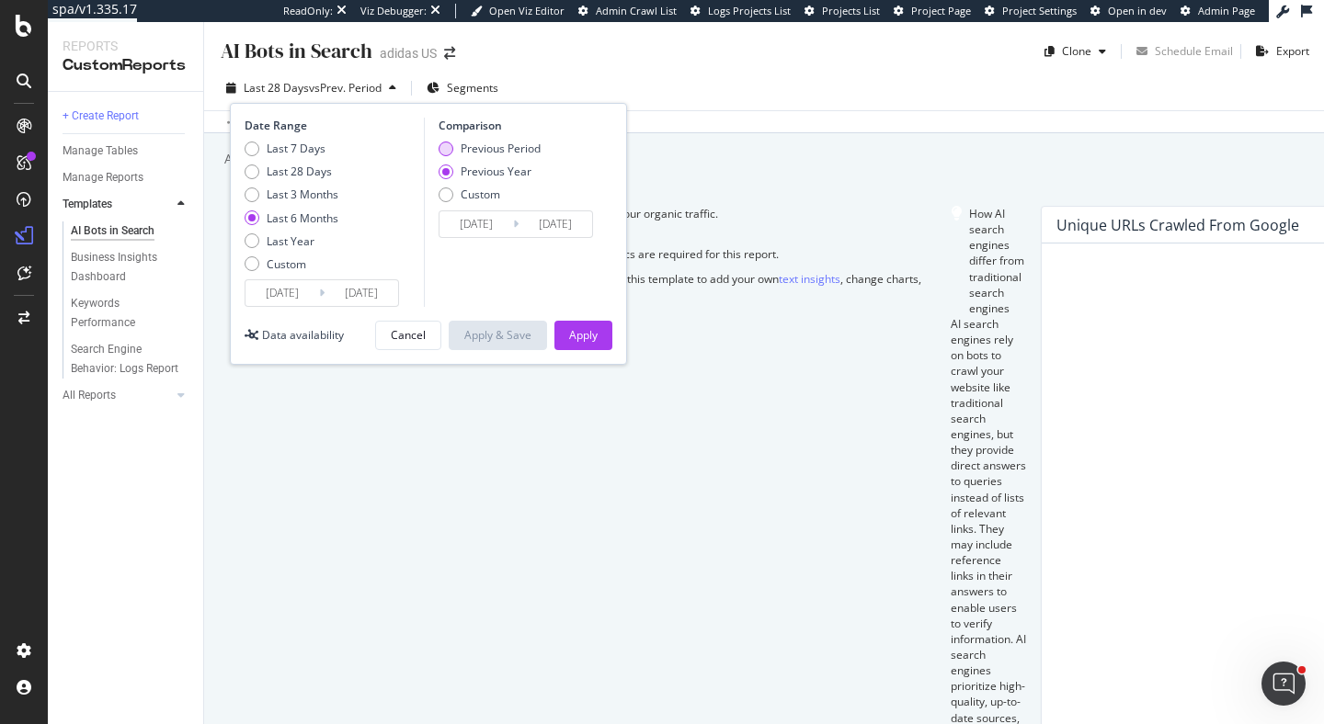
type input "2025/02/10"
click at [593, 329] on div "Apply" at bounding box center [583, 335] width 28 height 16
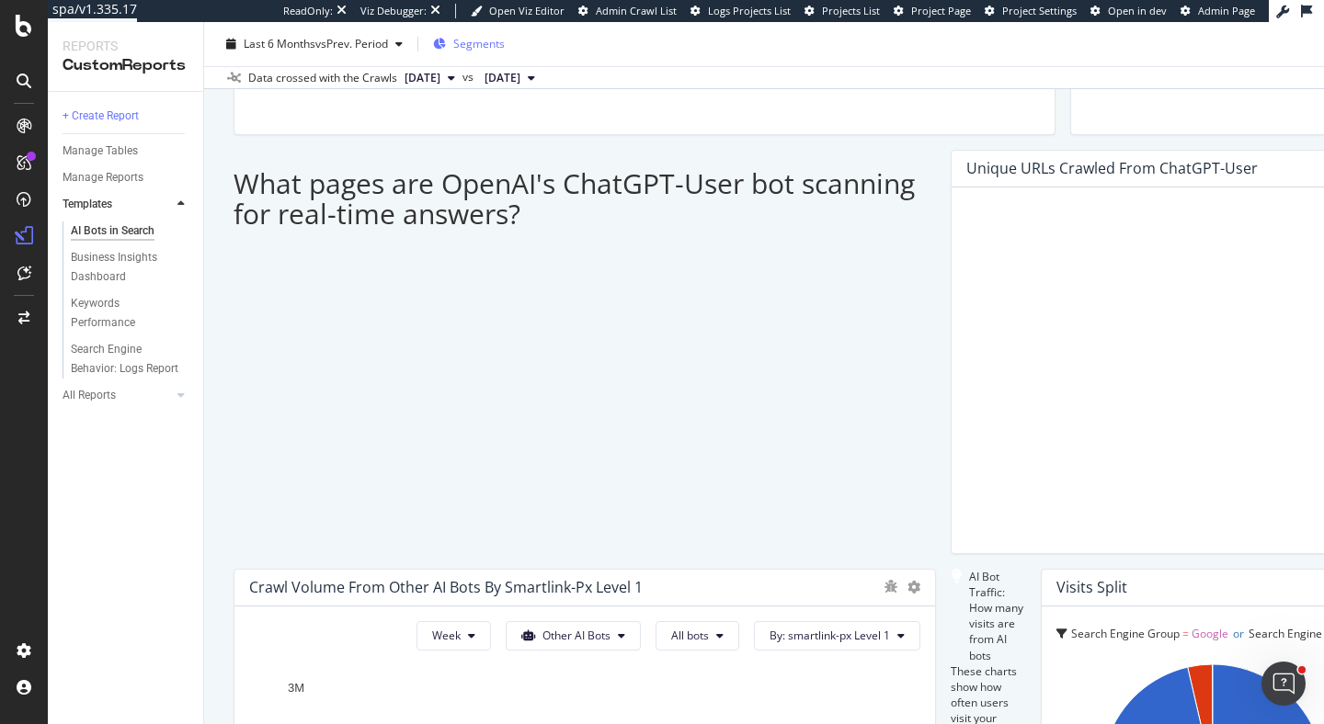
scroll to position [1491, 0]
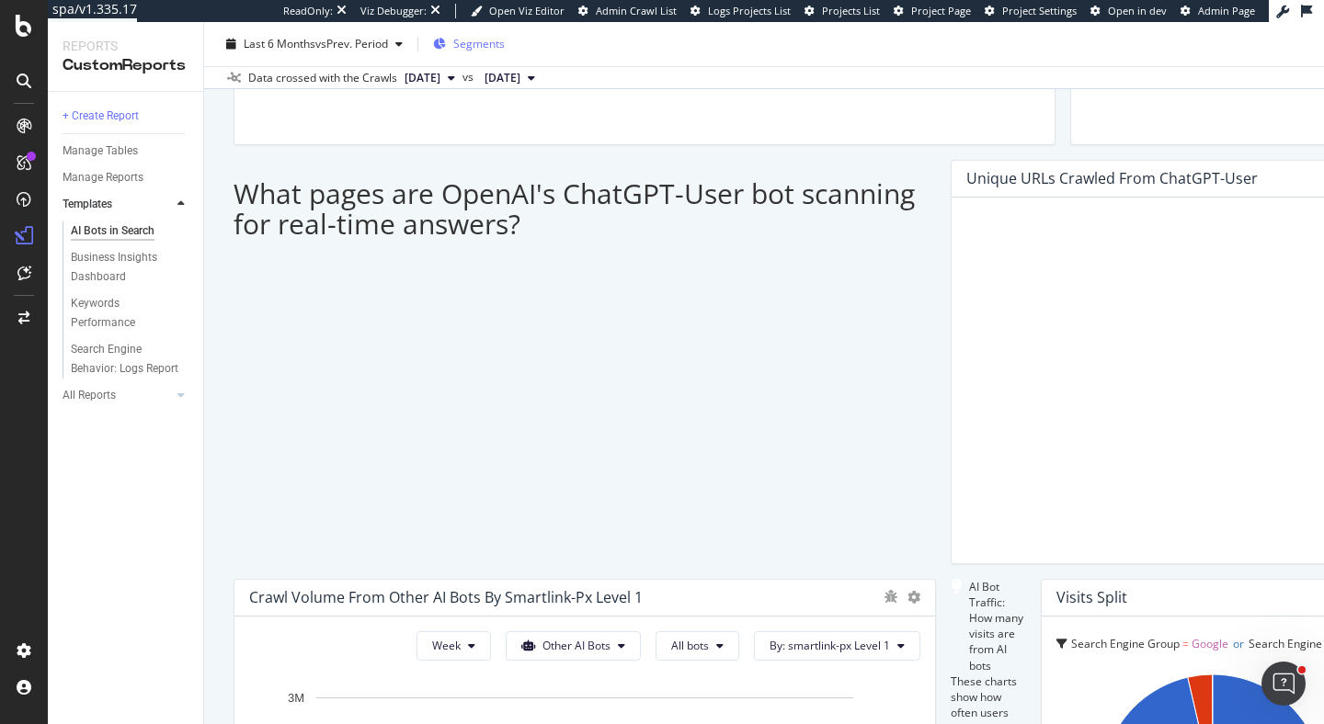
click at [488, 43] on span "Segments" at bounding box center [478, 44] width 51 height 16
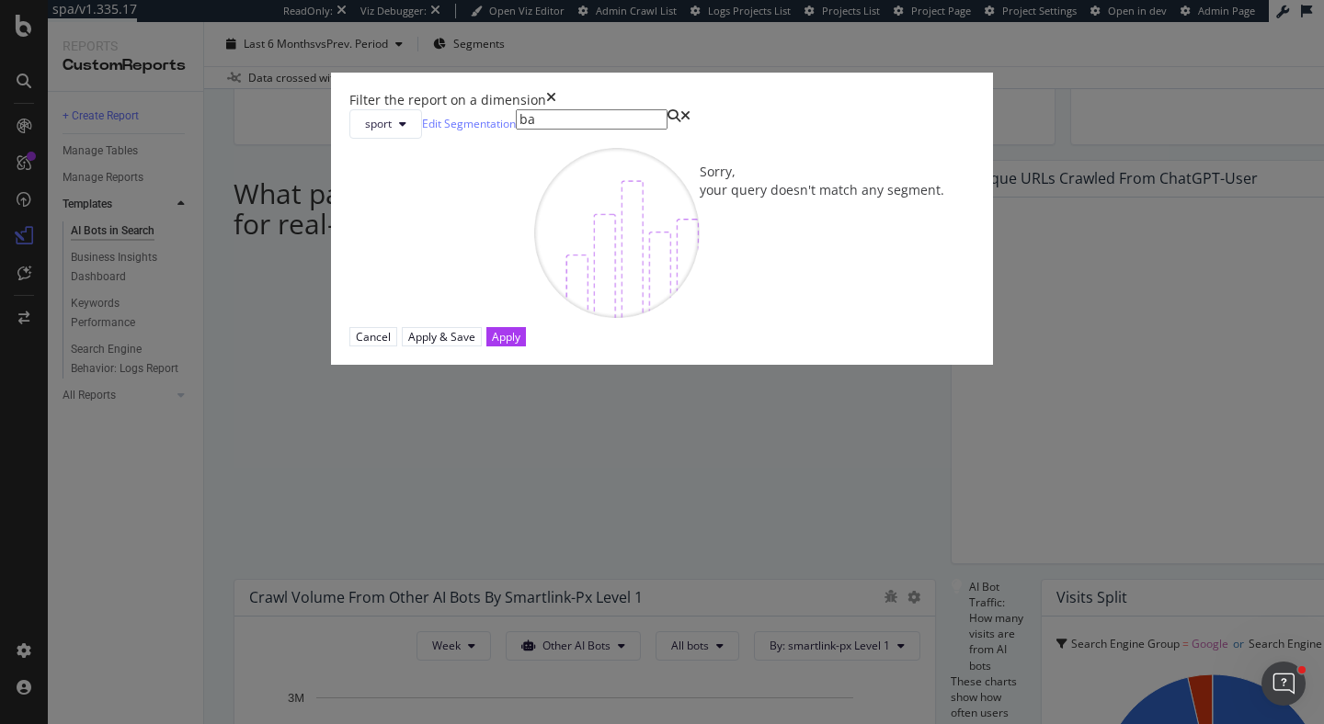
type input "b"
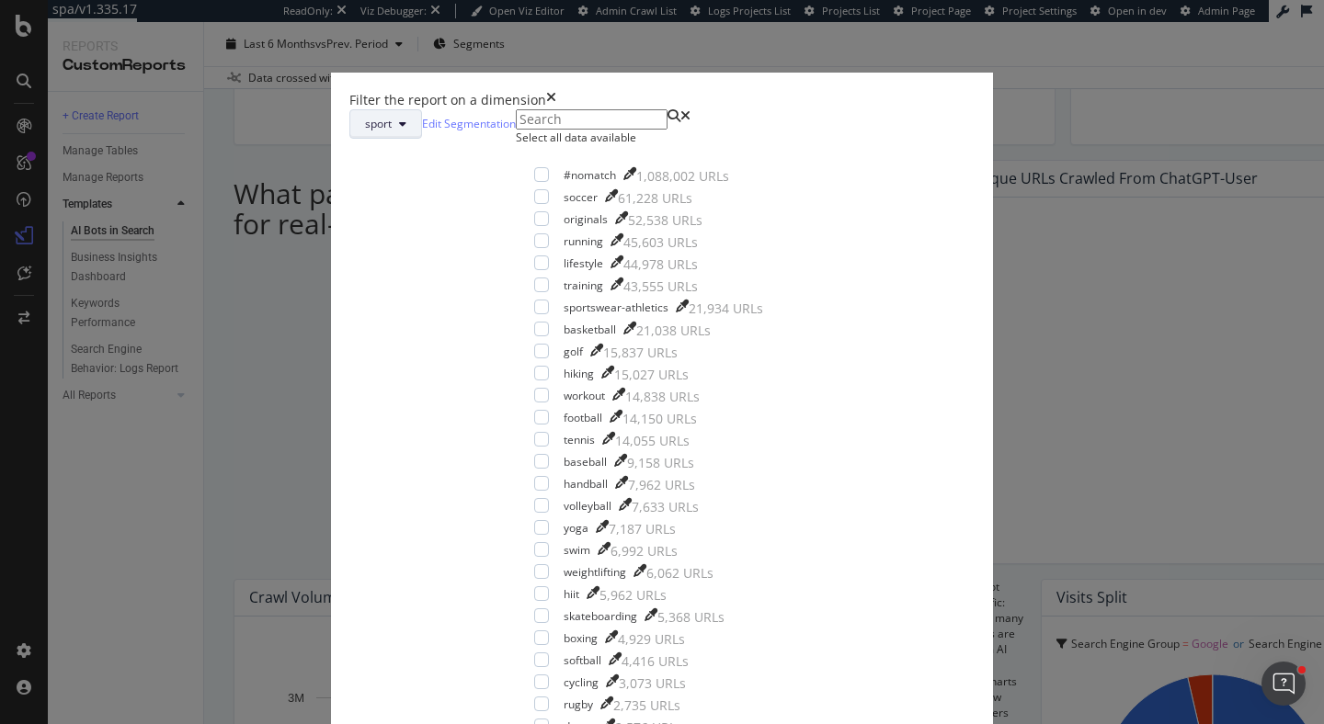
click at [422, 139] on button "sport" at bounding box center [385, 123] width 73 height 29
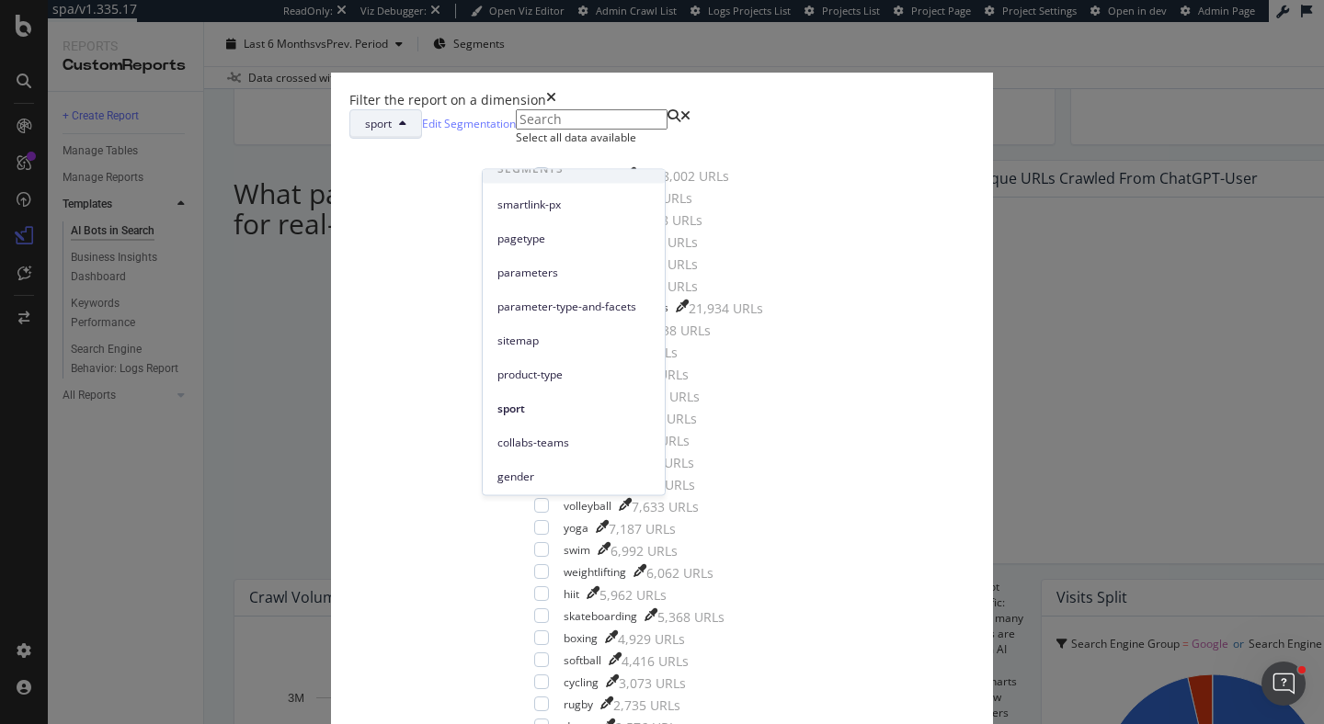
scroll to position [0, 0]
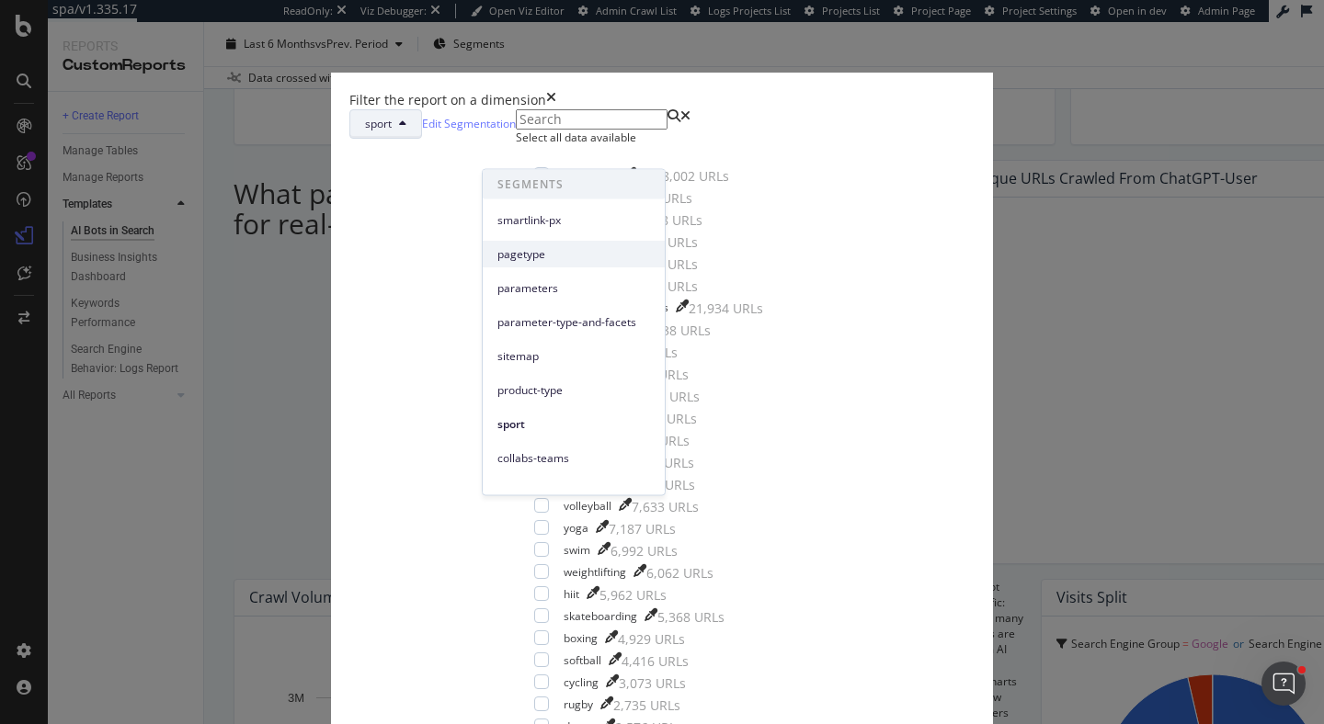
click at [572, 247] on span "pagetype" at bounding box center [573, 253] width 153 height 17
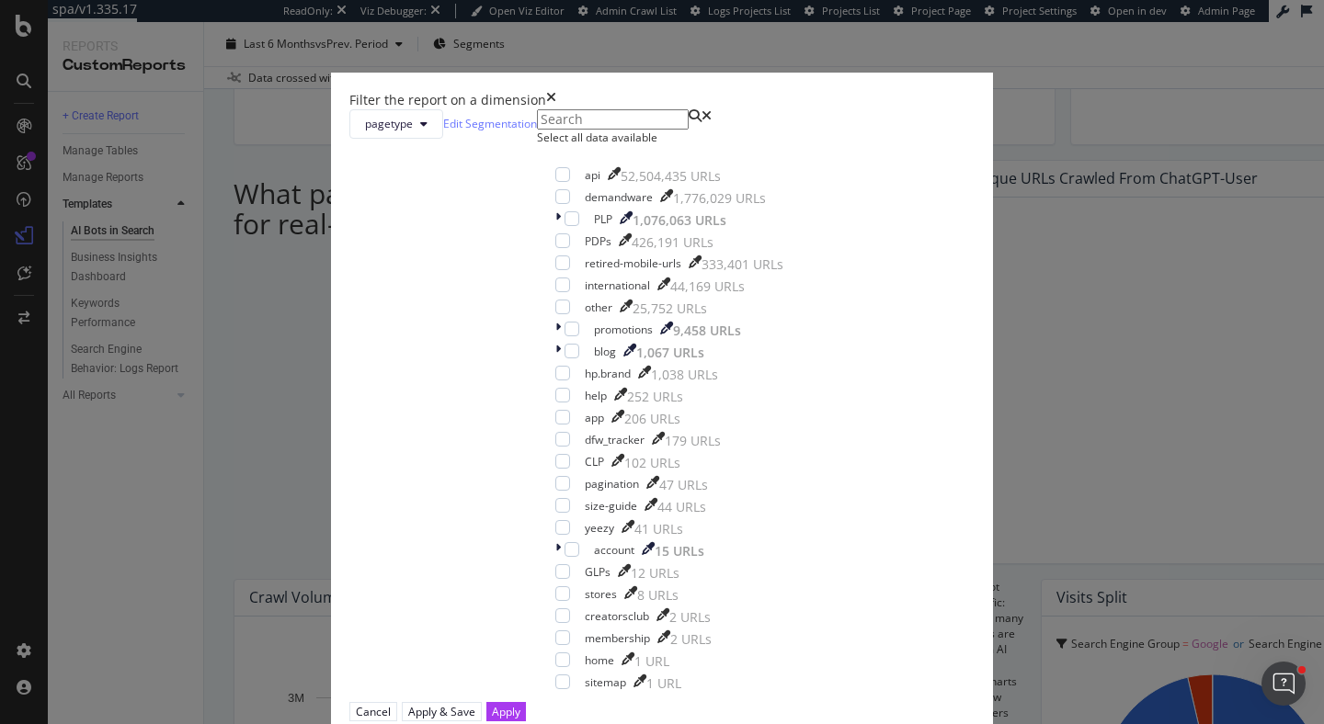
click at [556, 91] on div "times" at bounding box center [551, 100] width 10 height 18
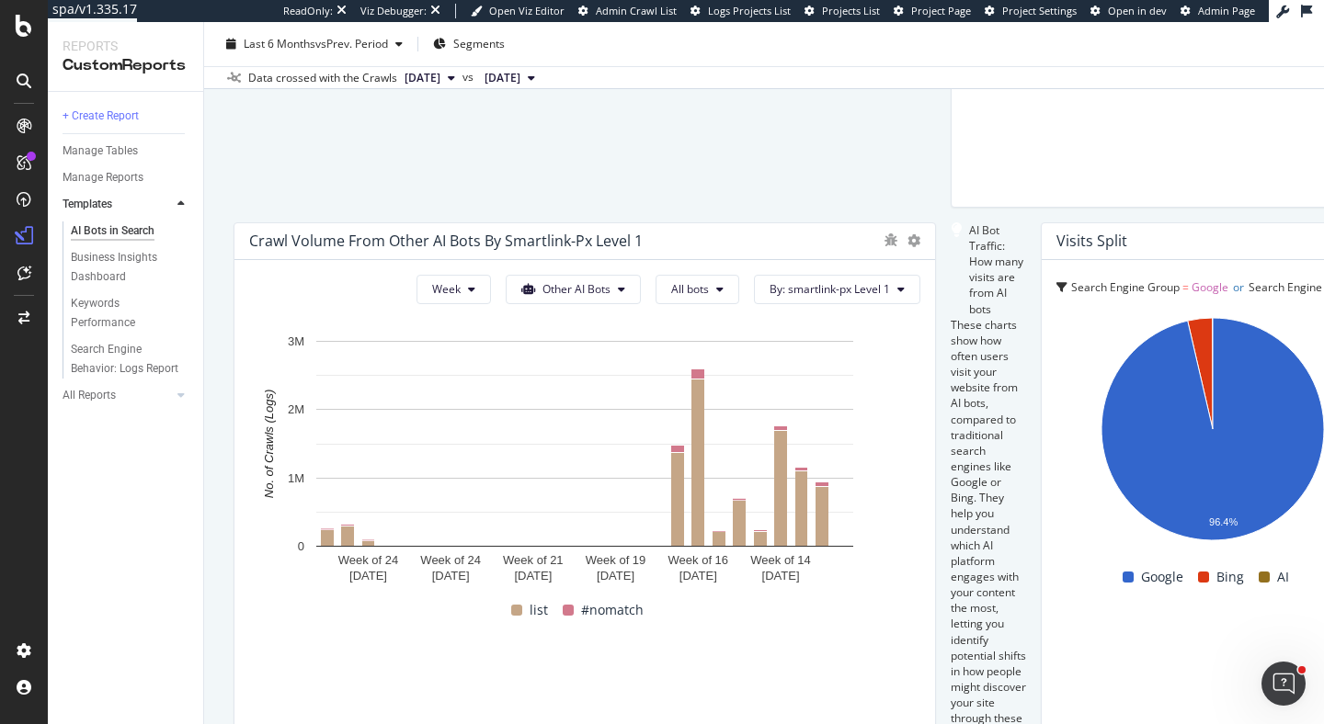
scroll to position [1961, 0]
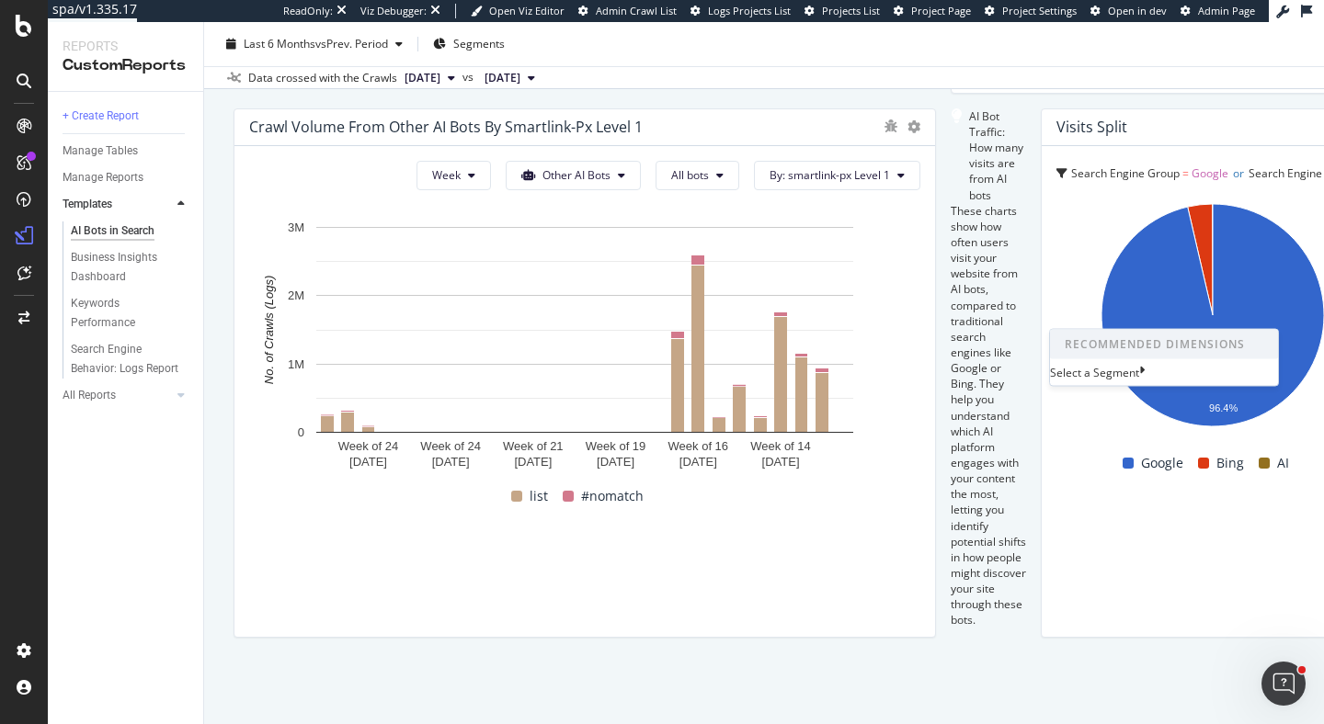
click at [1187, 381] on div "Select a Segment" at bounding box center [1164, 373] width 228 height 16
click at [1186, 377] on div "Segments" at bounding box center [1230, 369] width 95 height 16
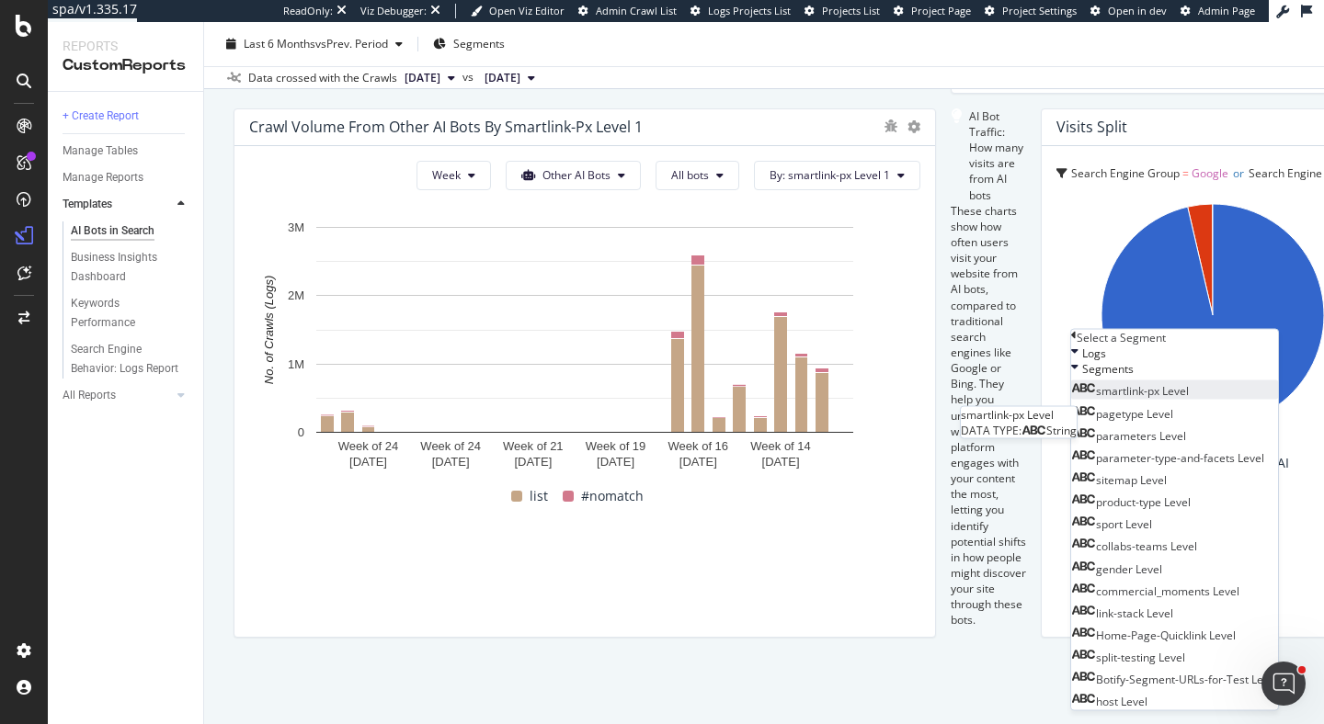
scroll to position [21, 0]
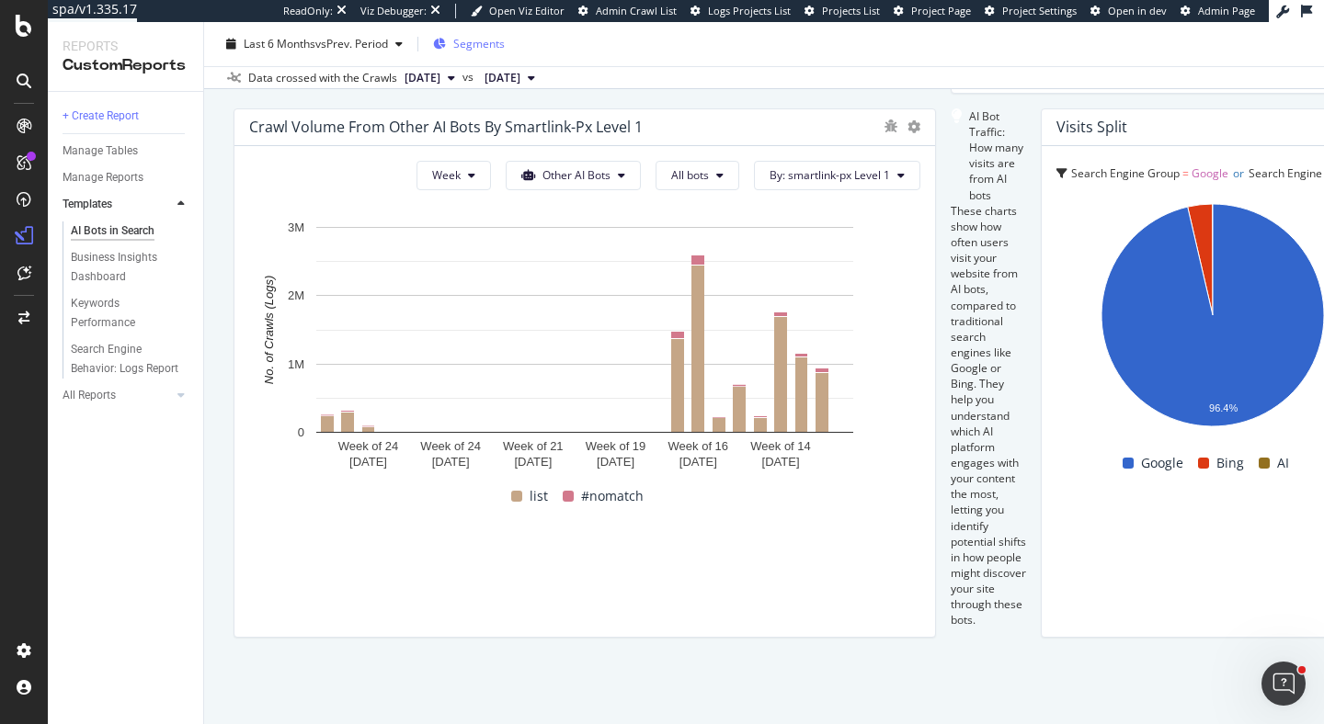
click at [485, 36] on span "Segments" at bounding box center [478, 44] width 51 height 16
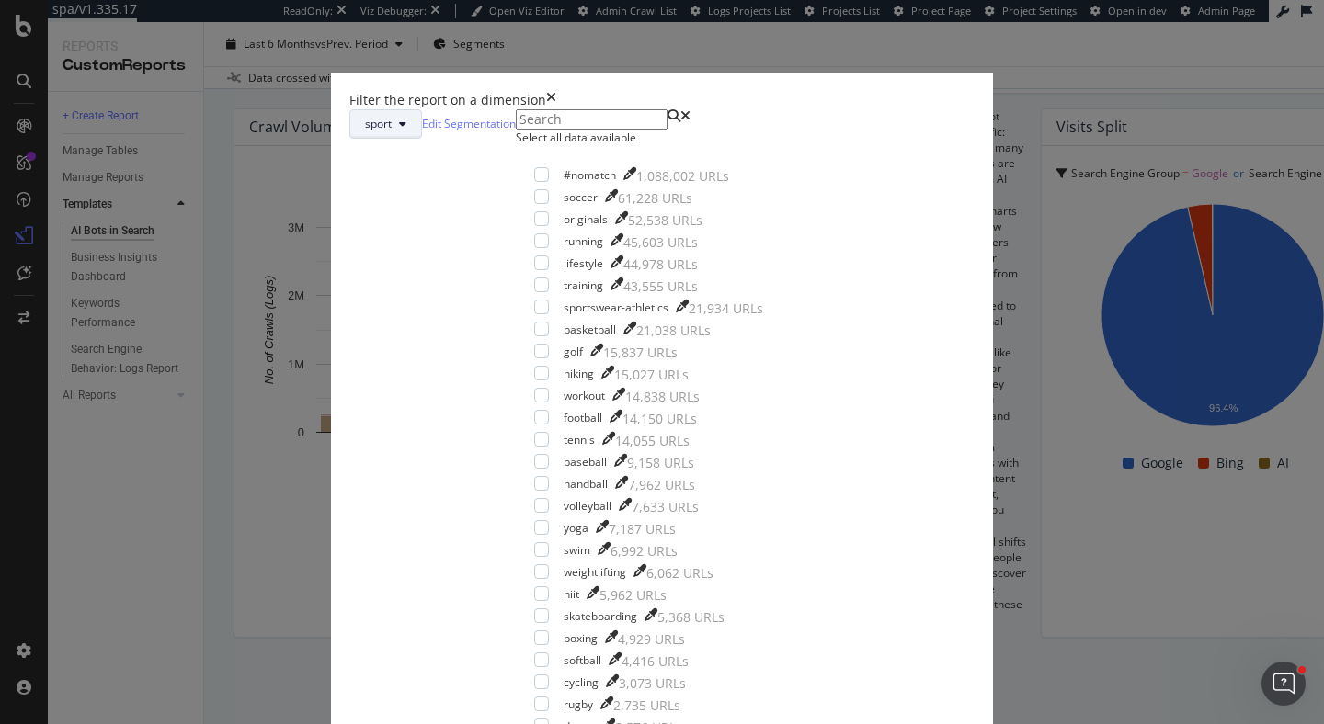
click at [392, 131] on span "sport" at bounding box center [378, 124] width 27 height 16
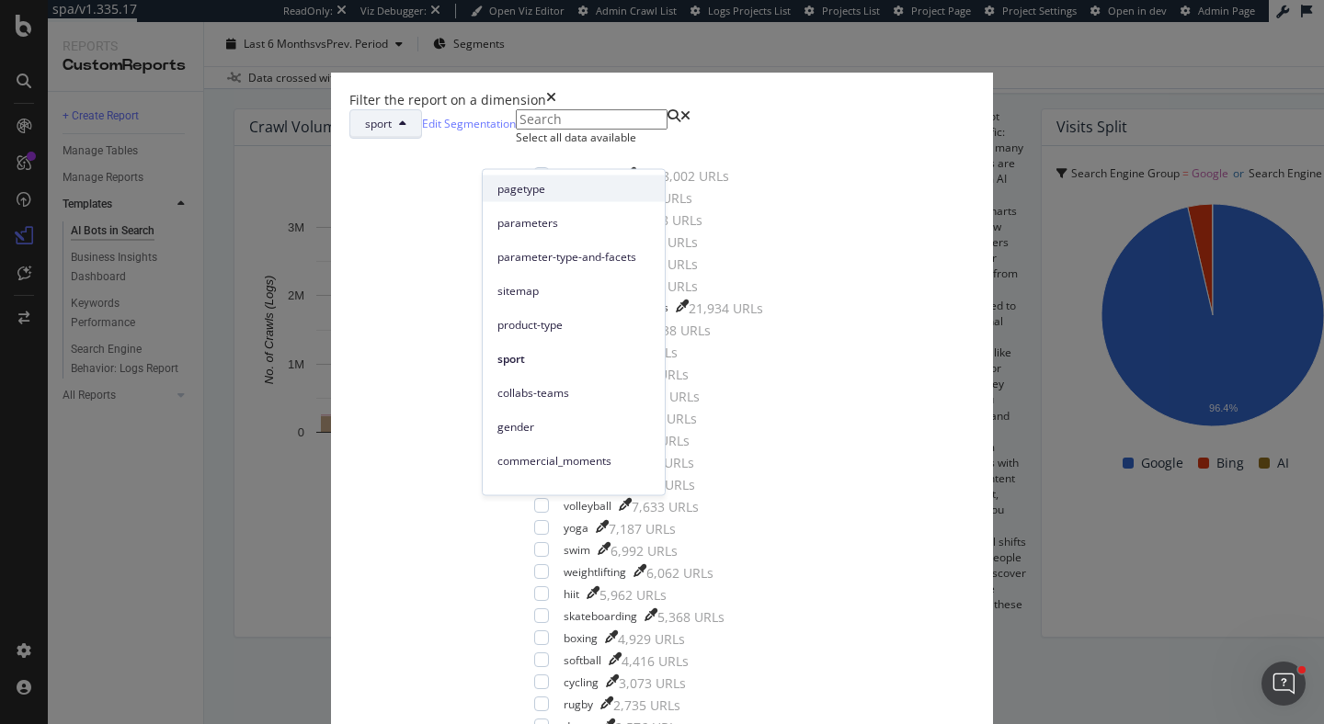
scroll to position [68, 0]
click at [528, 324] on span "product-type" at bounding box center [573, 321] width 153 height 17
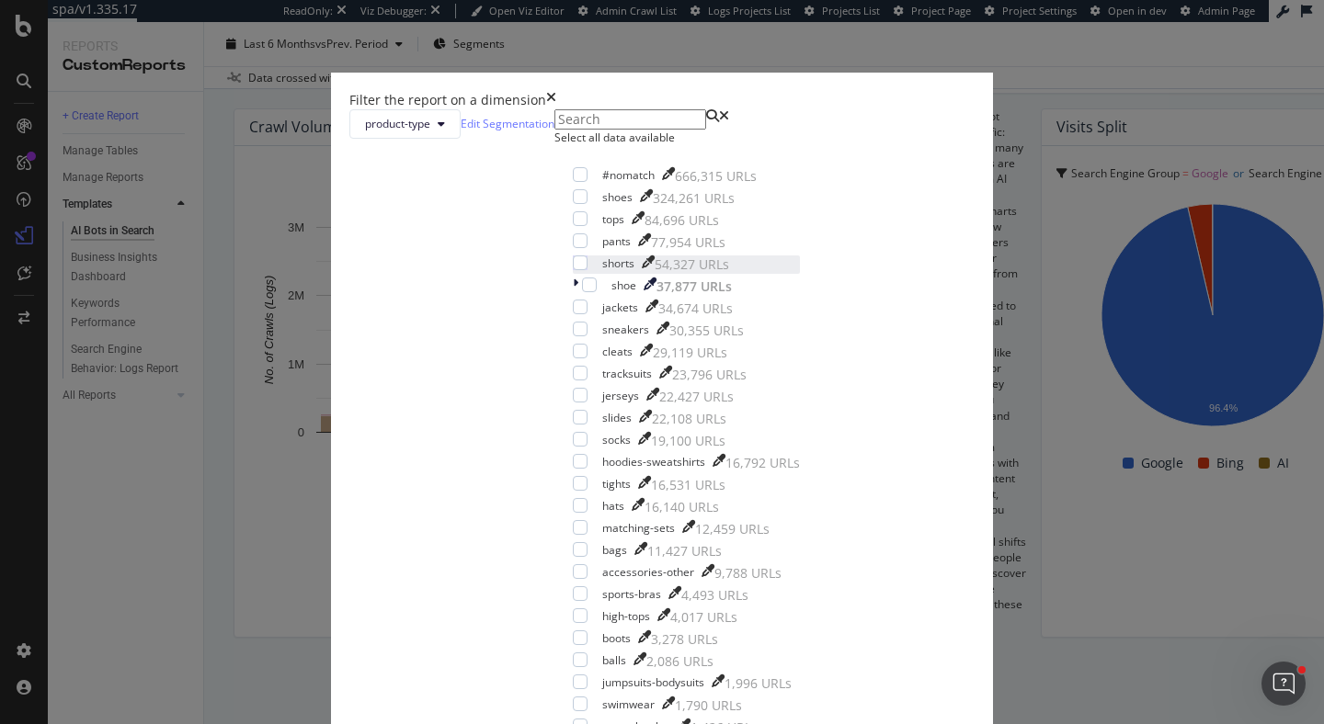
scroll to position [0, 0]
click at [556, 91] on icon "times" at bounding box center [551, 100] width 10 height 18
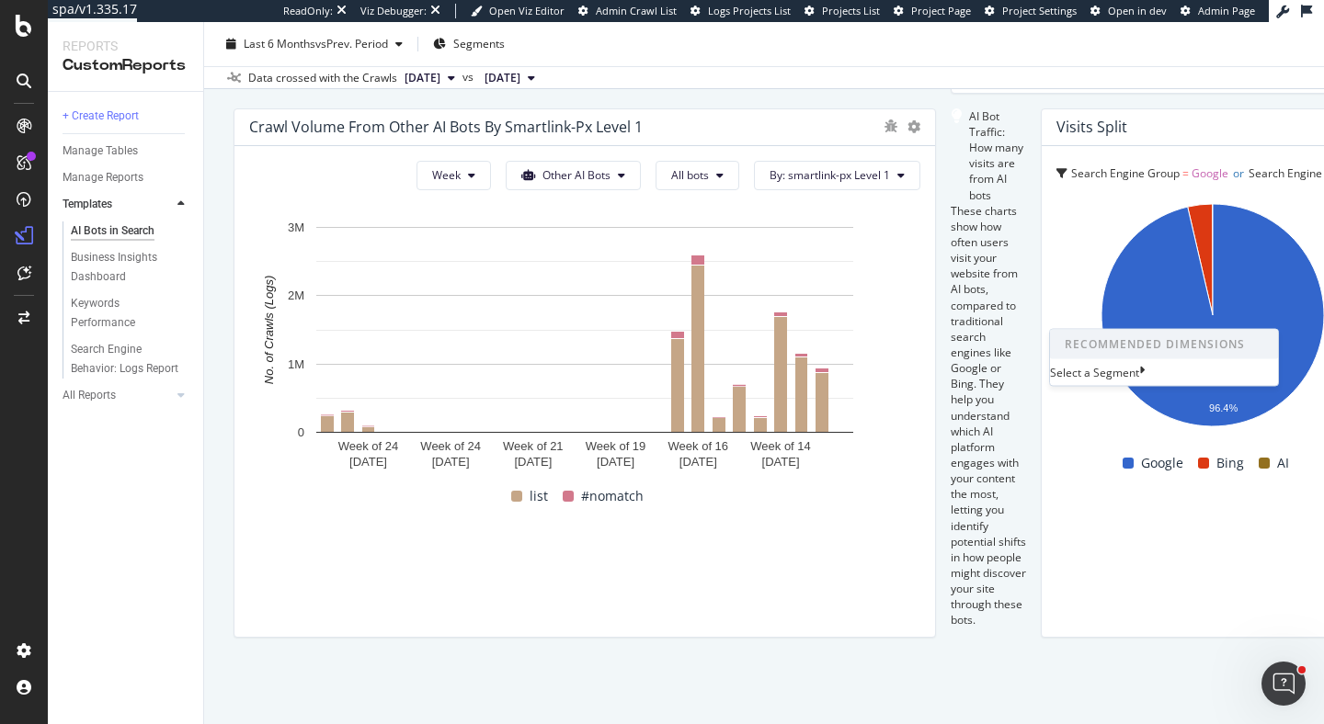
click at [1211, 369] on div "Select a Segment" at bounding box center [1164, 373] width 228 height 16
click at [1192, 377] on span "Segments" at bounding box center [1217, 369] width 51 height 16
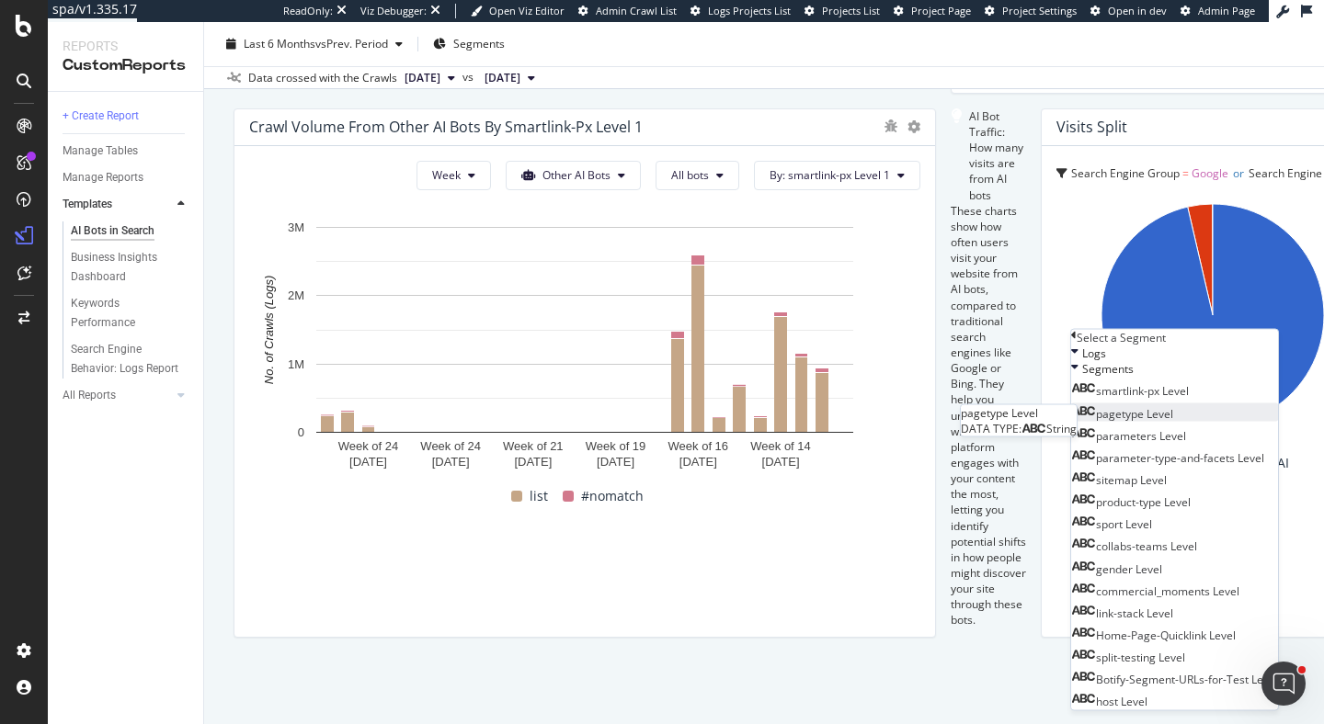
scroll to position [45, 0]
click at [1173, 501] on span "product-type Level" at bounding box center [1143, 502] width 95 height 16
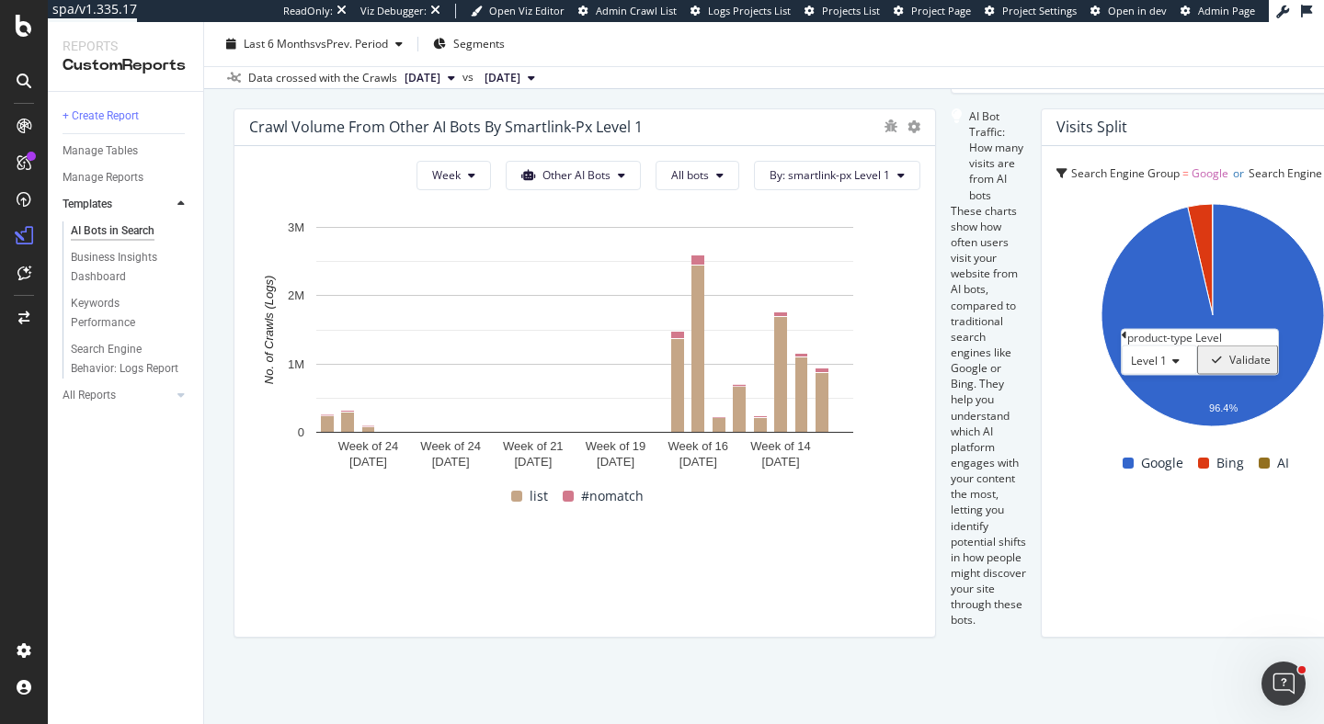
click at [1244, 367] on div "Validate" at bounding box center [1249, 360] width 41 height 13
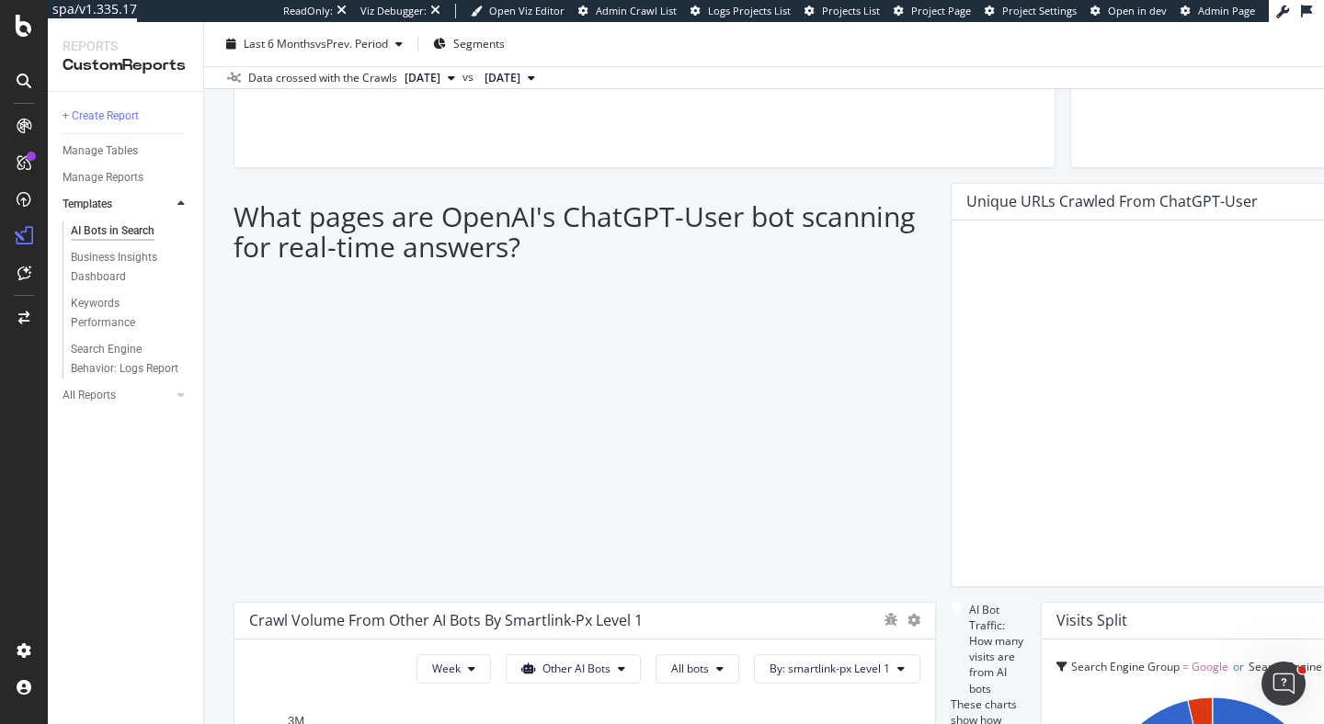
scroll to position [1703, 0]
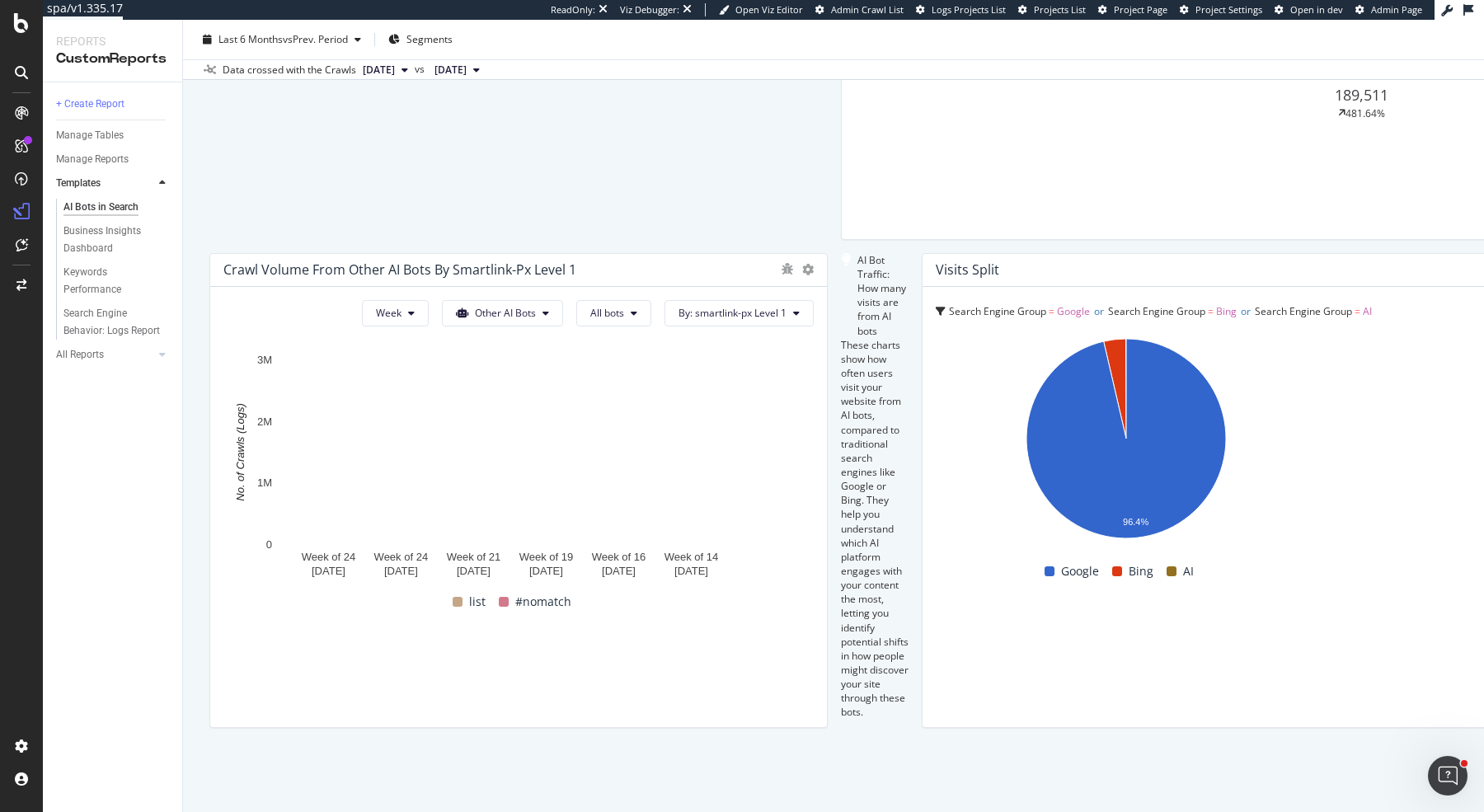
scroll to position [2702, 0]
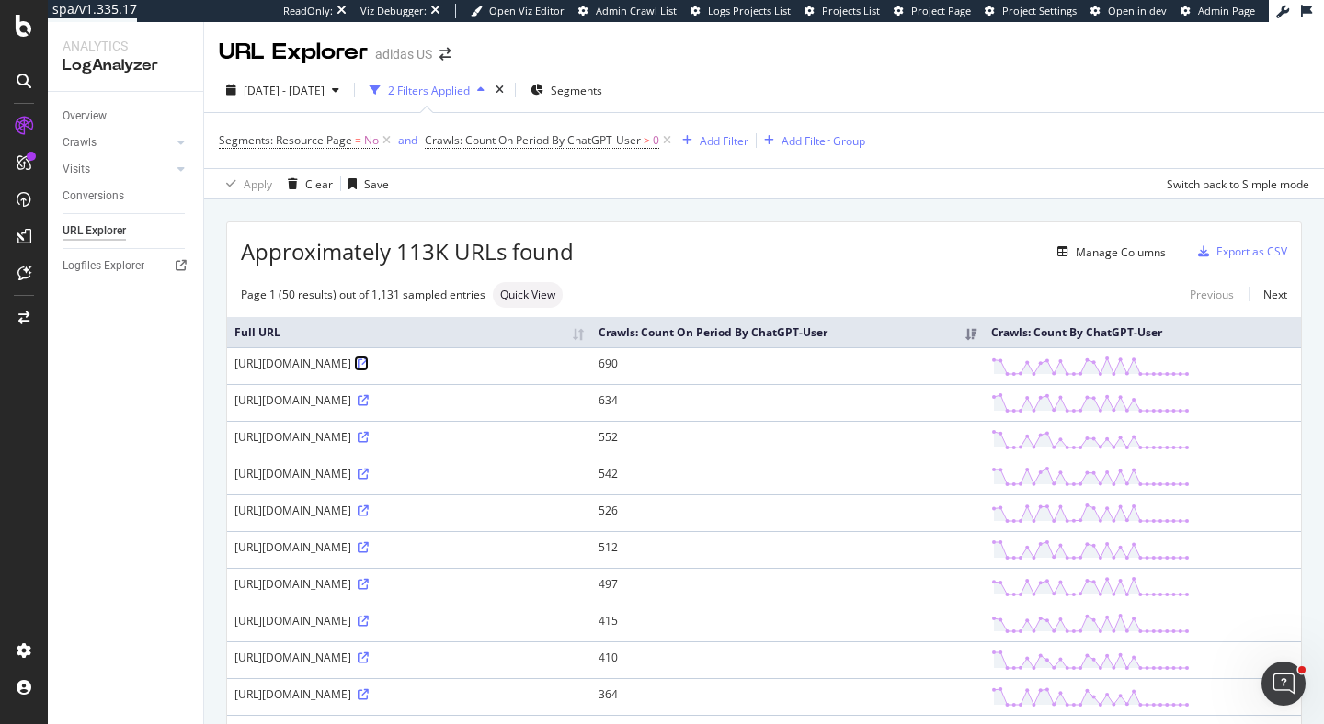
click at [369, 369] on icon at bounding box center [363, 363] width 11 height 11
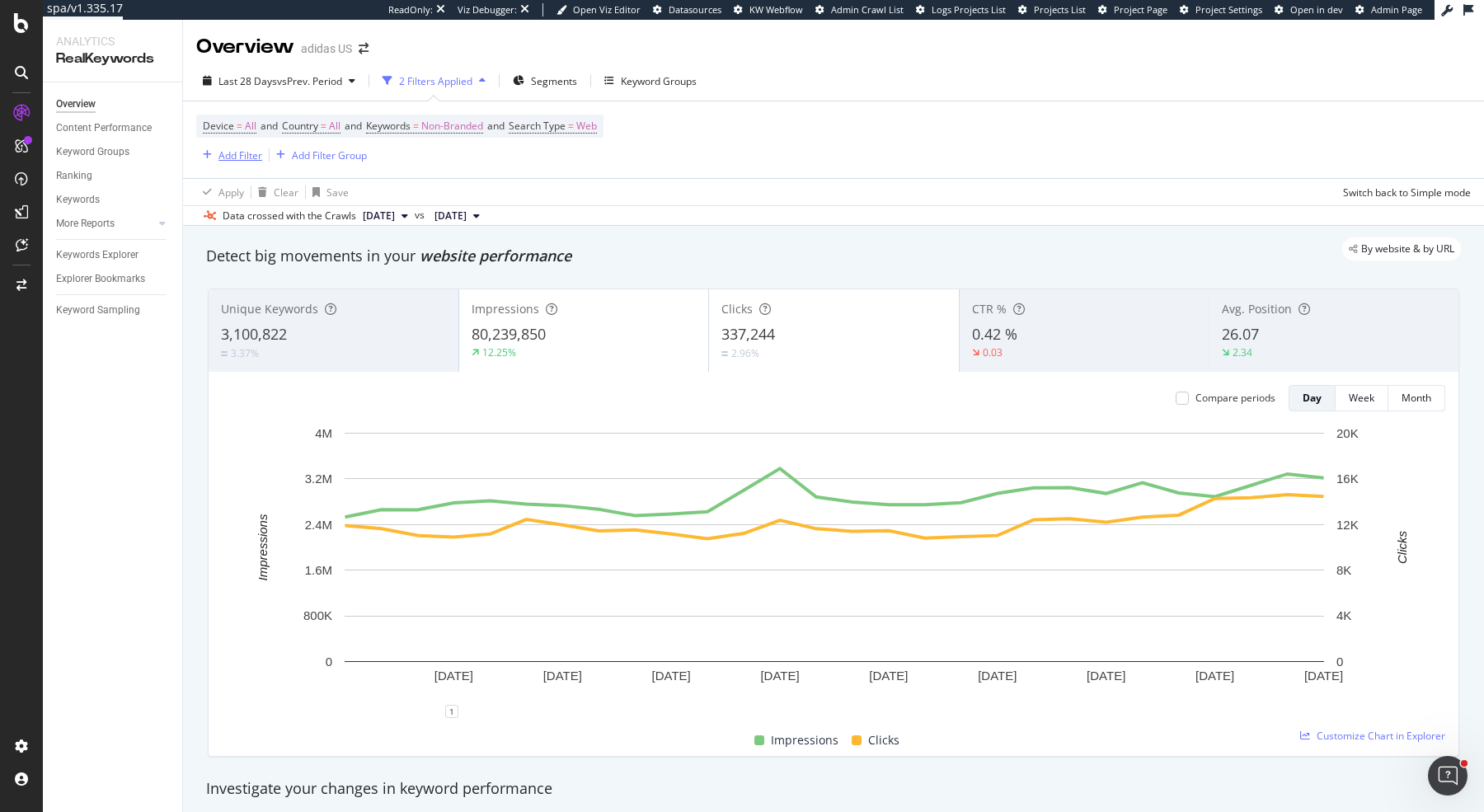
click at [244, 155] on div "Add Filter" at bounding box center [240, 155] width 44 height 14
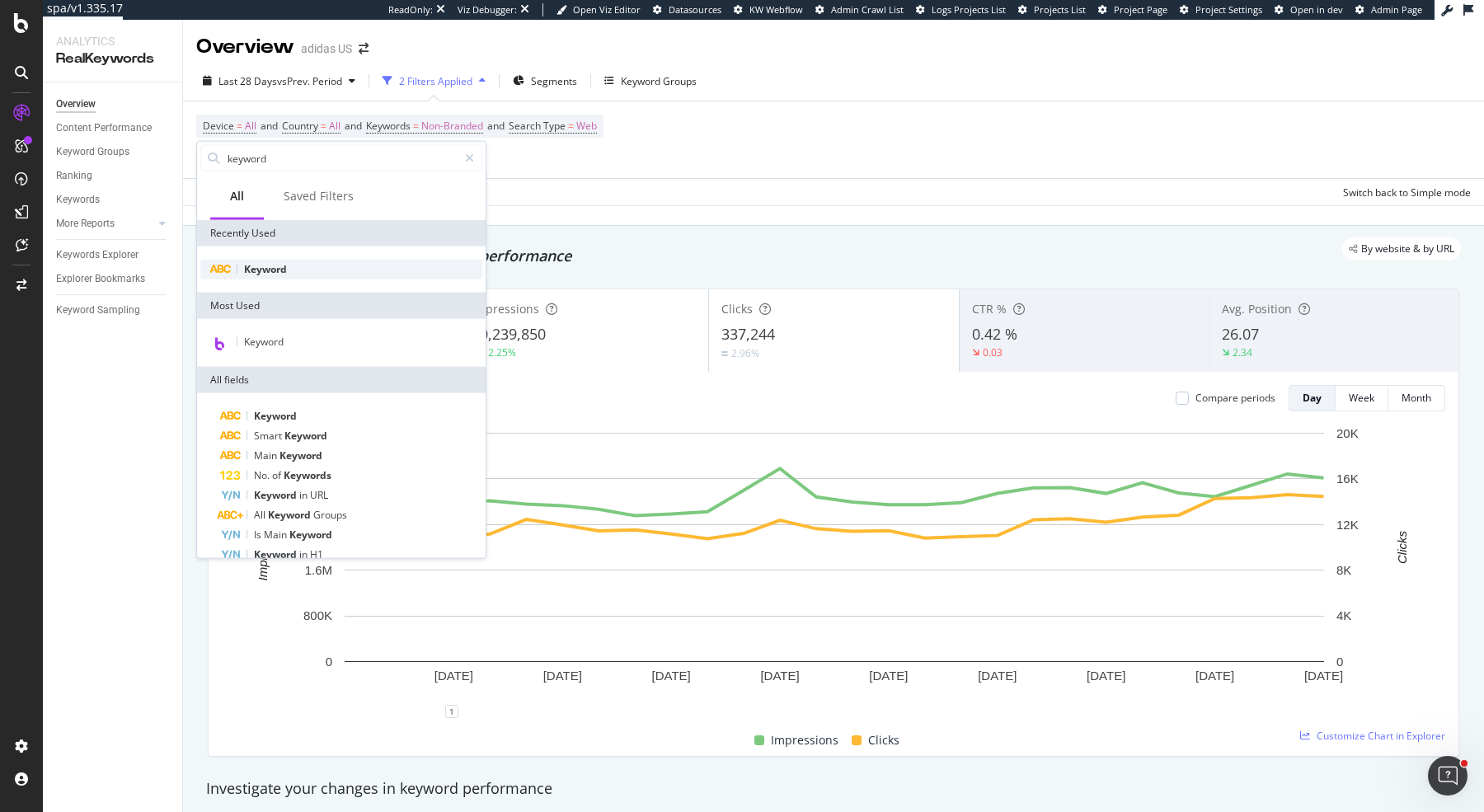
type input "keyword"
click at [304, 269] on div "Keyword" at bounding box center [341, 270] width 282 height 20
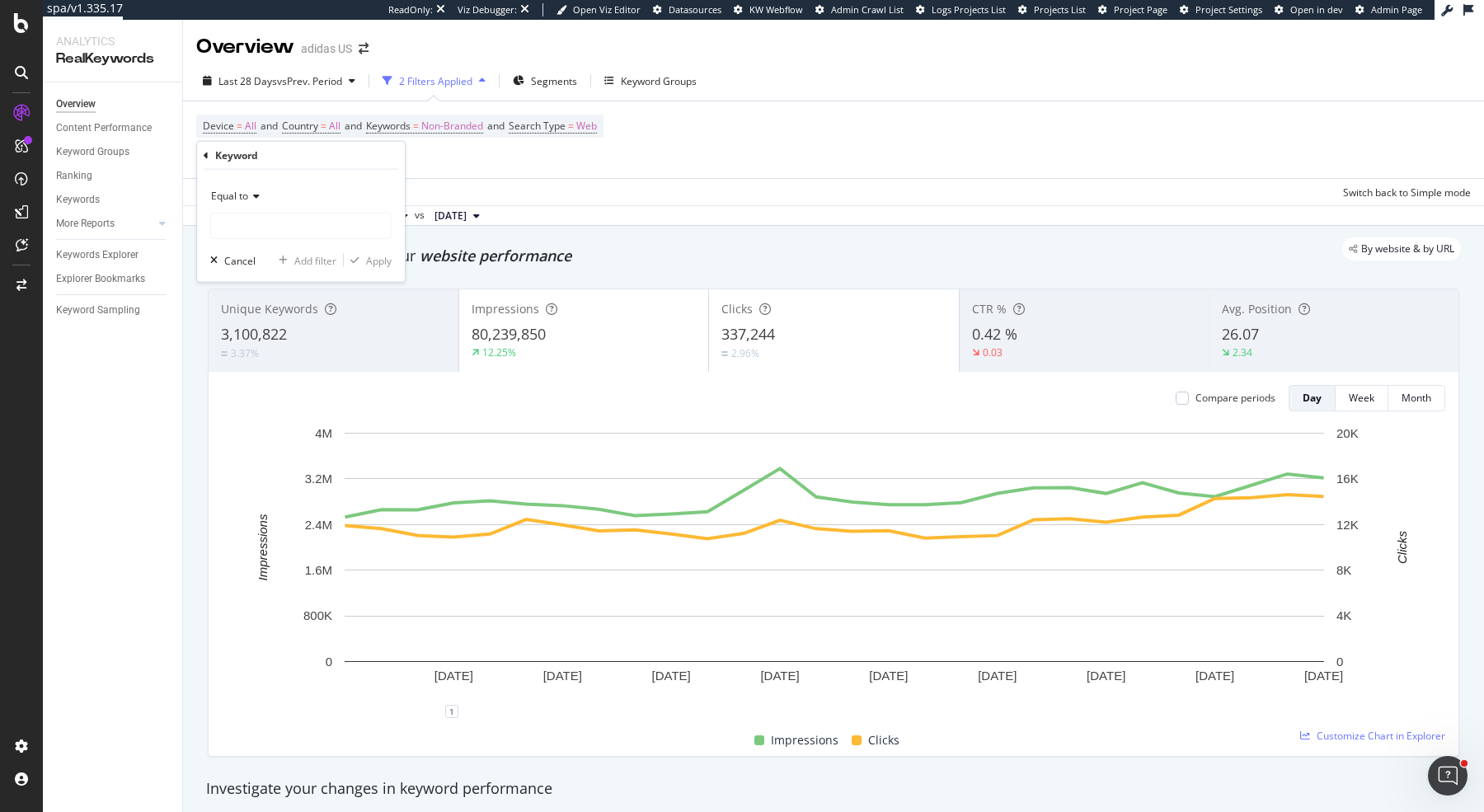
click at [250, 197] on icon at bounding box center [254, 196] width 12 height 10
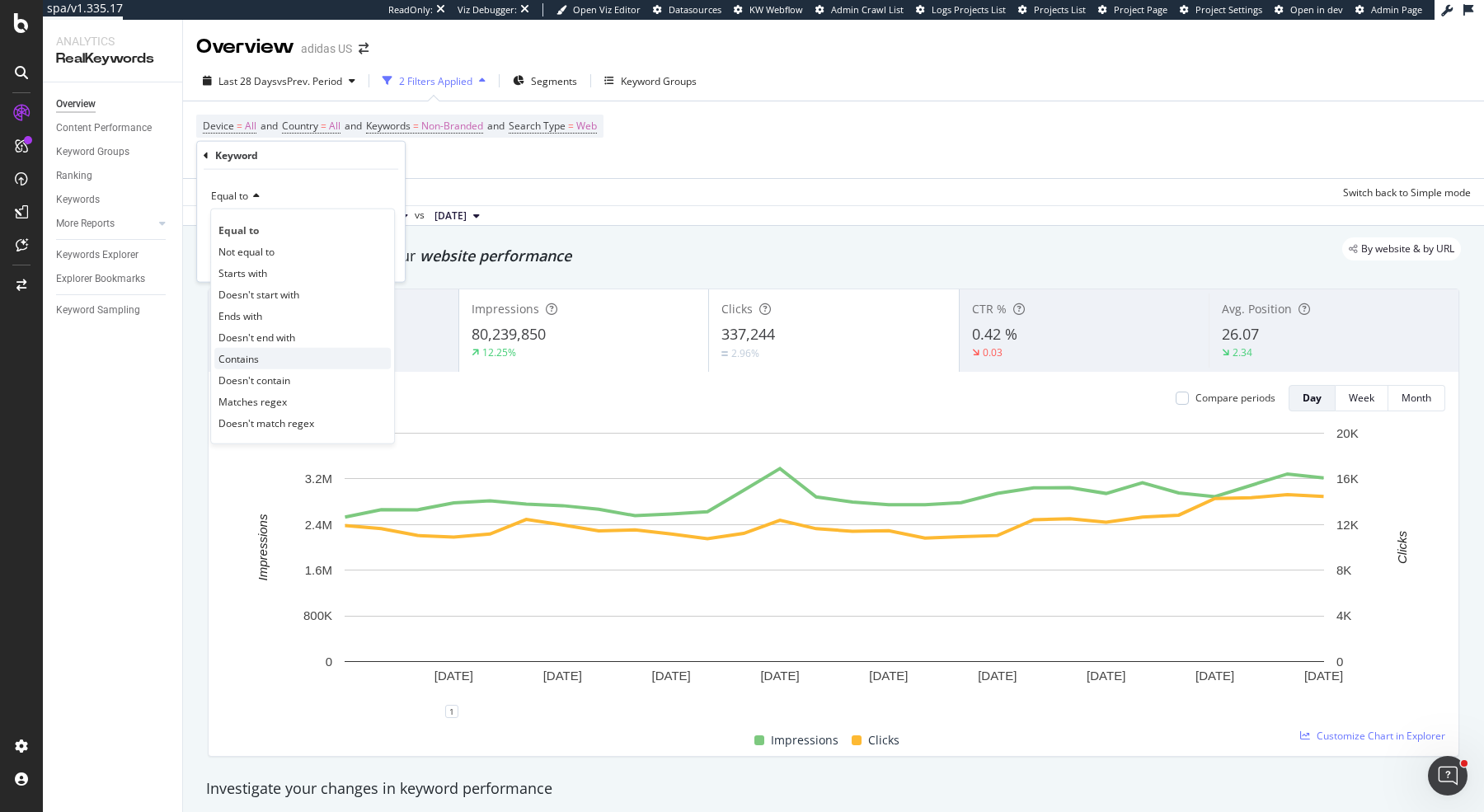
click at [285, 355] on div "Contains" at bounding box center [302, 359] width 177 height 22
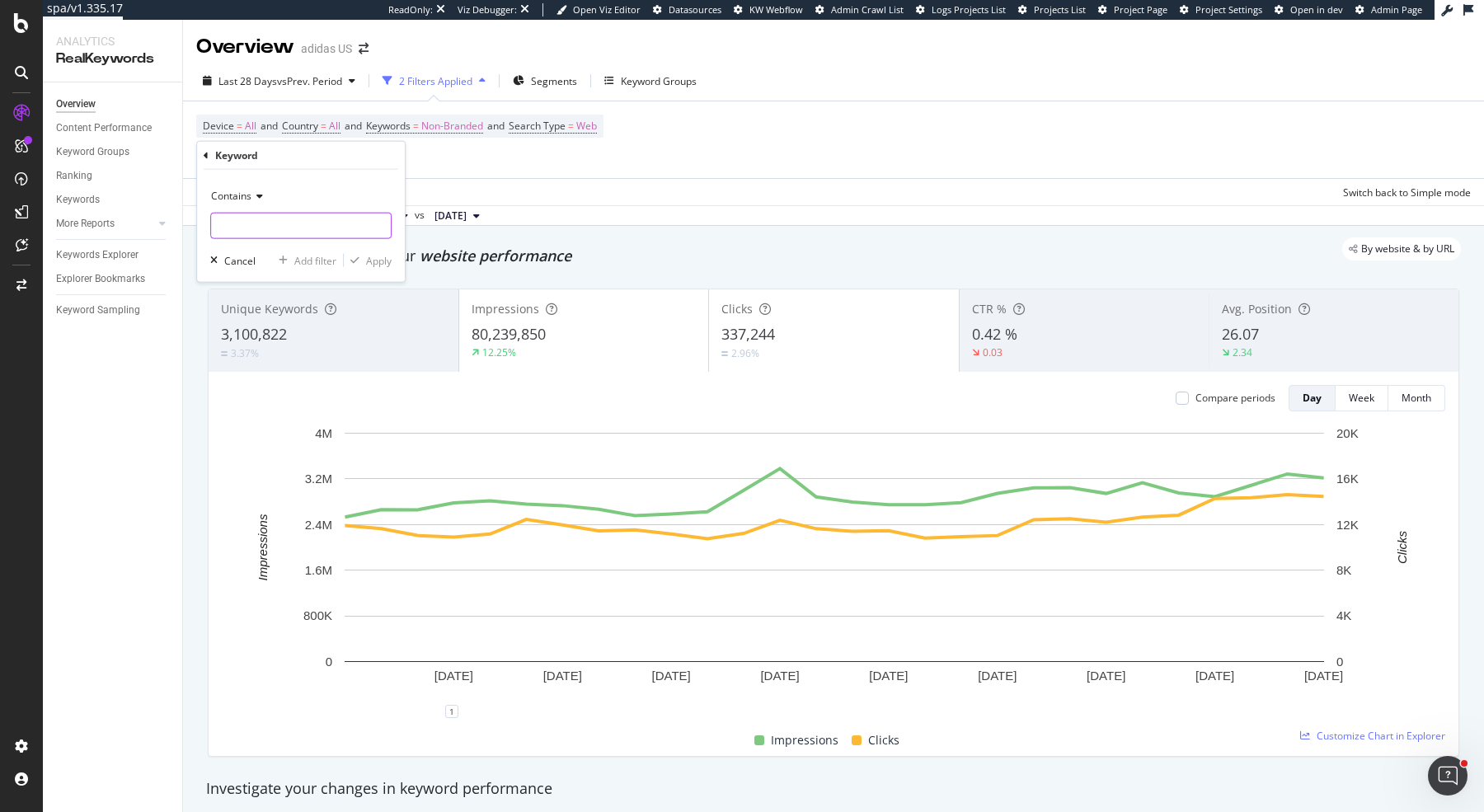
click at [289, 235] on input "text" at bounding box center [301, 225] width 179 height 26
paste input "adidas Men's Adizero Evo S"
click at [397, 260] on div "Contains adidas Men's Adizero Evo S Cancel Add filter Apply" at bounding box center [301, 225] width 208 height 112
click at [279, 224] on input "adidas Men's Adizero Evo S" at bounding box center [289, 225] width 156 height 26
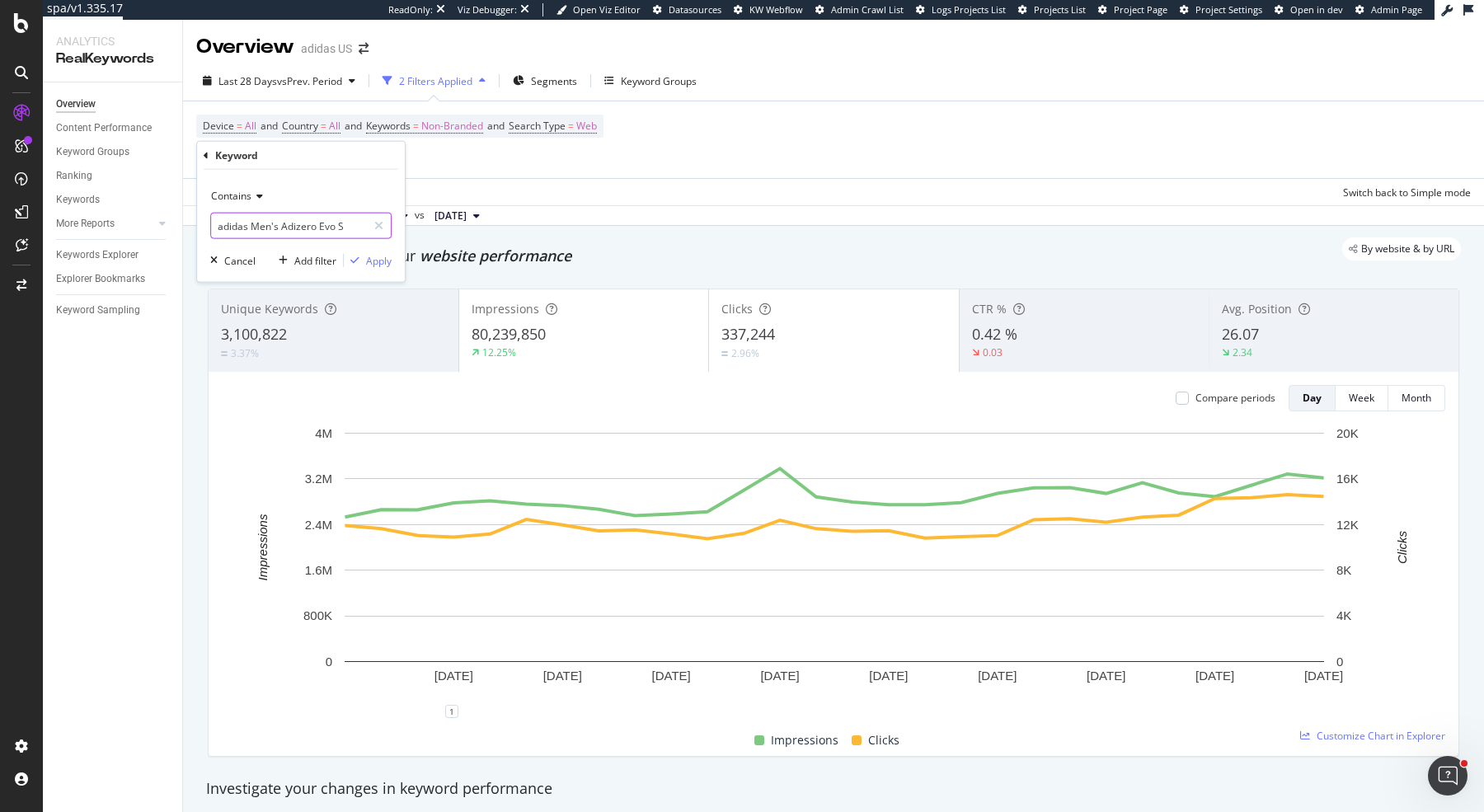
click at [249, 223] on input "adidas Men's Adizero Evo S" at bounding box center [289, 225] width 156 height 26
drag, startPoint x: 282, startPoint y: 224, endPoint x: 121, endPoint y: 205, distance: 162.1
click at [121, 205] on body "spa/v1.335.17 ReadOnly: Viz Debugger: Open Viz Editor Datasources KW Webflow Ad…" at bounding box center [742, 406] width 1484 height 812
click at [276, 228] on input "adidas Men's Adizero Evo S" at bounding box center [289, 225] width 156 height 26
drag, startPoint x: 280, startPoint y: 228, endPoint x: 157, endPoint y: 209, distance: 124.5
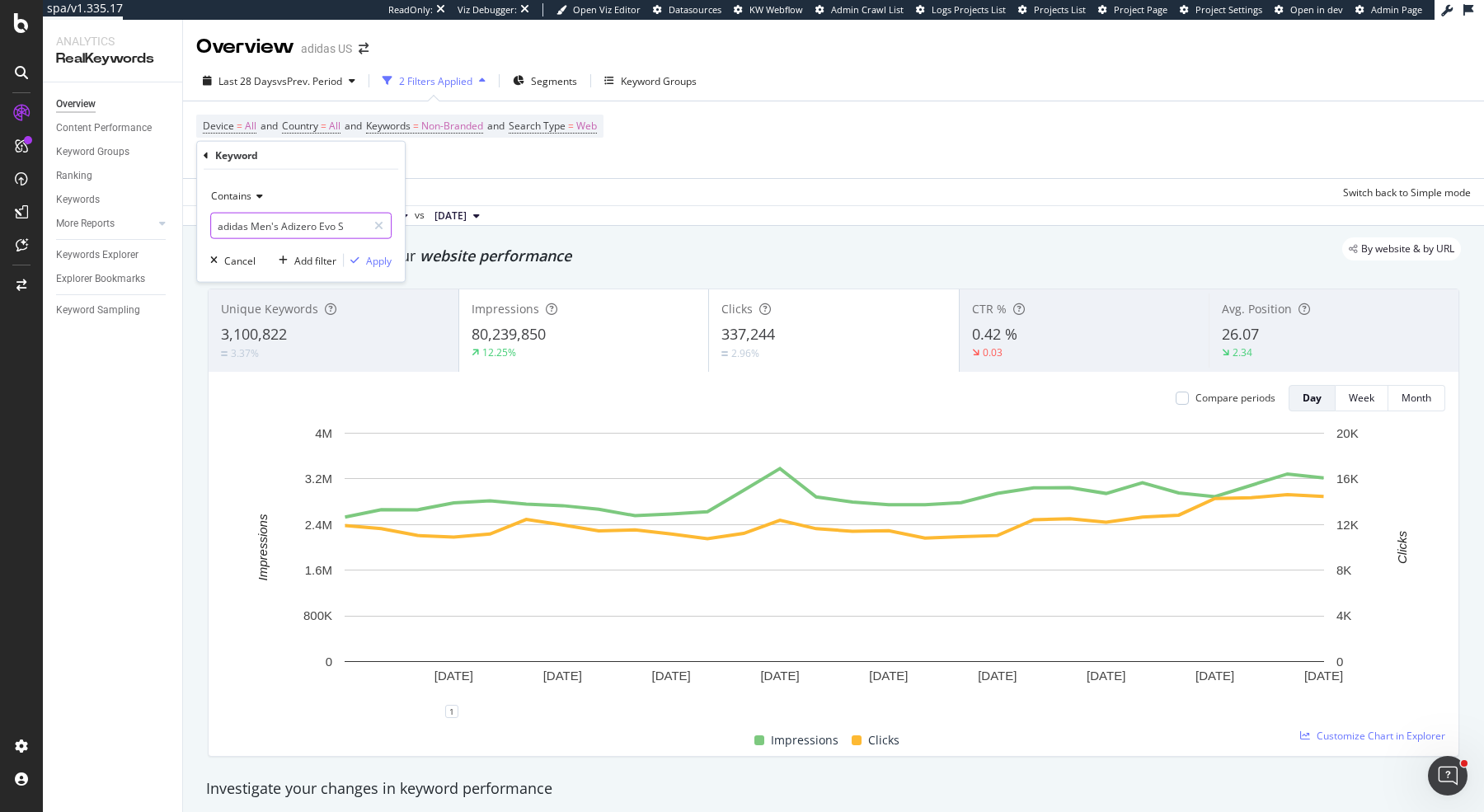
click at [157, 209] on body "spa/v1.335.17 ReadOnly: Viz Debugger: Open Viz Editor Datasources KW Webflow Ad…" at bounding box center [742, 406] width 1484 height 812
type input "Adizero Evo S"
click at [392, 260] on div "Apply" at bounding box center [379, 260] width 25 height 14
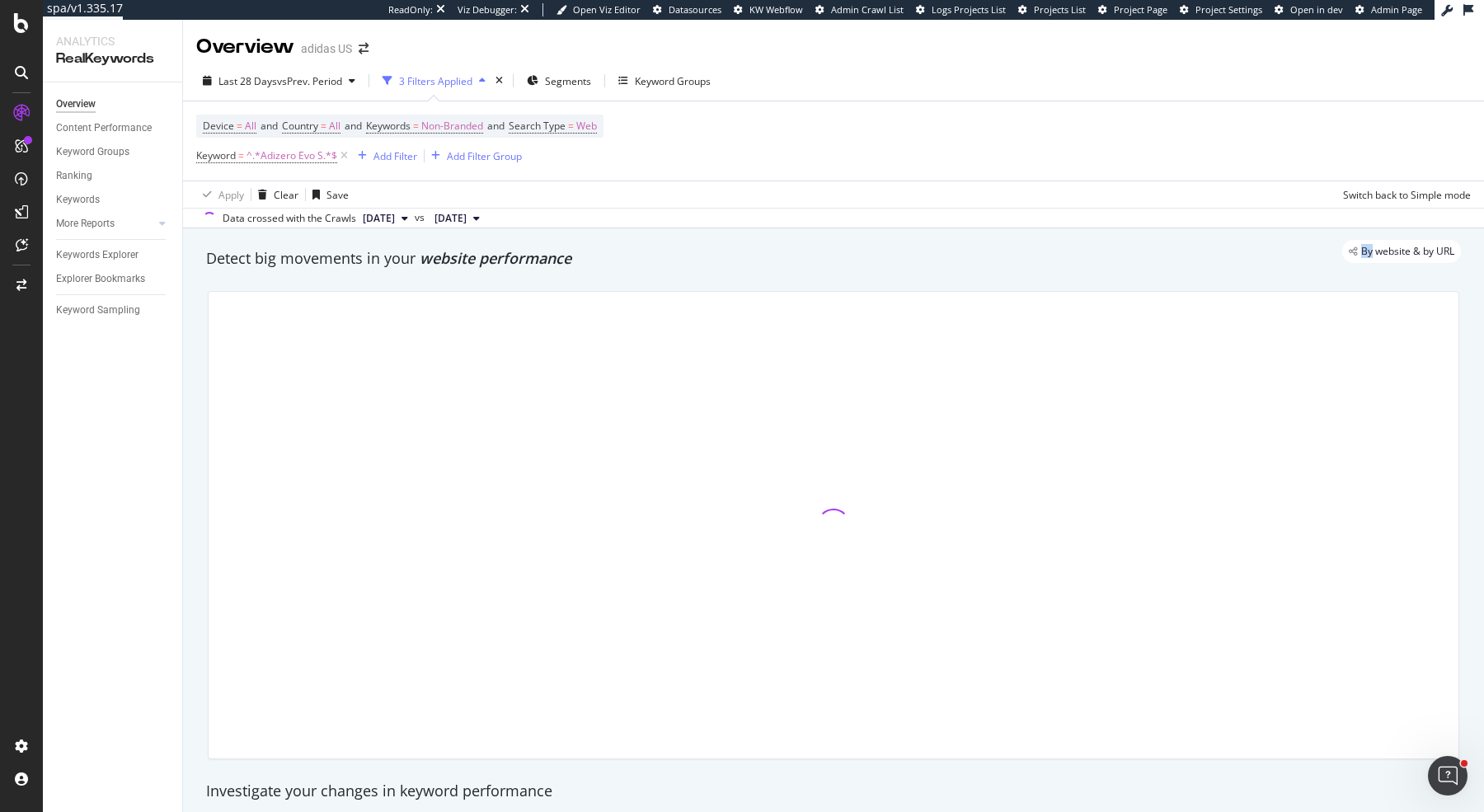
click at [390, 260] on div "By website & by URL" at bounding box center [825, 251] width 1271 height 23
click at [324, 86] on span "vs Prev. Period" at bounding box center [310, 82] width 65 height 14
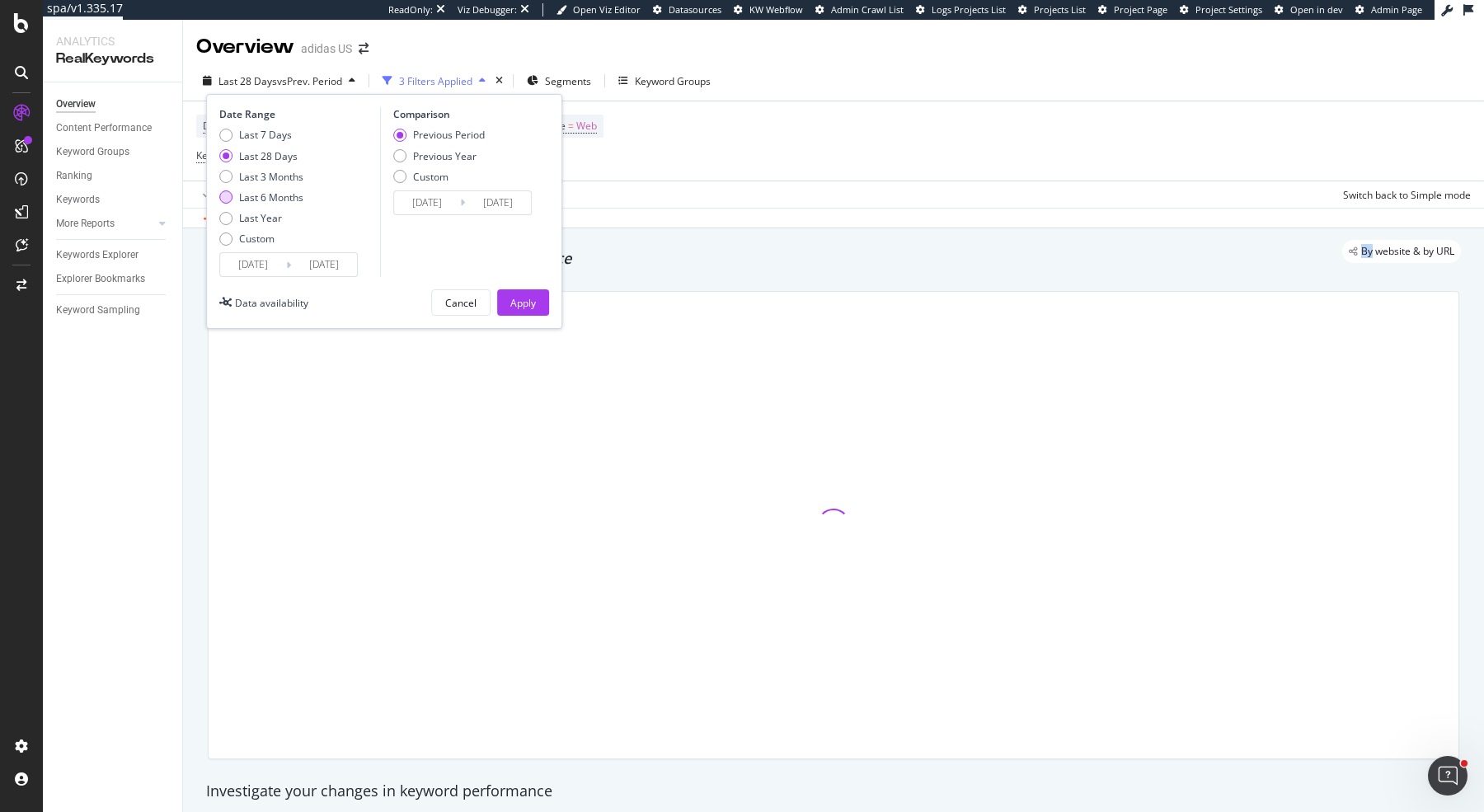
click at [286, 200] on div "Last 6 Months" at bounding box center [272, 197] width 65 height 14
type input "2025/02/05"
type input "2024/08/07"
type input "2025/02/04"
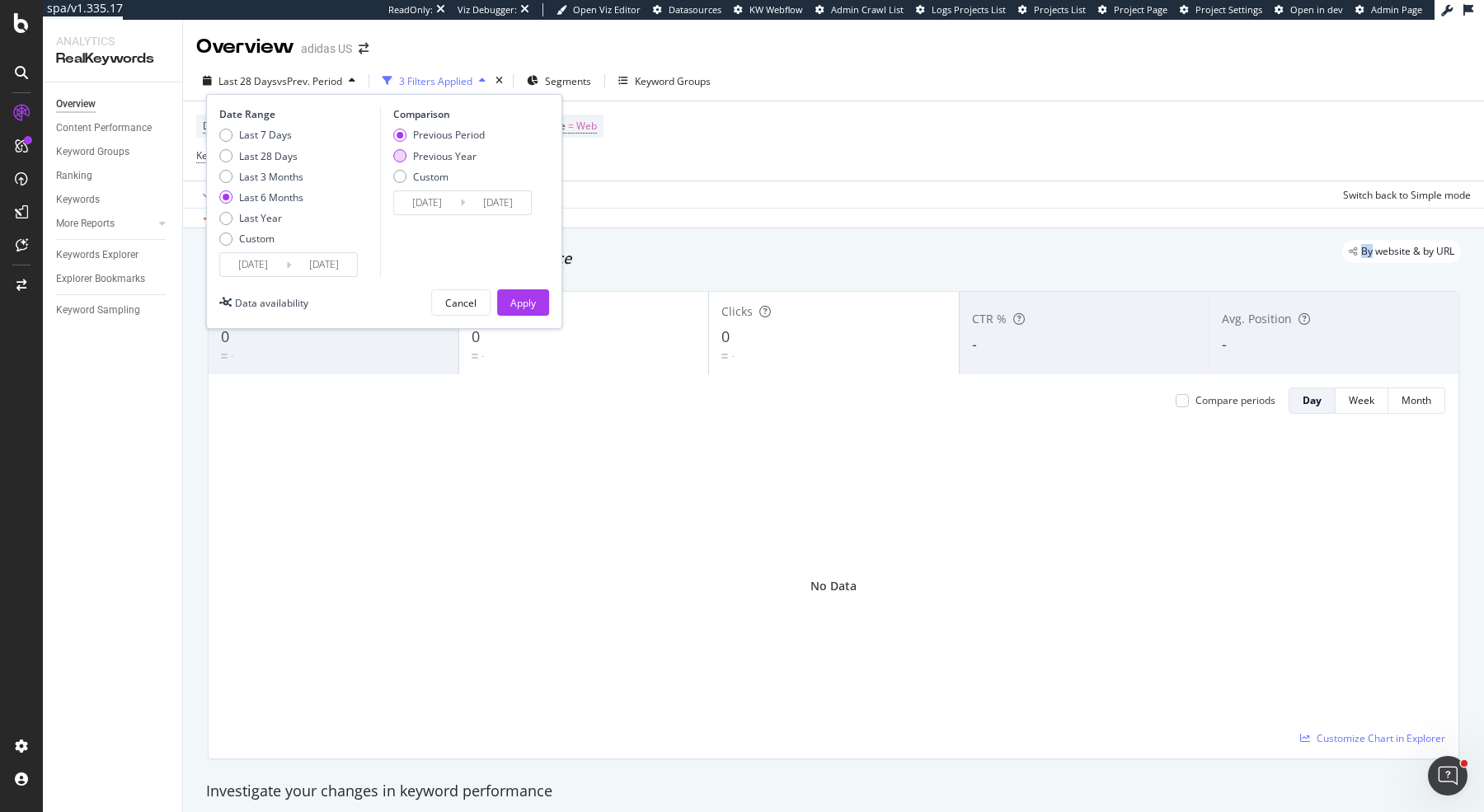
click at [459, 161] on div "Previous Year" at bounding box center [444, 156] width 64 height 14
type input "2024/02/07"
type input "2024/08/05"
click at [515, 304] on div "Apply" at bounding box center [523, 303] width 25 height 14
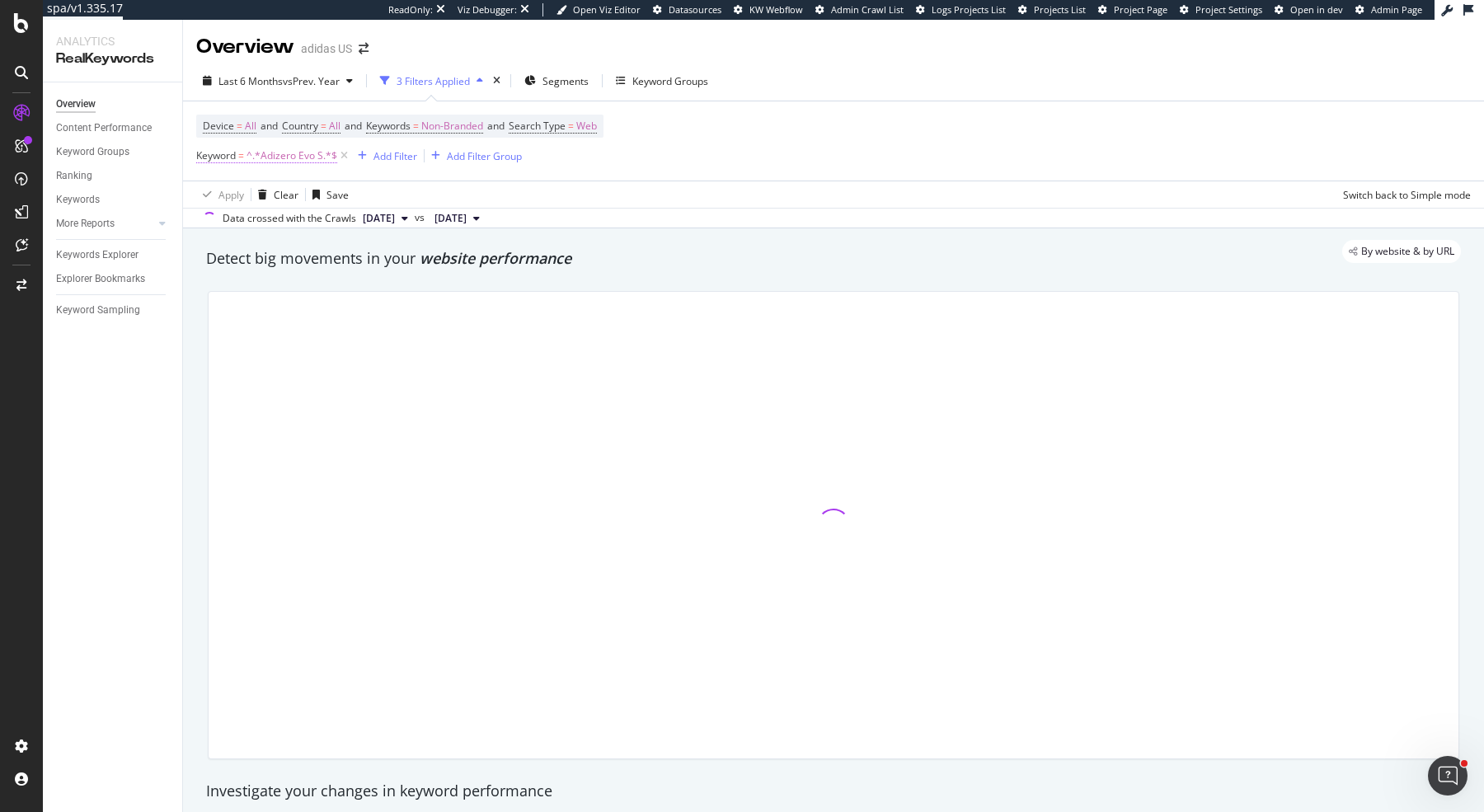
click at [296, 153] on span "^.*Adizero Evo S.*$" at bounding box center [292, 156] width 91 height 23
click at [294, 221] on input "Adizero Evo S" at bounding box center [289, 223] width 156 height 26
click at [301, 222] on input "Adizero Evo S" at bounding box center [289, 223] width 156 height 26
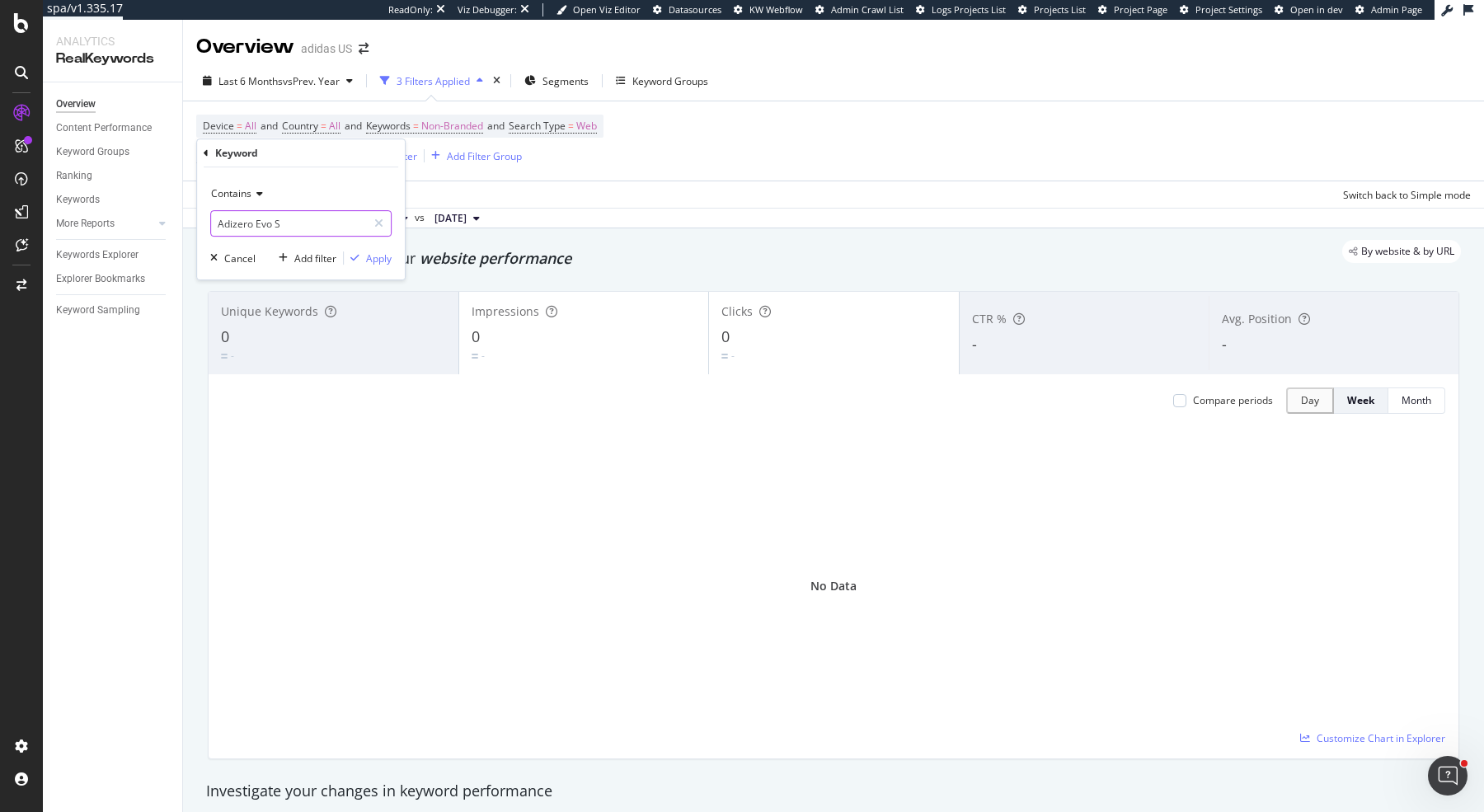
click at [223, 224] on input "Adizero Evo S" at bounding box center [289, 223] width 156 height 26
click at [249, 223] on input "adizero Evo S" at bounding box center [289, 223] width 156 height 26
drag, startPoint x: 252, startPoint y: 223, endPoint x: 518, endPoint y: 223, distance: 266.0
click at [518, 223] on body "spa/v1.335.17 ReadOnly: Viz Debugger: Open Viz Editor Datasources KW Webflow Ad…" at bounding box center [742, 406] width 1484 height 812
type input "adizero"
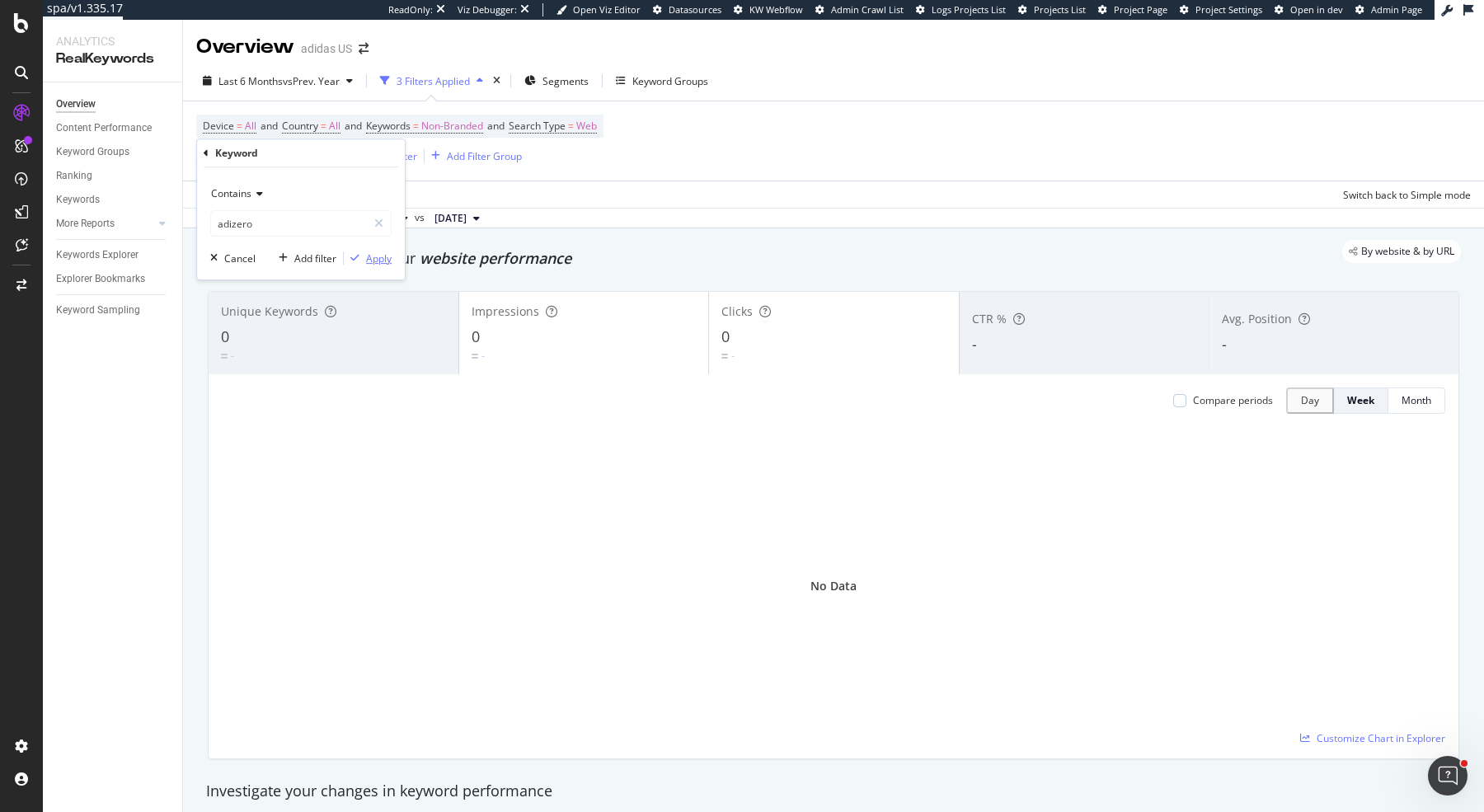
click at [373, 256] on div "Apply" at bounding box center [379, 258] width 25 height 14
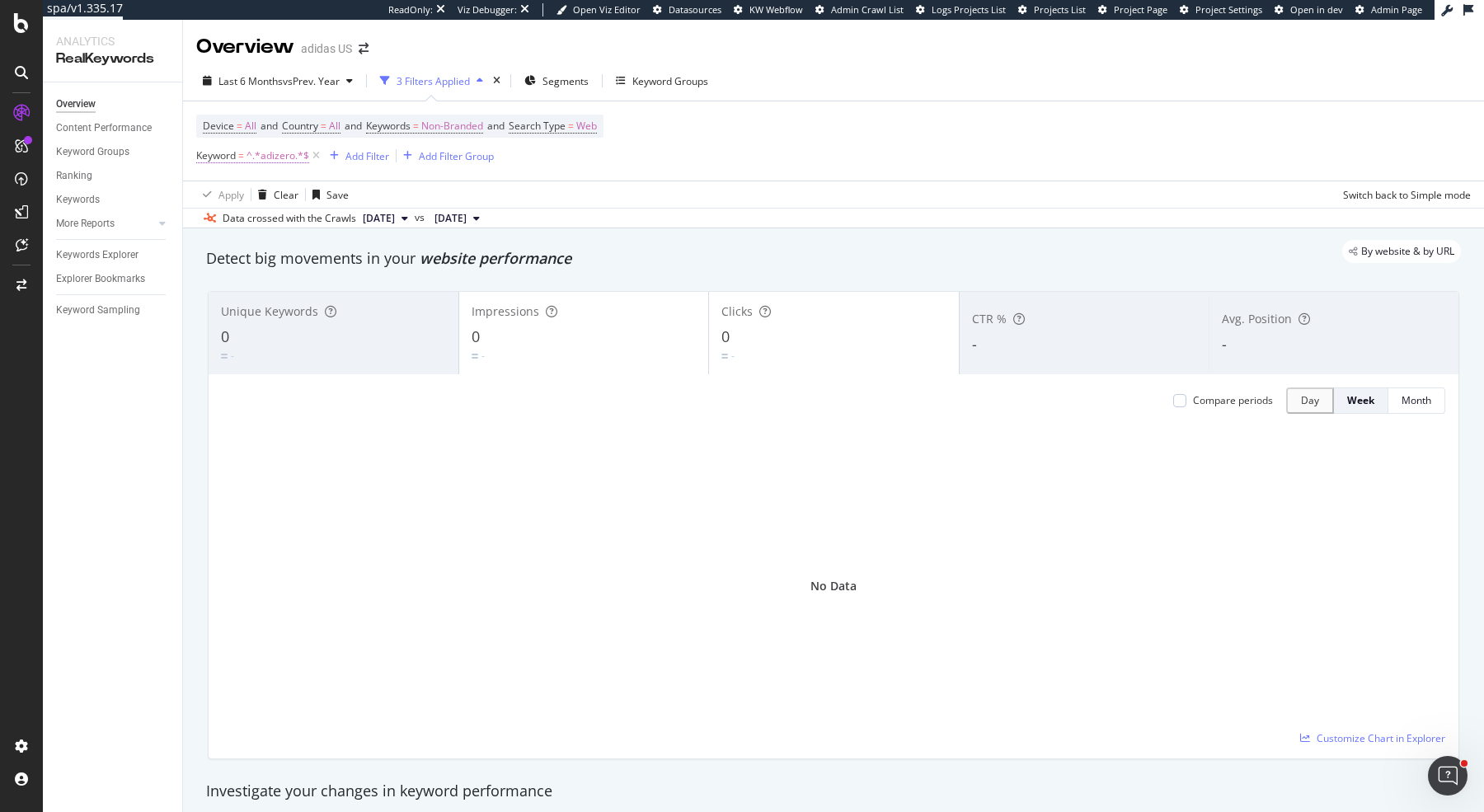
click at [280, 156] on span "^.*adizero.*$" at bounding box center [278, 156] width 63 height 23
click at [236, 222] on input "adizero" at bounding box center [289, 223] width 156 height 26
click at [234, 222] on input "adizero" at bounding box center [289, 223] width 156 height 26
type input "adi zero"
click at [389, 261] on div "Apply" at bounding box center [379, 258] width 25 height 14
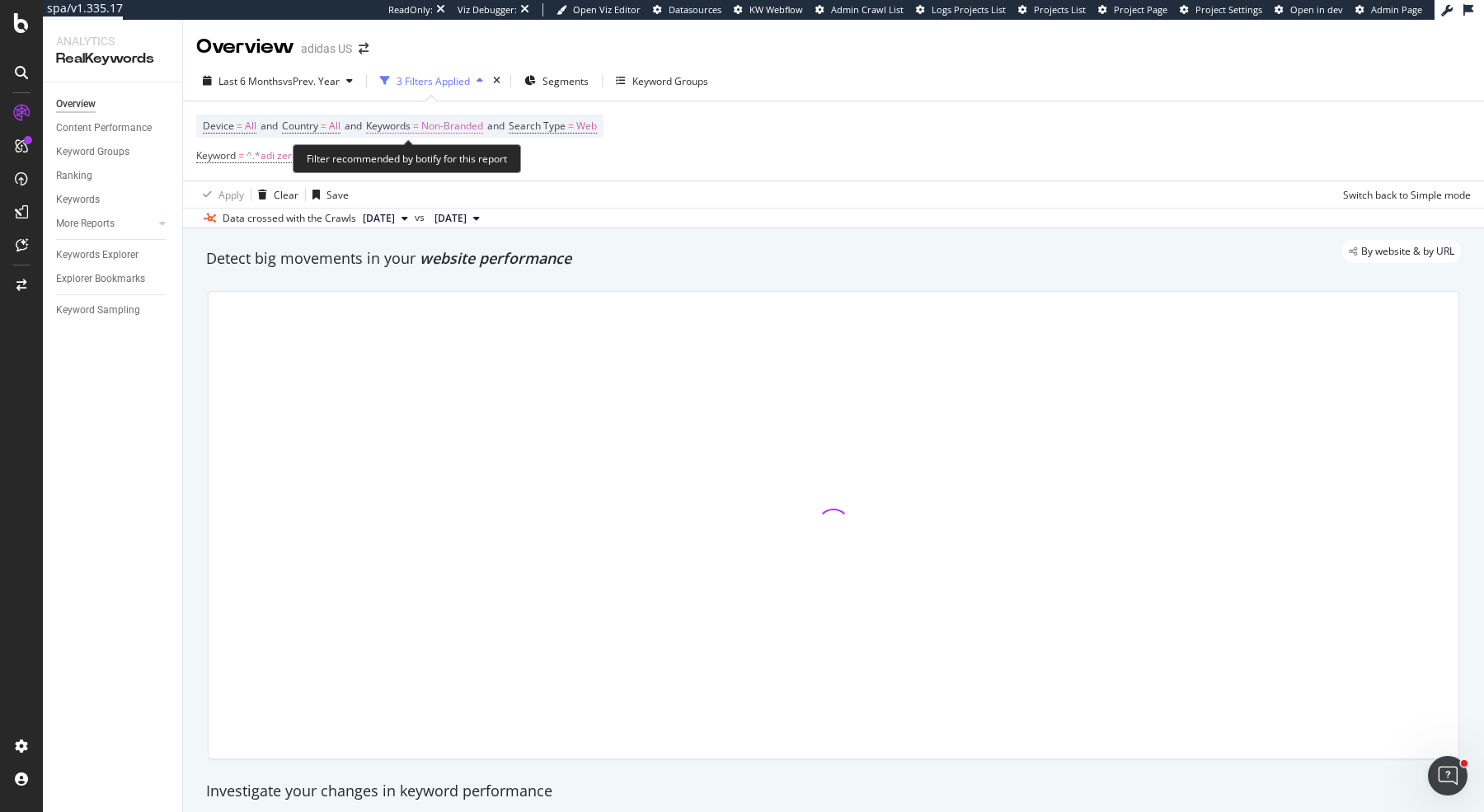
click at [423, 122] on span "Keywords = Non-Branded" at bounding box center [424, 126] width 118 height 15
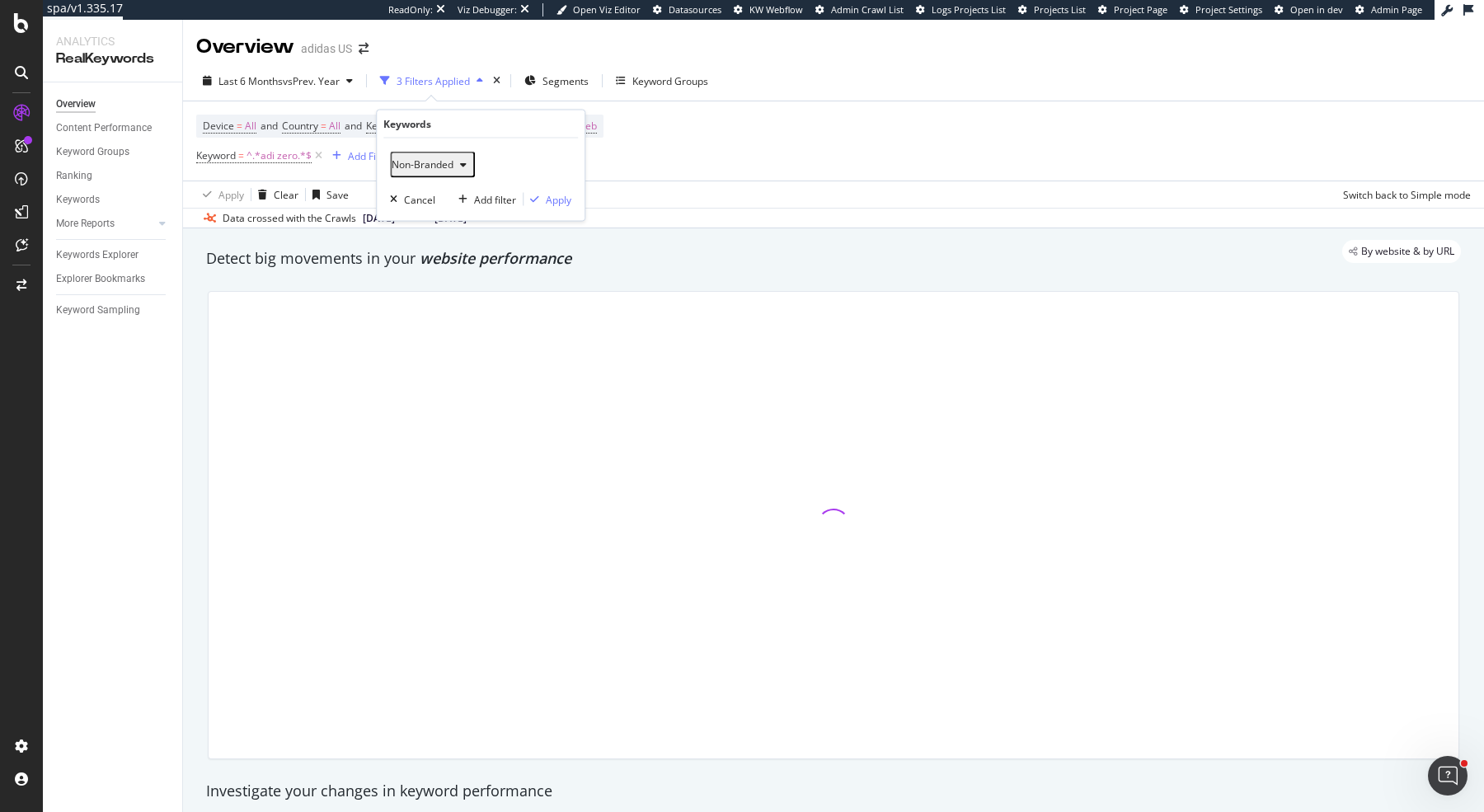
click at [446, 162] on span "Non-Branded" at bounding box center [423, 165] width 62 height 14
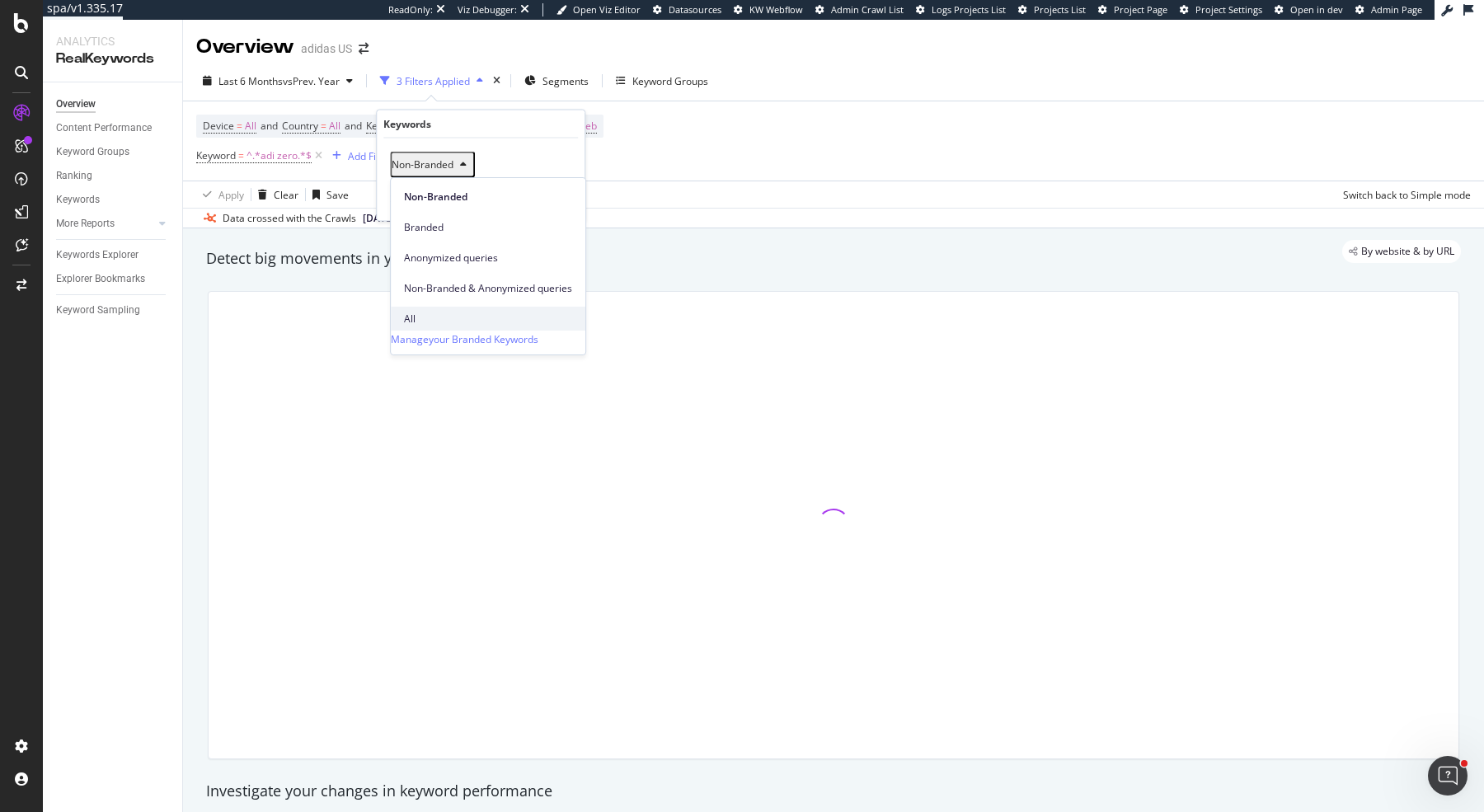
click at [432, 311] on span "All" at bounding box center [487, 319] width 168 height 15
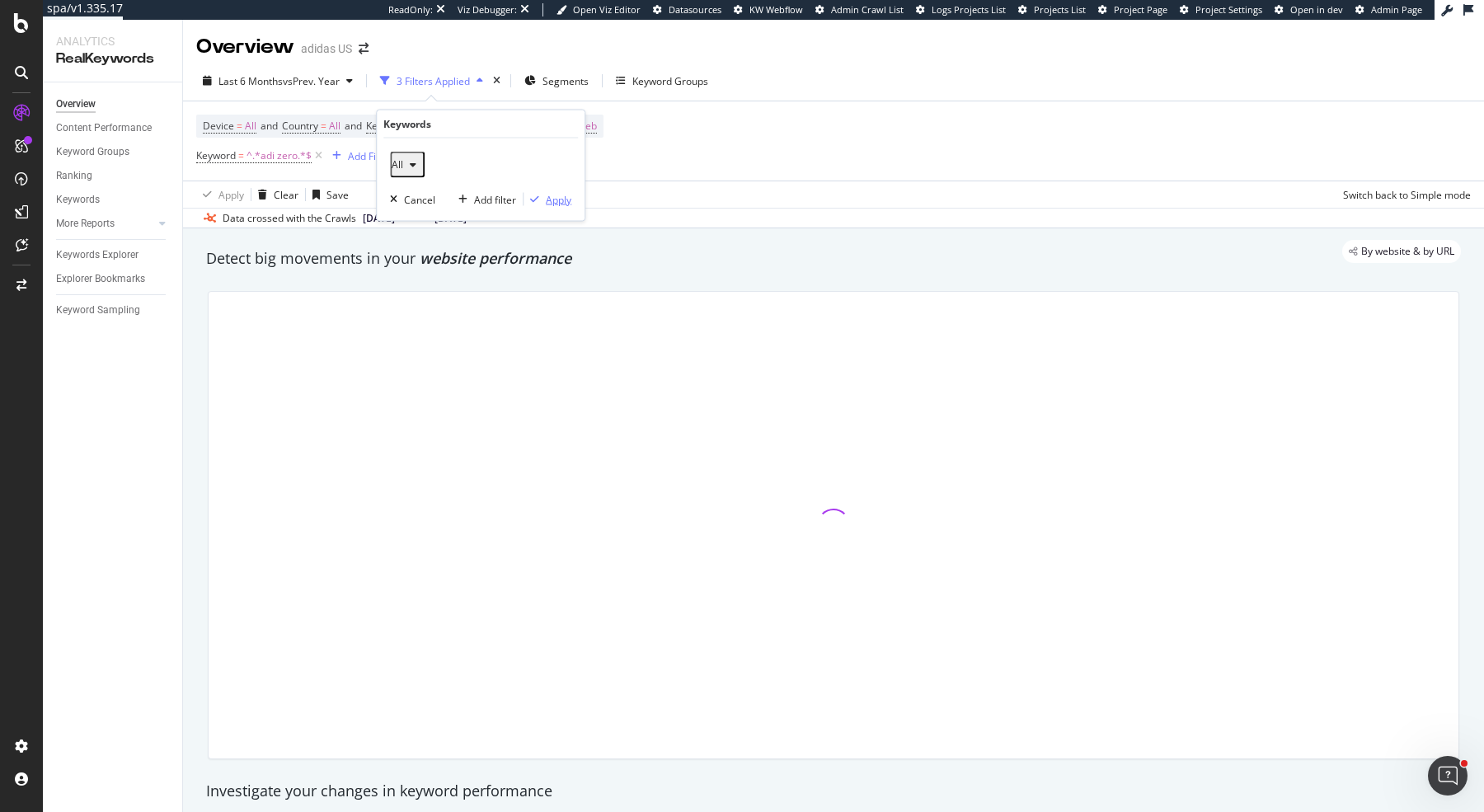
click at [563, 196] on div "Apply" at bounding box center [558, 199] width 25 height 14
click at [272, 146] on span "^.*adi zero.*$" at bounding box center [279, 156] width 65 height 23
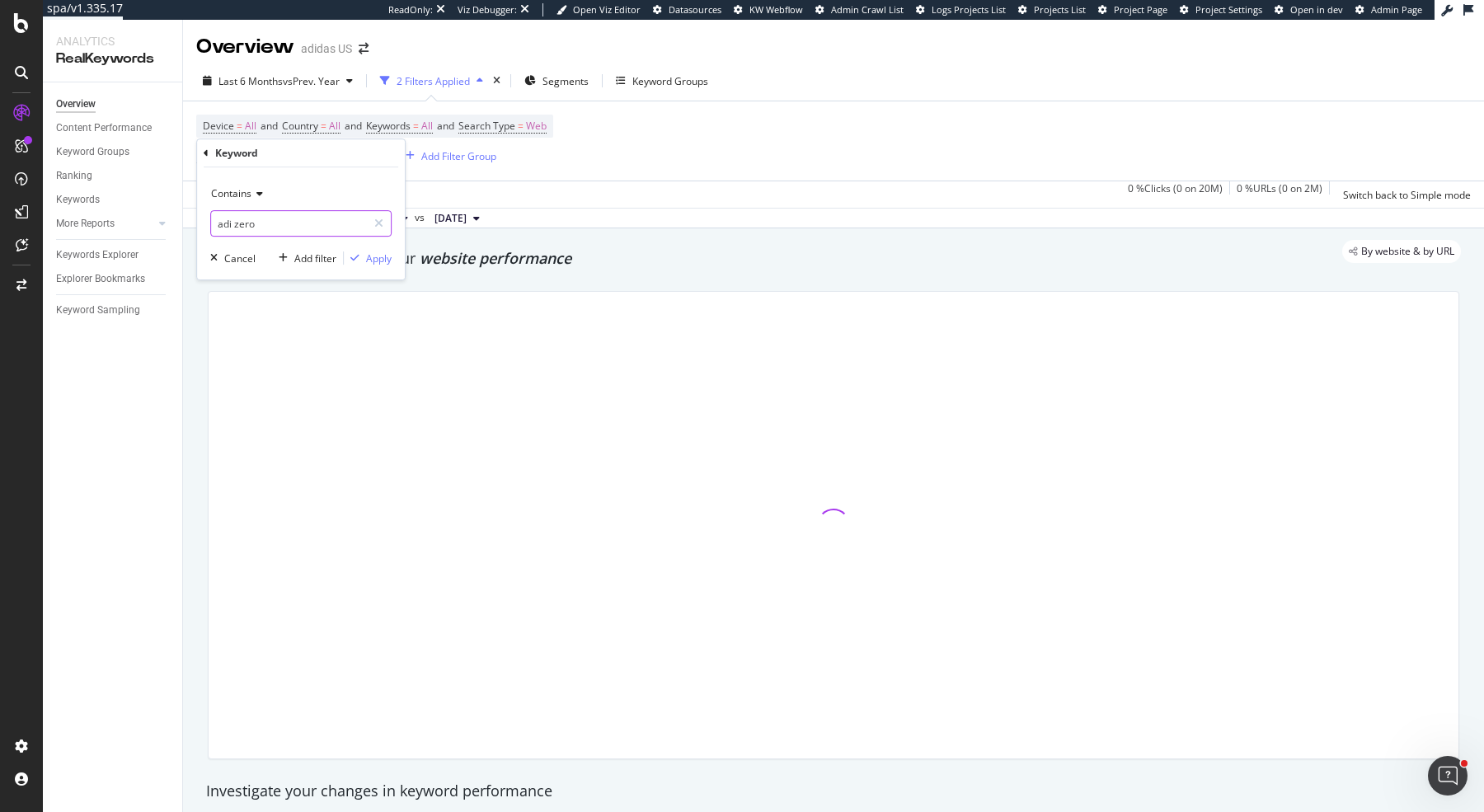
click at [232, 224] on input "adi zero" at bounding box center [289, 223] width 156 height 26
click at [240, 222] on input "adi zero" at bounding box center [289, 223] width 156 height 26
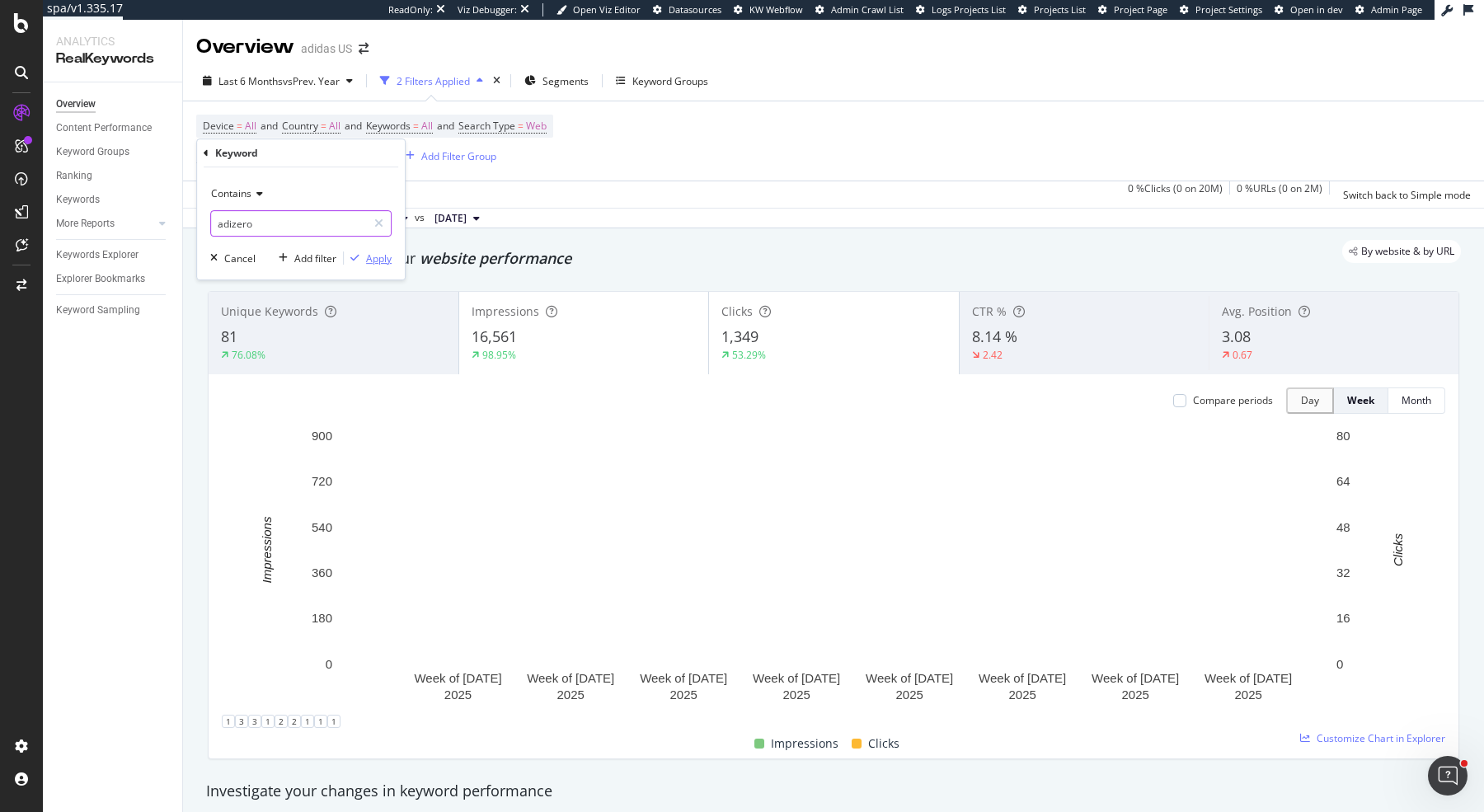
type input "adizero"
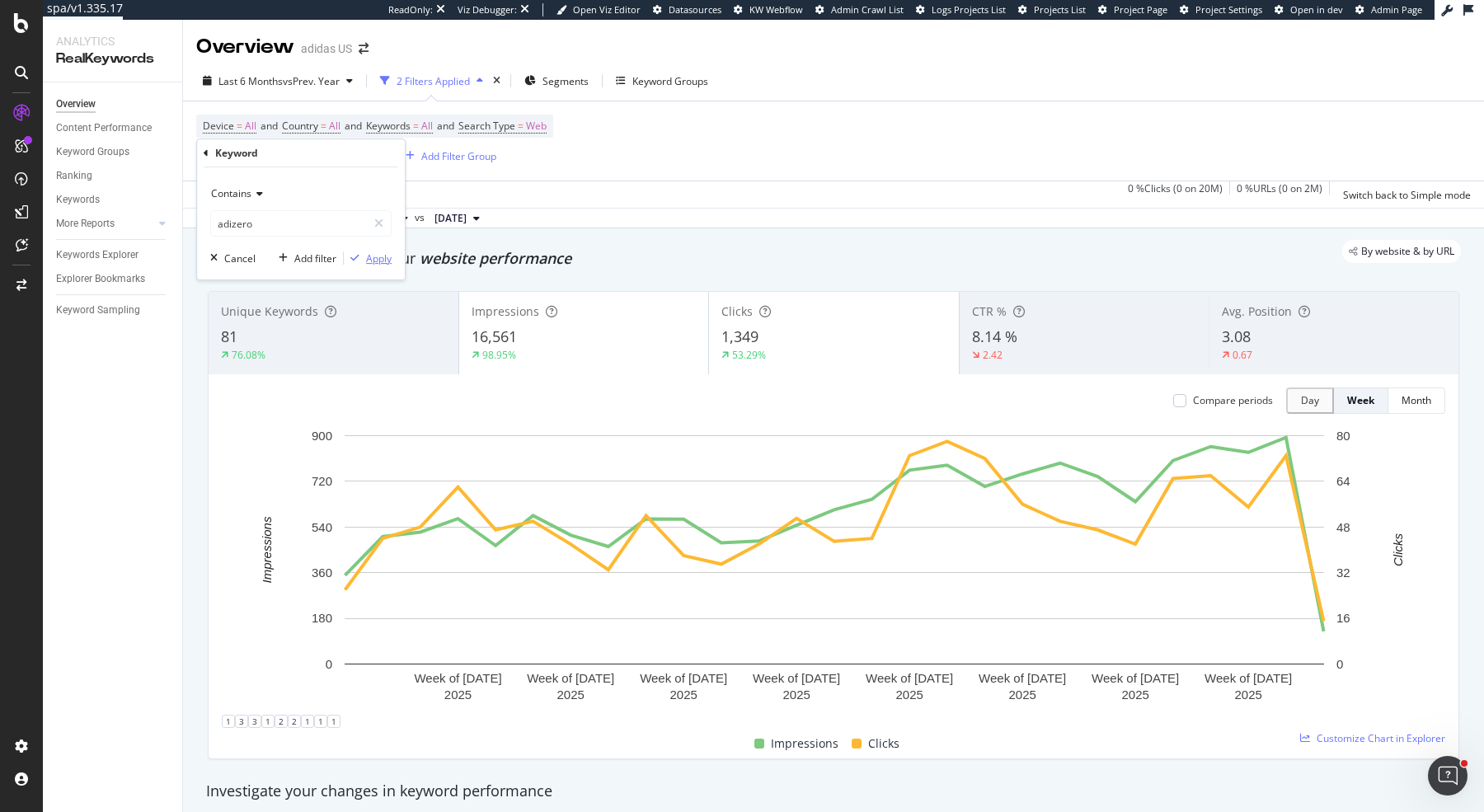
click at [383, 254] on div "Apply" at bounding box center [379, 258] width 25 height 14
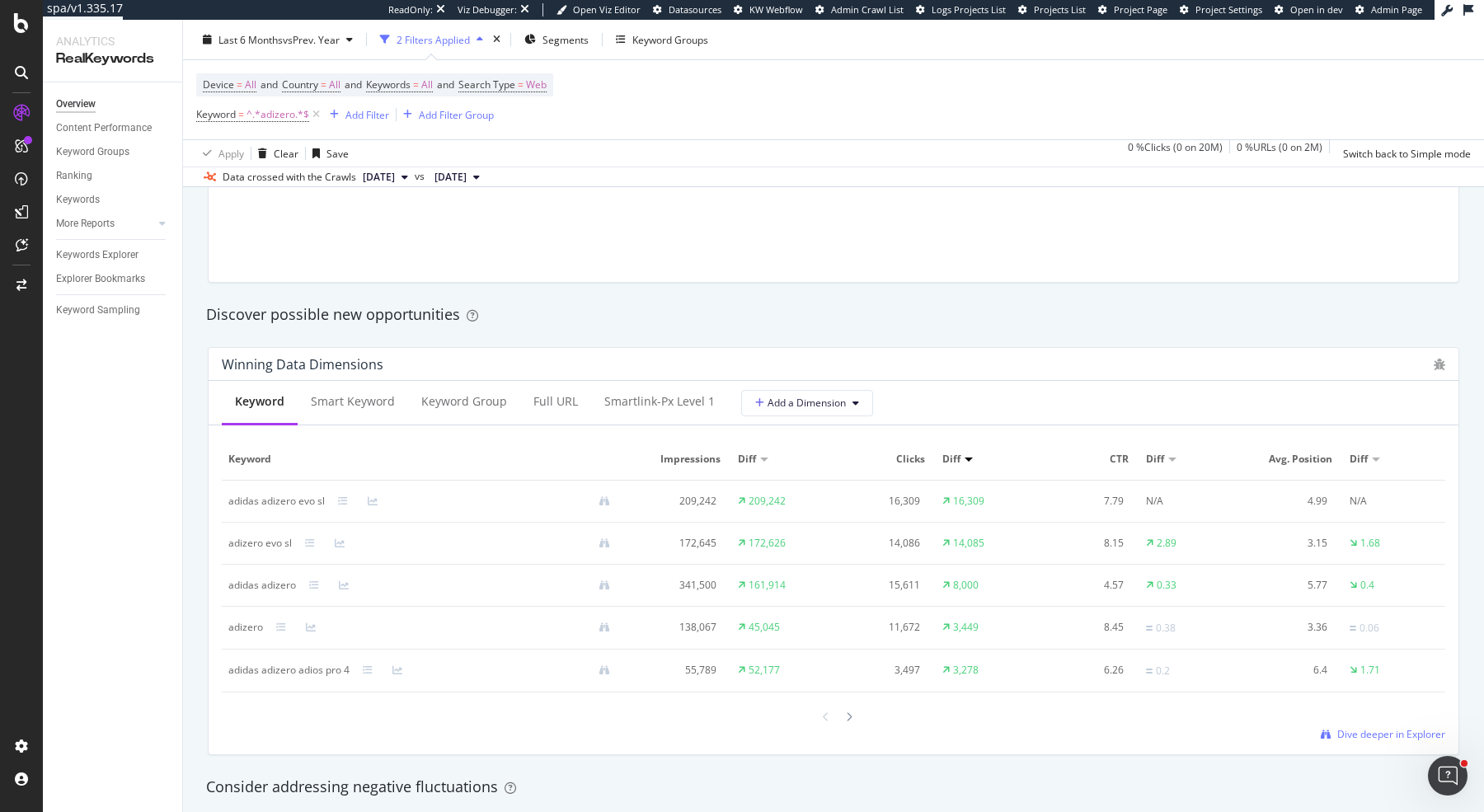
scroll to position [1473, 0]
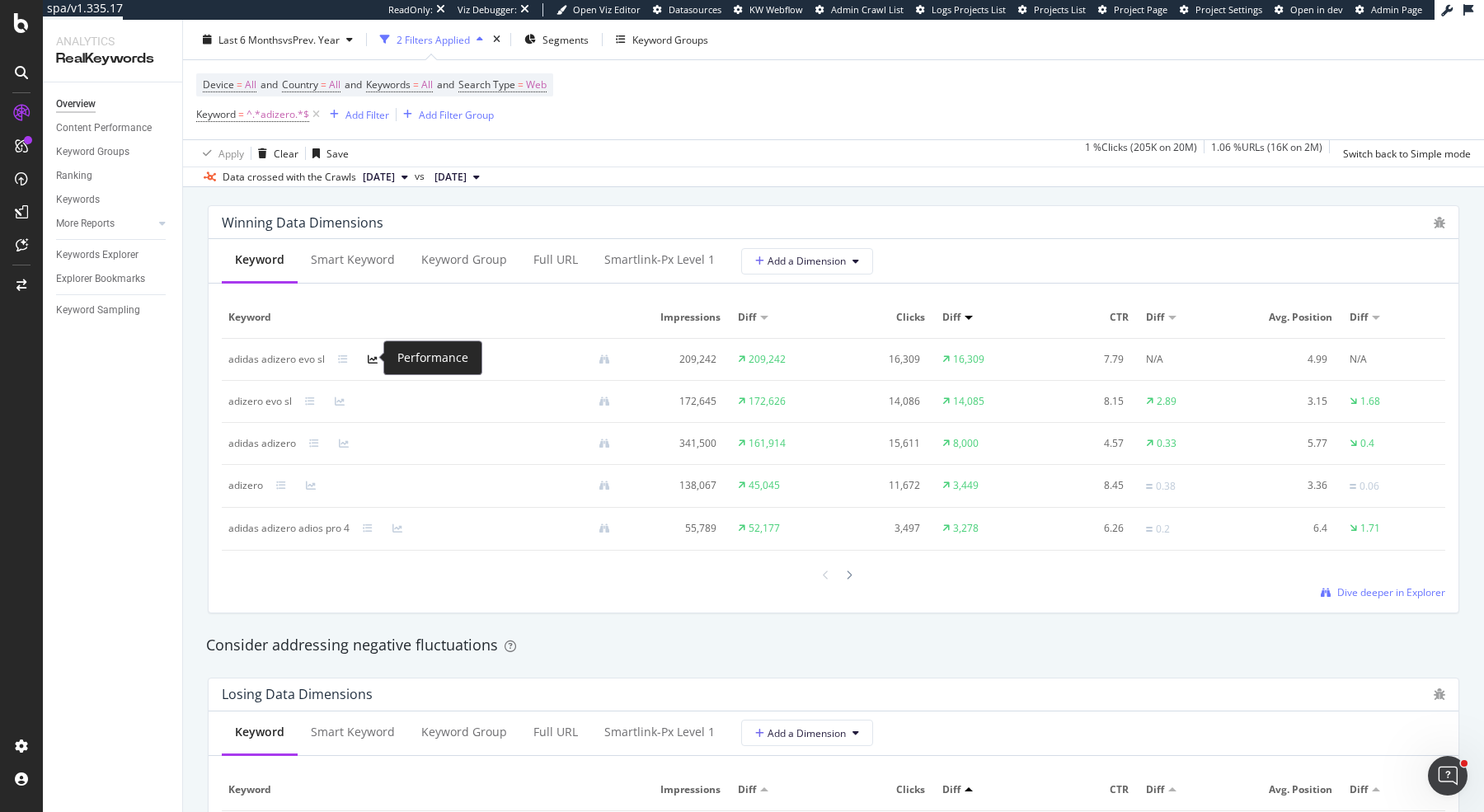
click at [373, 358] on icon at bounding box center [372, 359] width 10 height 10
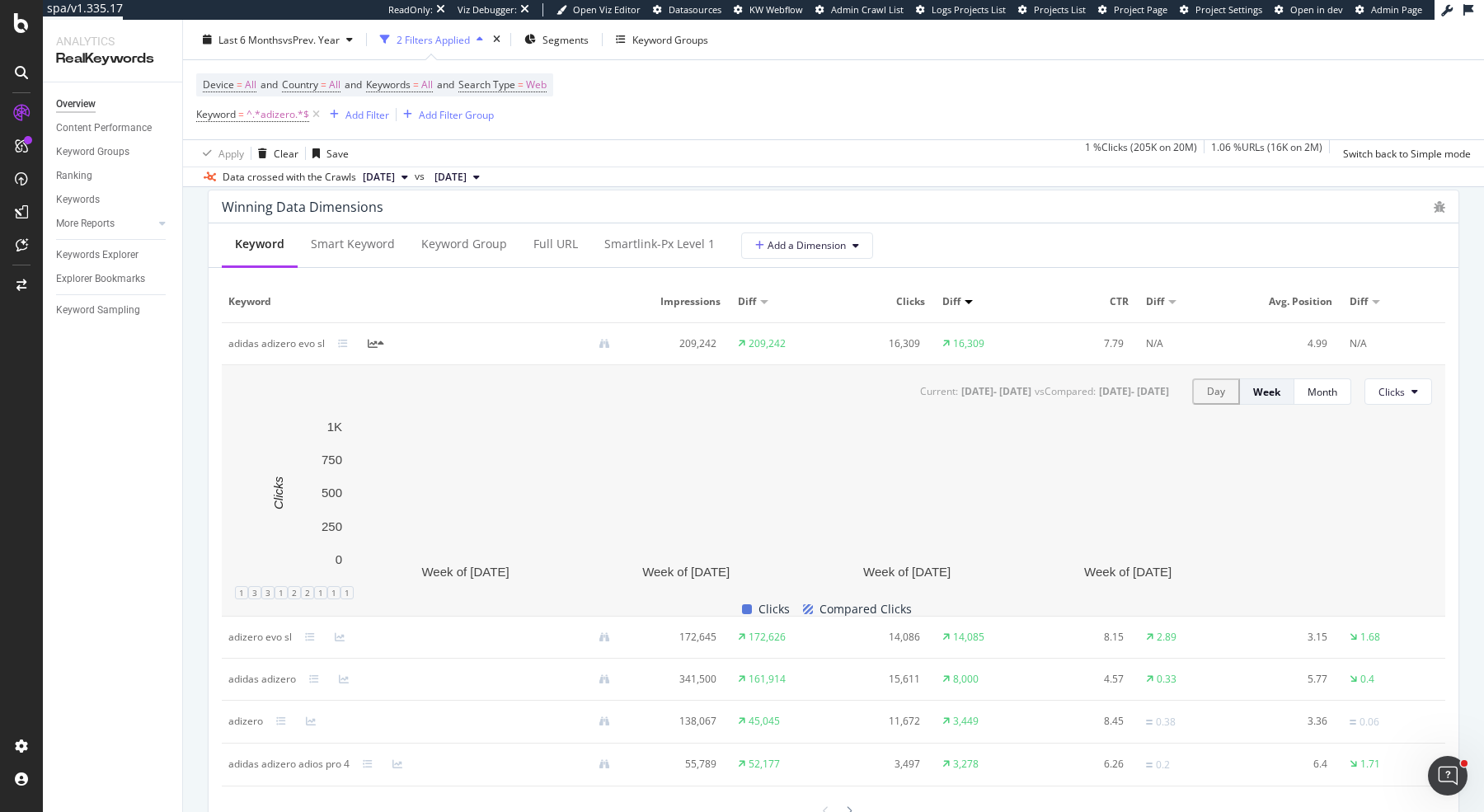
scroll to position [1493, 0]
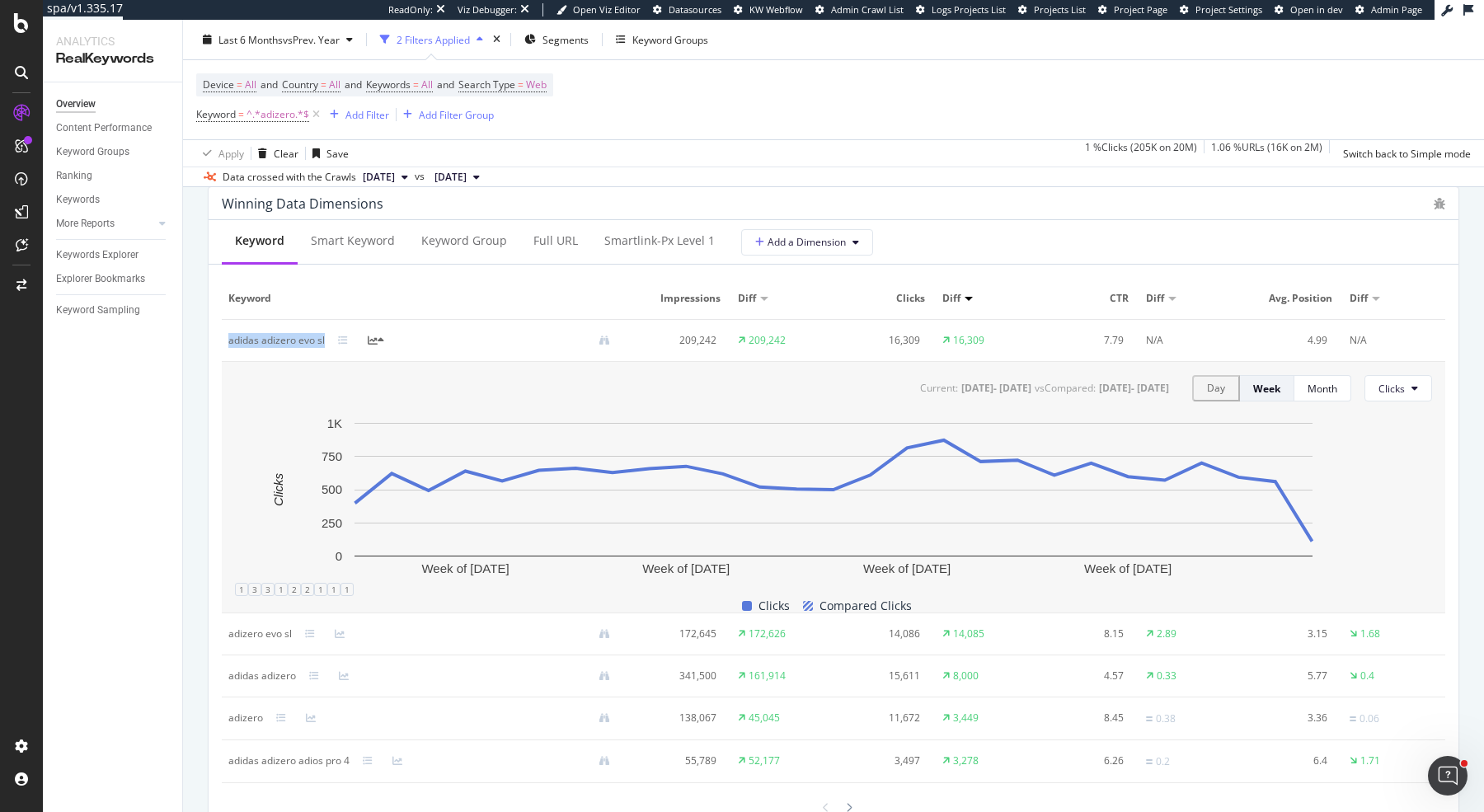
drag, startPoint x: 224, startPoint y: 339, endPoint x: 325, endPoint y: 350, distance: 101.6
click at [325, 350] on td "adidas adizero evo sl" at bounding box center [425, 341] width 408 height 42
copy div "adidas adizero evo sl"
